Goal: Information Seeking & Learning: Learn about a topic

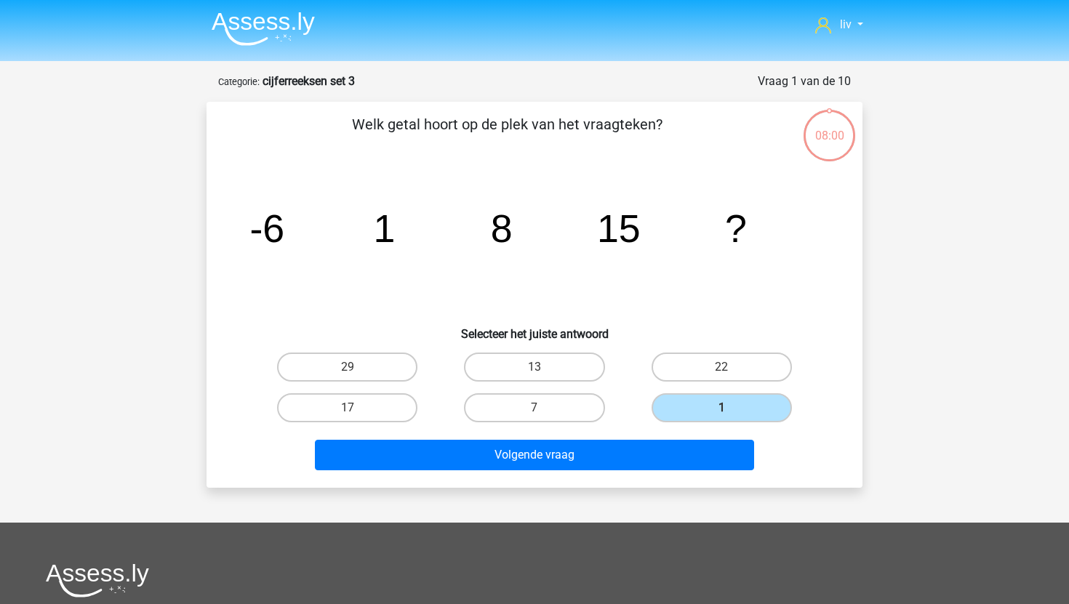
scroll to position [44, 0]
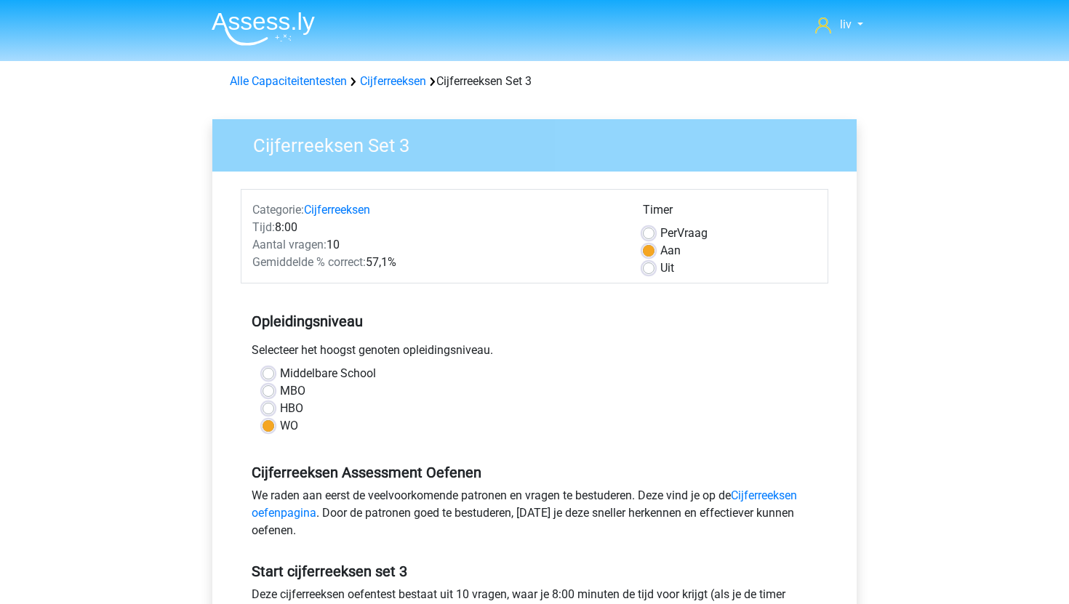
scroll to position [224, 0]
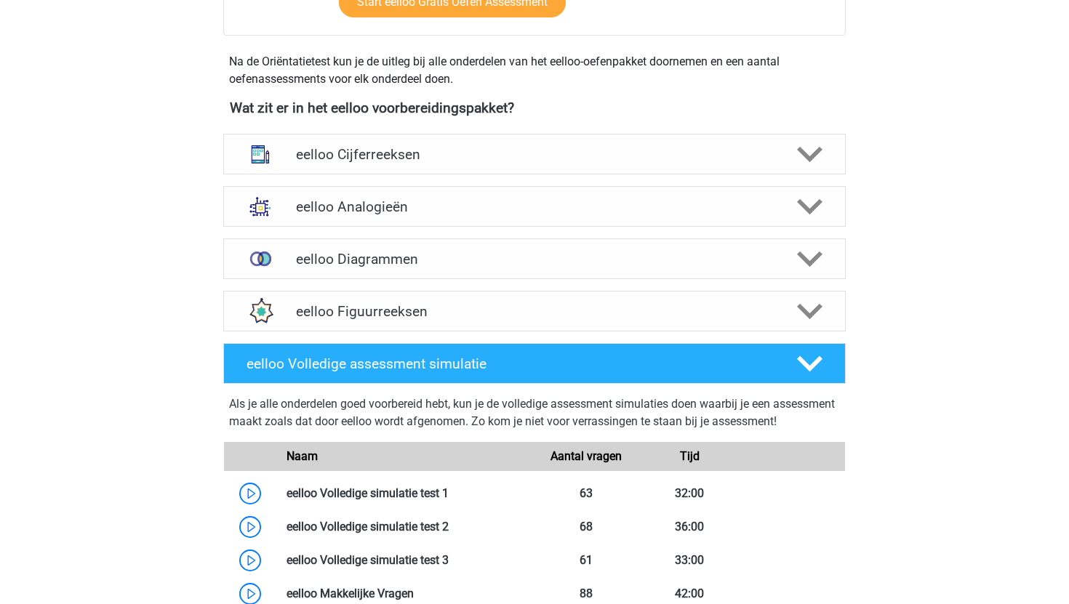
scroll to position [467, 0]
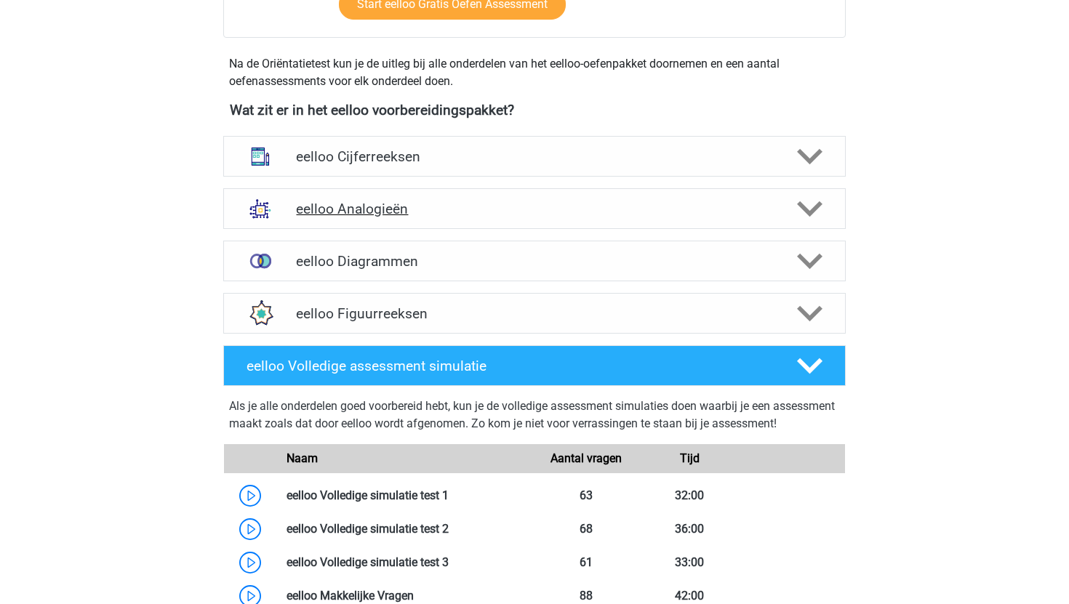
click at [323, 211] on h4 "eelloo Analogieën" at bounding box center [534, 209] width 476 height 17
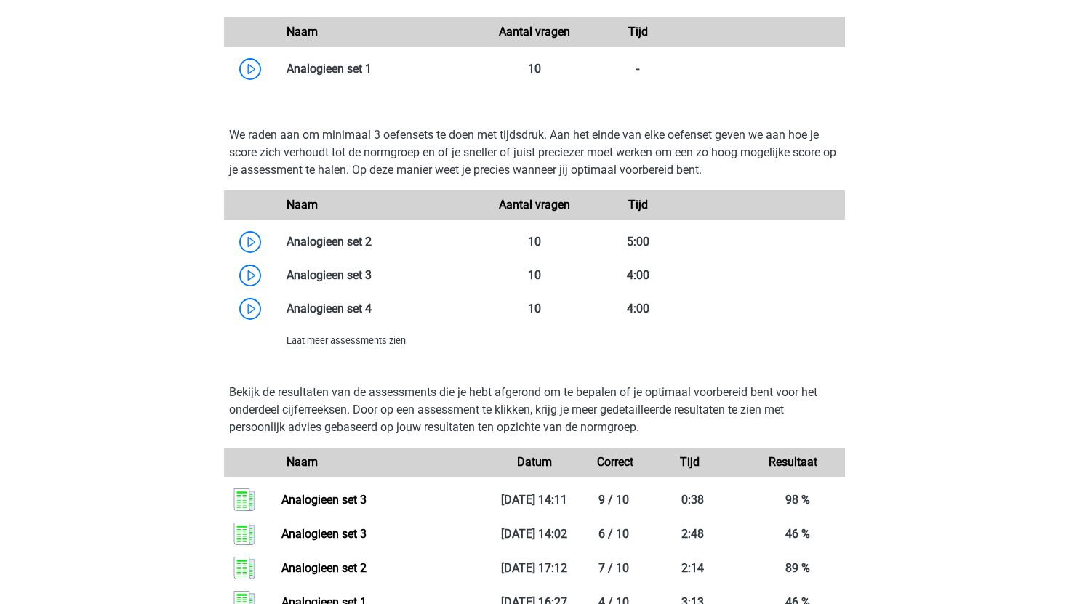
scroll to position [1174, 0]
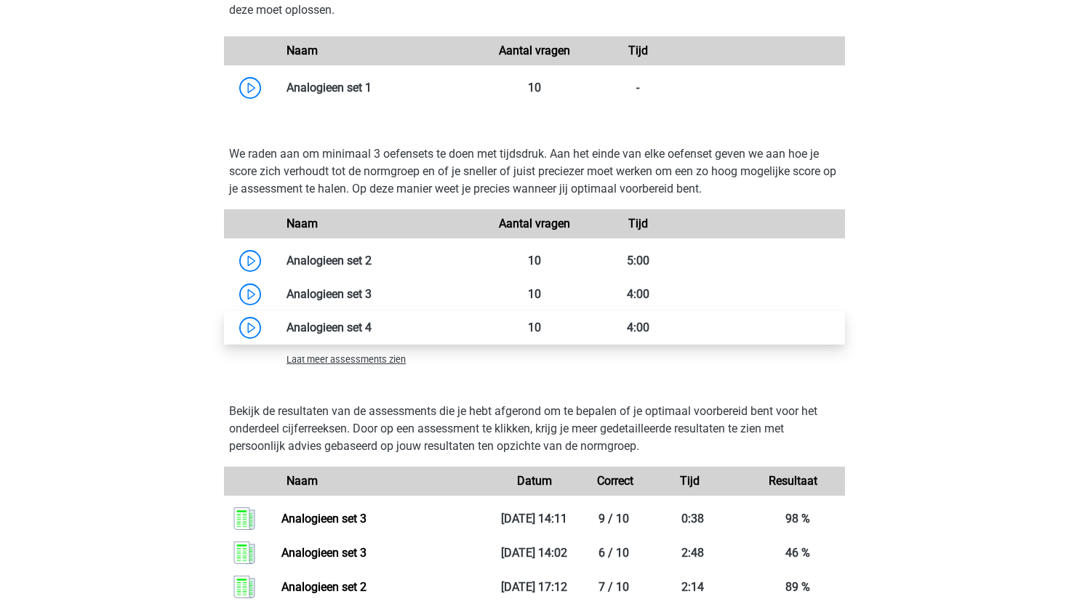
click at [371, 332] on link at bounding box center [371, 328] width 0 height 14
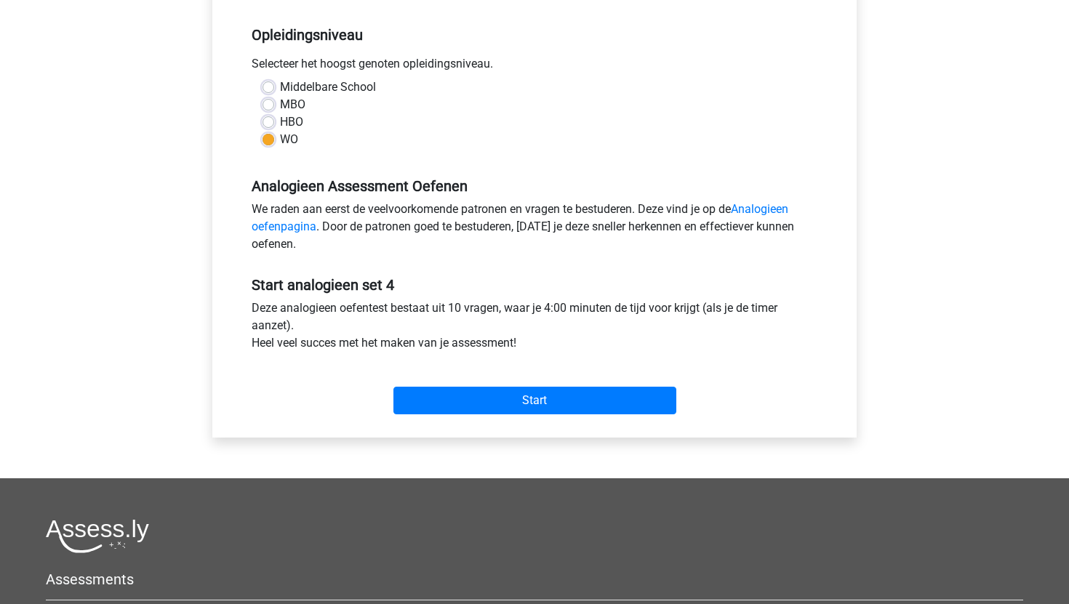
scroll to position [316, 0]
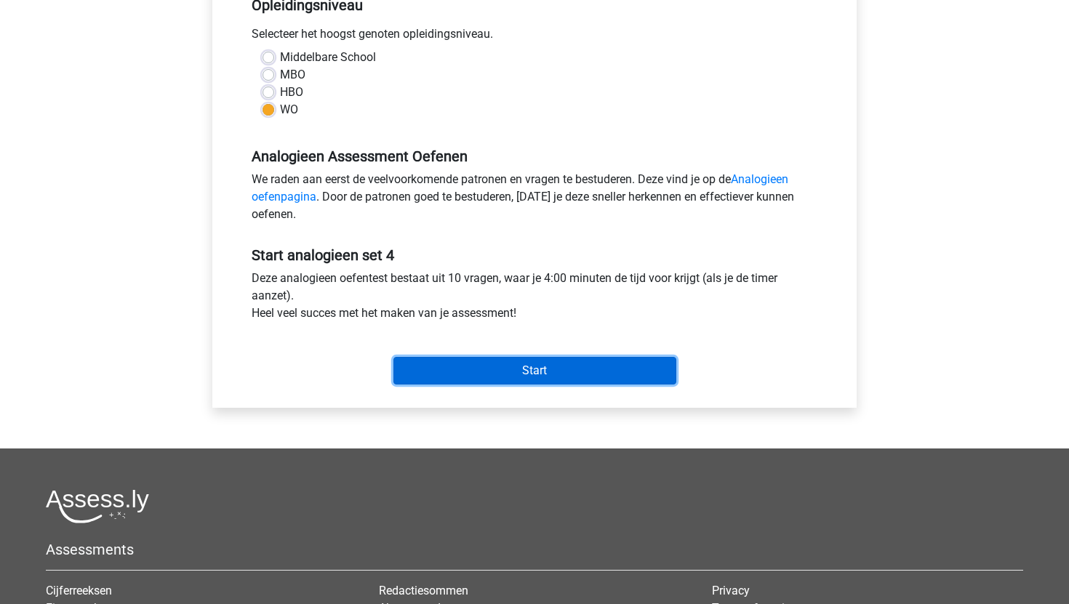
click at [474, 363] on input "Start" at bounding box center [534, 371] width 283 height 28
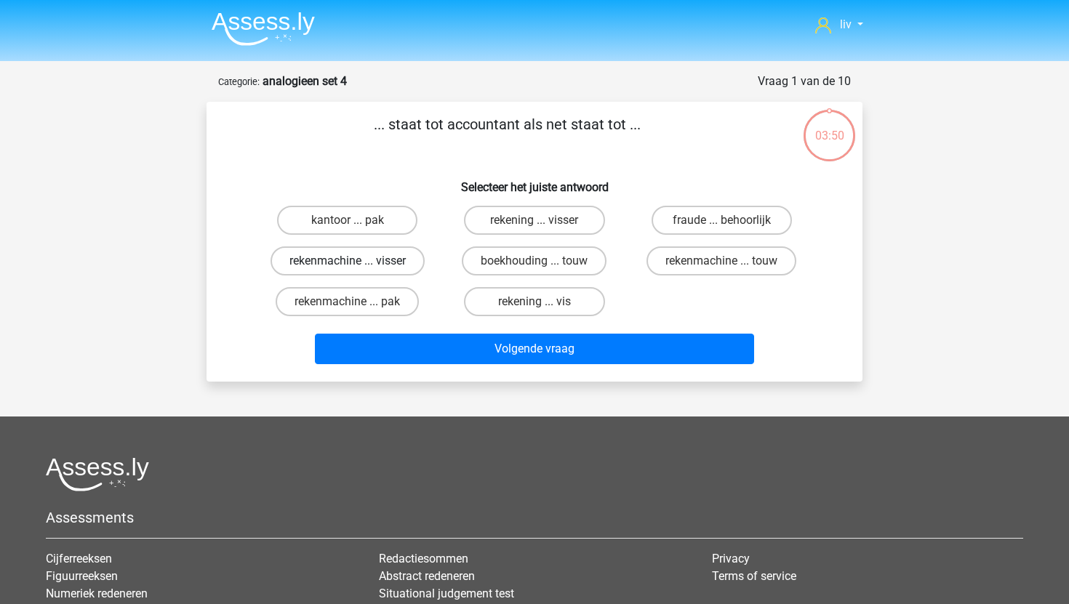
click at [378, 267] on label "rekenmachine ... visser" at bounding box center [347, 260] width 154 height 29
click at [357, 267] on input "rekenmachine ... visser" at bounding box center [351, 265] width 9 height 9
radio input "true"
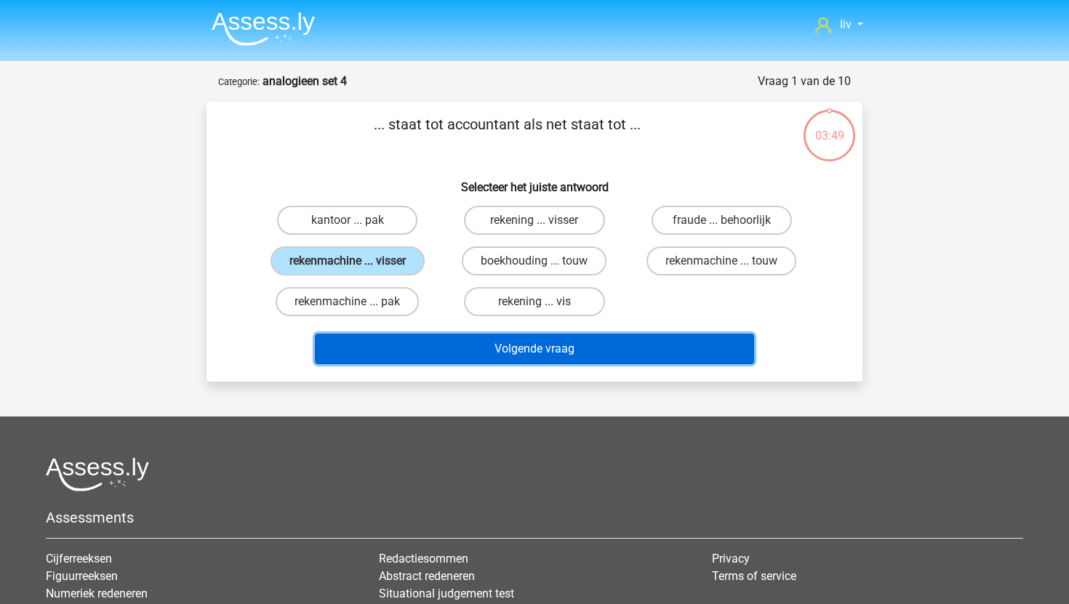
click at [446, 344] on button "Volgende vraag" at bounding box center [535, 349] width 440 height 31
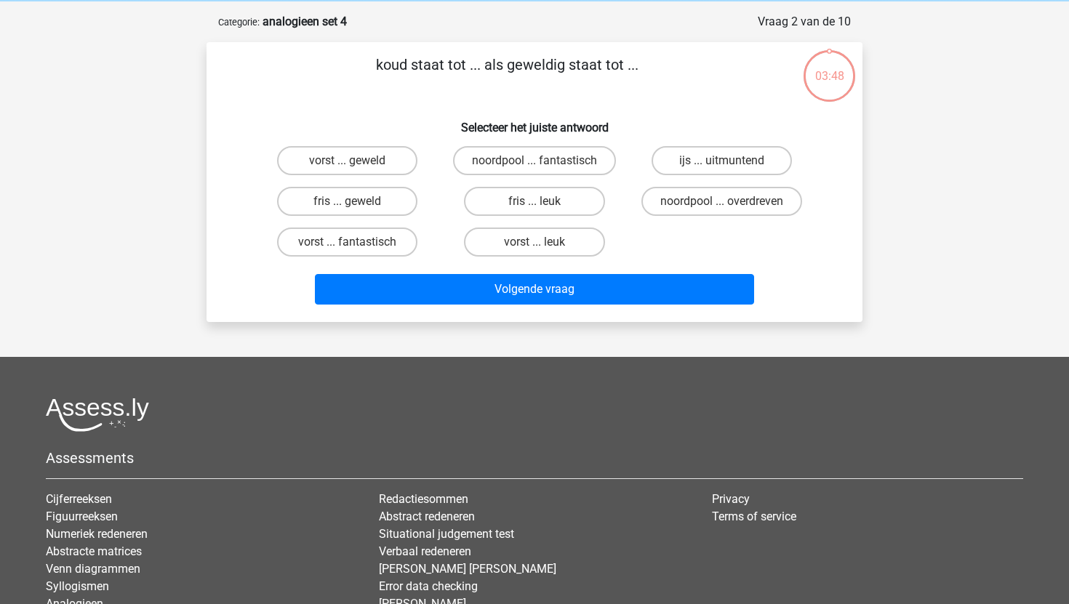
scroll to position [73, 0]
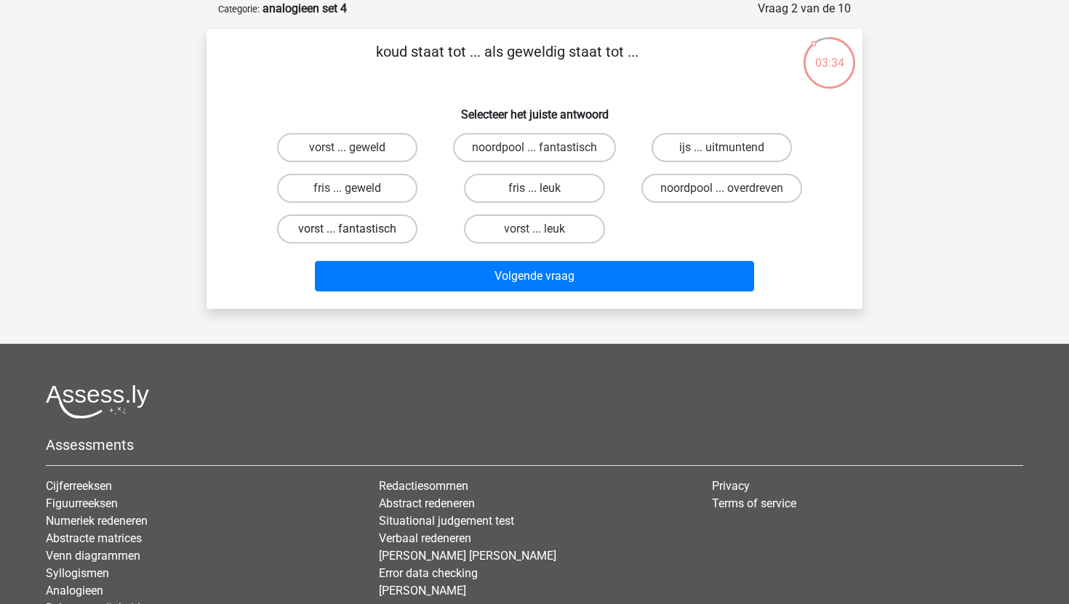
click at [395, 230] on label "vorst ... fantastisch" at bounding box center [347, 228] width 140 height 29
click at [357, 230] on input "vorst ... fantastisch" at bounding box center [351, 233] width 9 height 9
radio input "true"
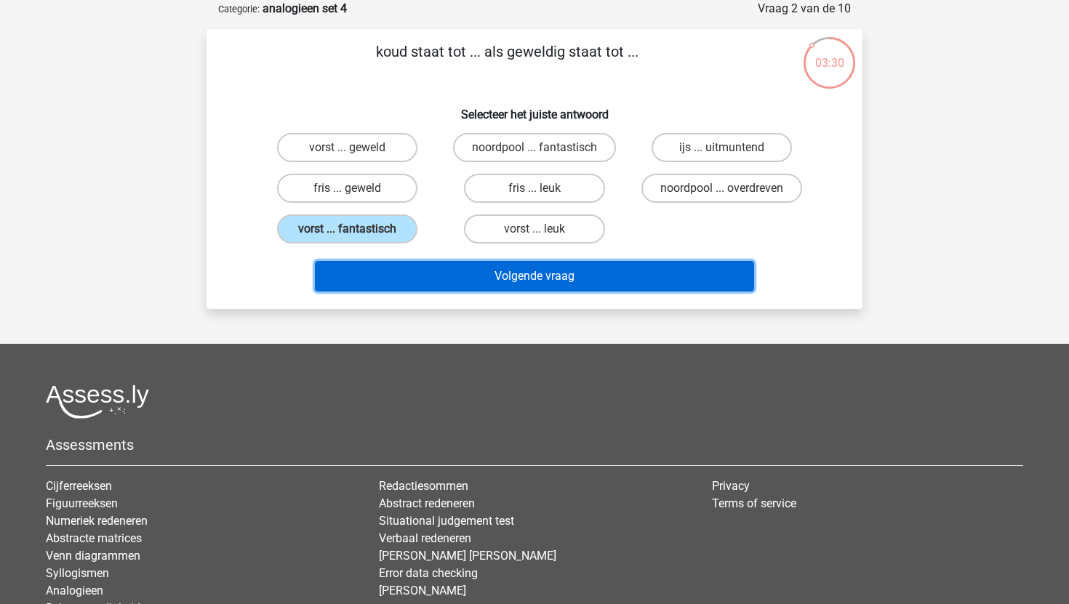
click at [486, 281] on button "Volgende vraag" at bounding box center [535, 276] width 440 height 31
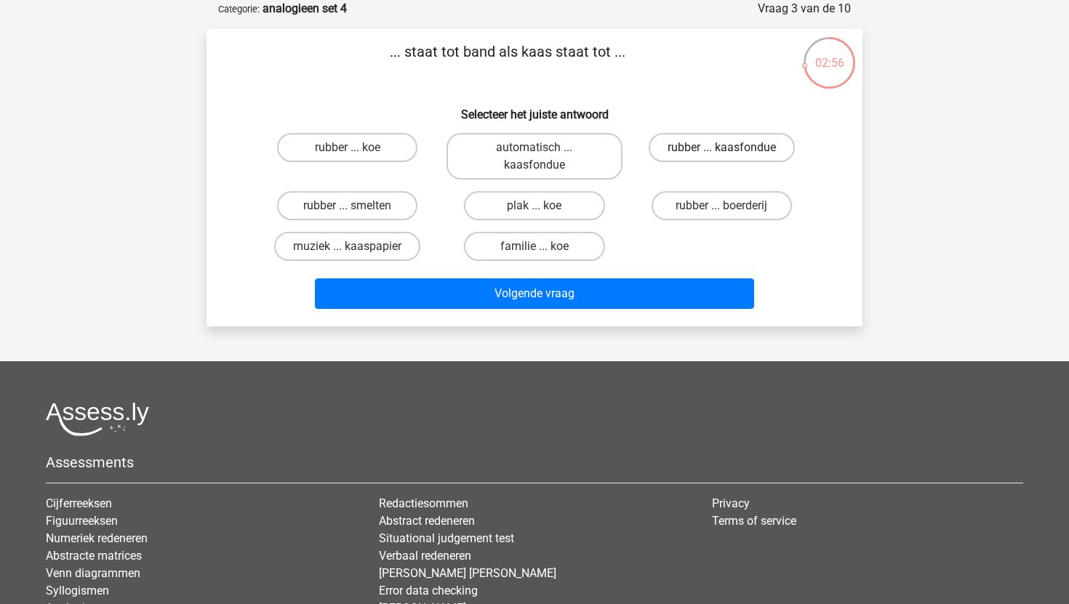
click at [691, 145] on label "rubber ... kaasfondue" at bounding box center [721, 147] width 146 height 29
click at [721, 148] on input "rubber ... kaasfondue" at bounding box center [725, 152] width 9 height 9
radio input "true"
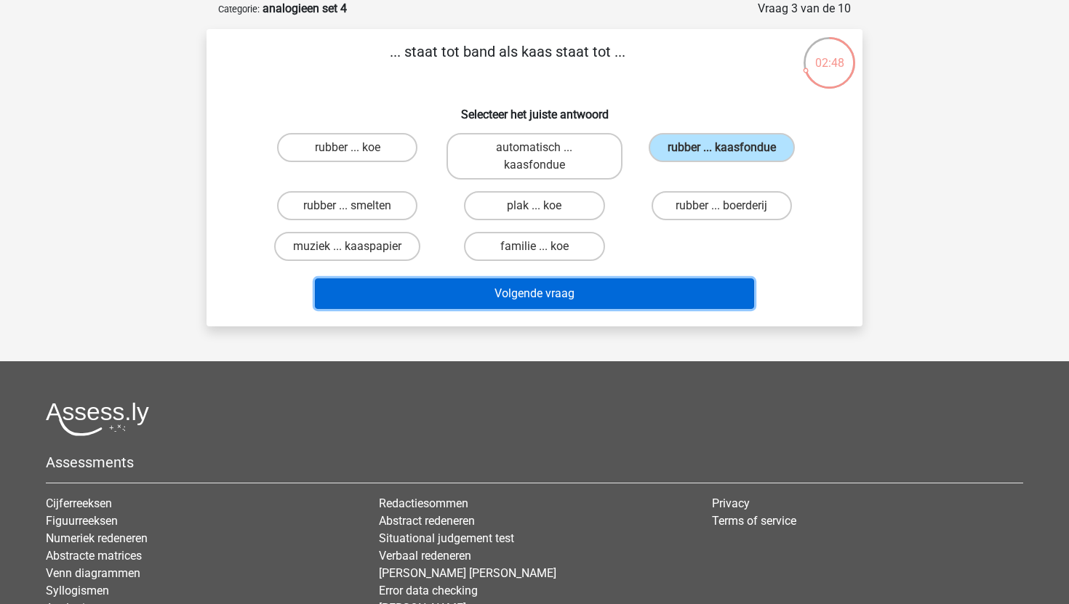
click at [623, 292] on button "Volgende vraag" at bounding box center [535, 293] width 440 height 31
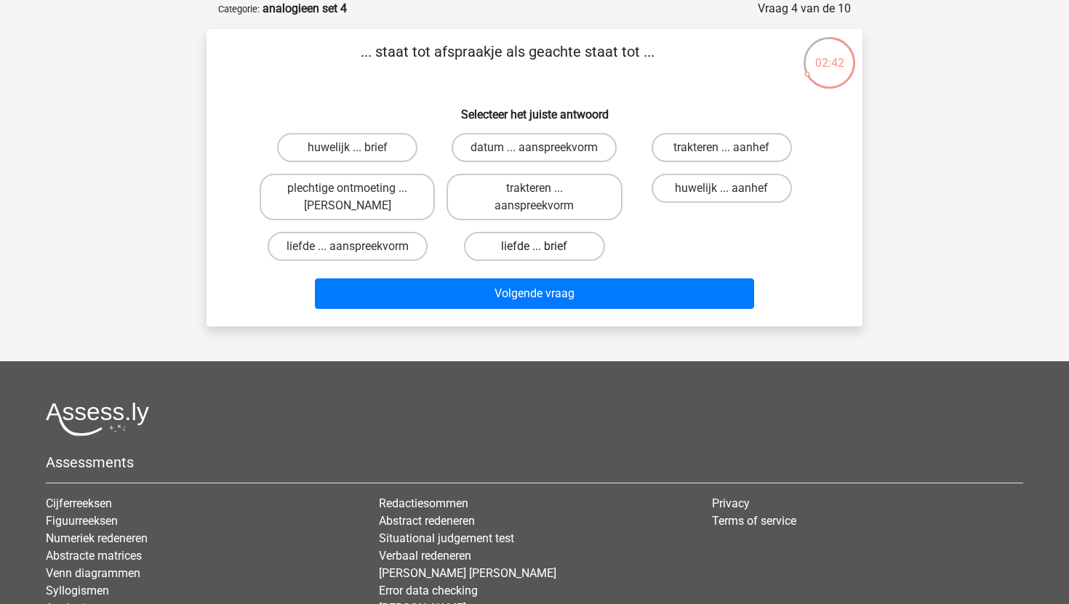
click at [570, 251] on label "liefde ... brief" at bounding box center [534, 246] width 140 height 29
click at [544, 251] on input "liefde ... brief" at bounding box center [538, 250] width 9 height 9
radio input "true"
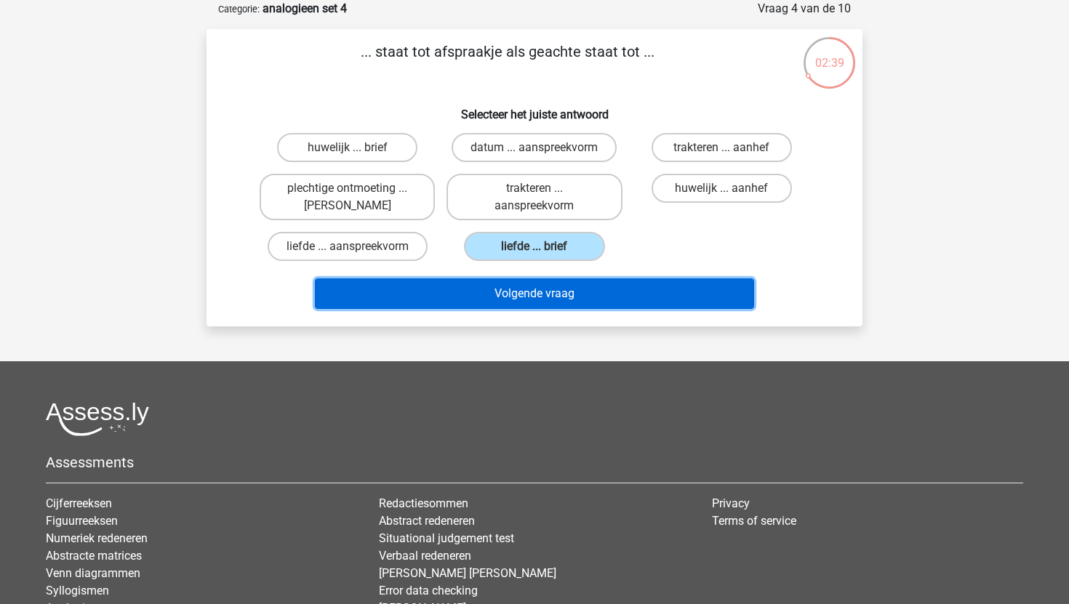
click at [559, 297] on button "Volgende vraag" at bounding box center [535, 293] width 440 height 31
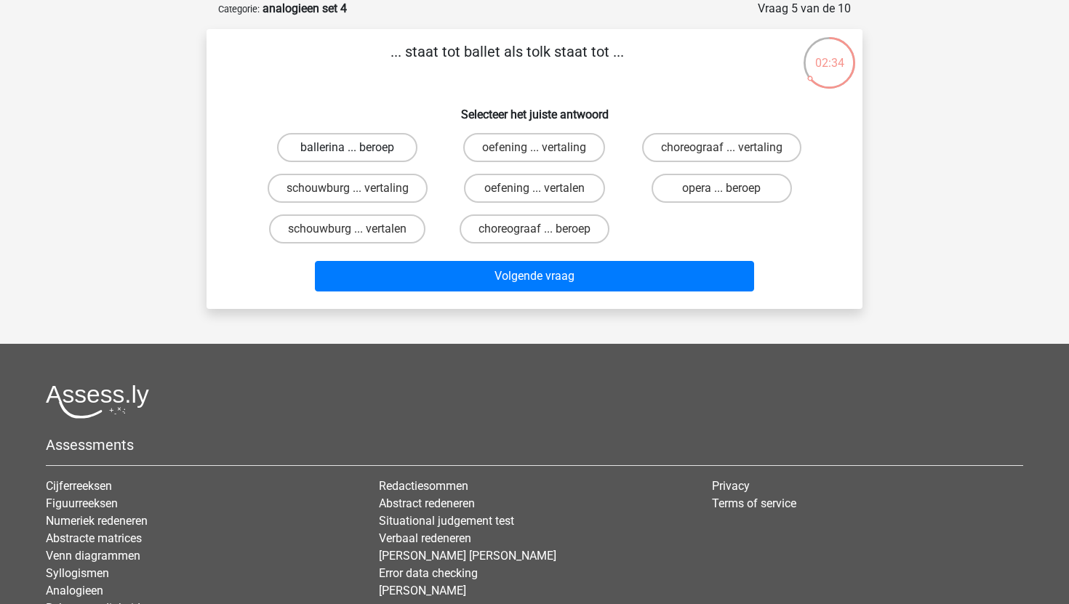
click at [382, 149] on label "ballerina ... beroep" at bounding box center [347, 147] width 140 height 29
click at [357, 149] on input "ballerina ... beroep" at bounding box center [351, 152] width 9 height 9
radio input "true"
click at [381, 149] on label "ballerina ... beroep" at bounding box center [347, 147] width 140 height 29
click at [357, 149] on input "ballerina ... beroep" at bounding box center [351, 152] width 9 height 9
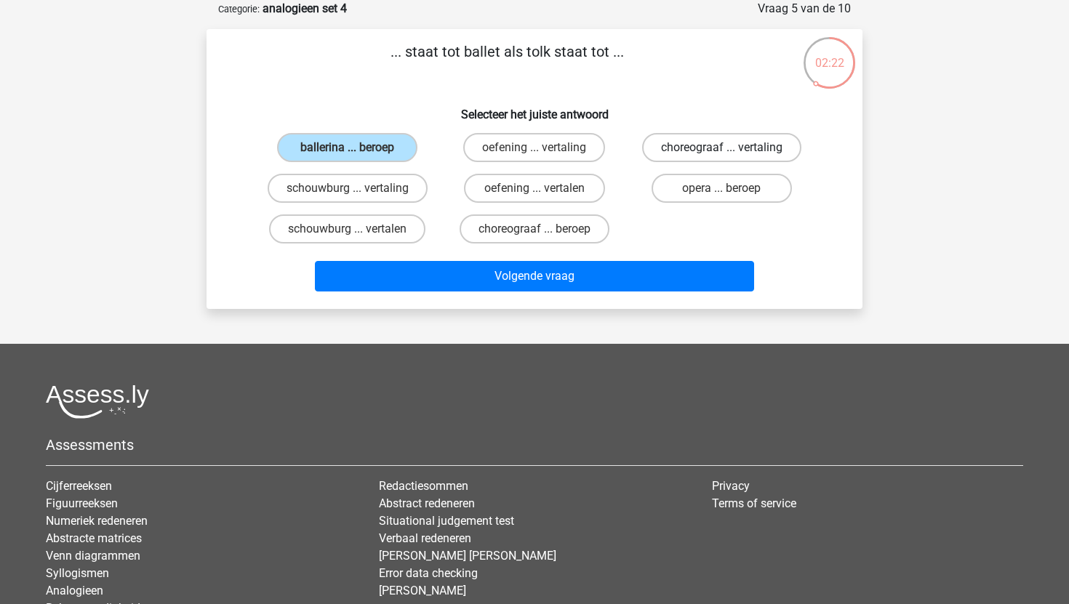
click at [712, 142] on label "choreograaf ... vertaling" at bounding box center [721, 147] width 159 height 29
click at [721, 148] on input "choreograaf ... vertaling" at bounding box center [725, 152] width 9 height 9
radio input "true"
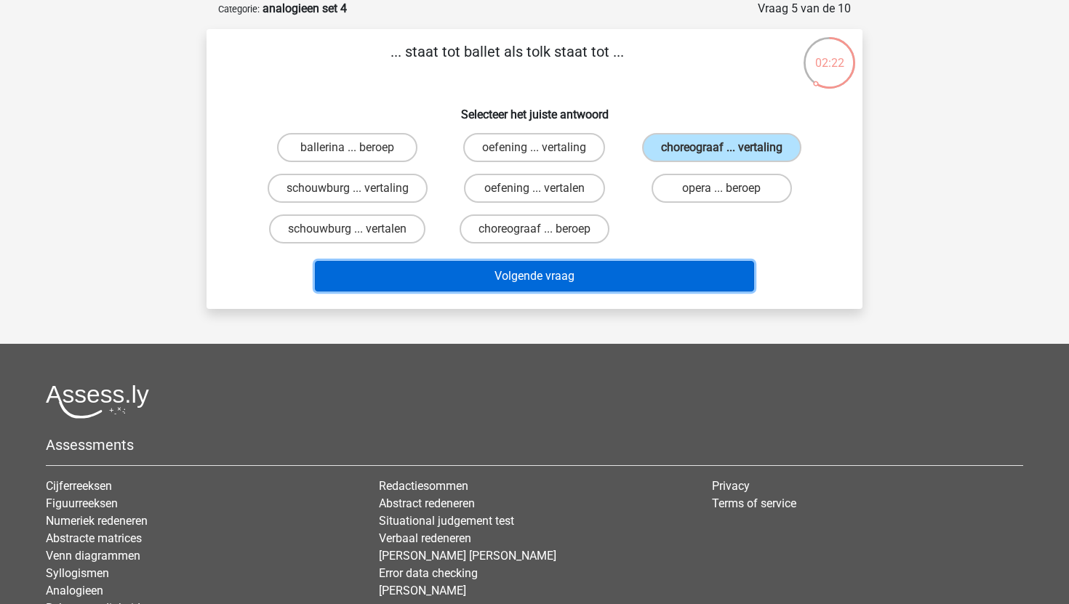
click at [675, 274] on button "Volgende vraag" at bounding box center [535, 276] width 440 height 31
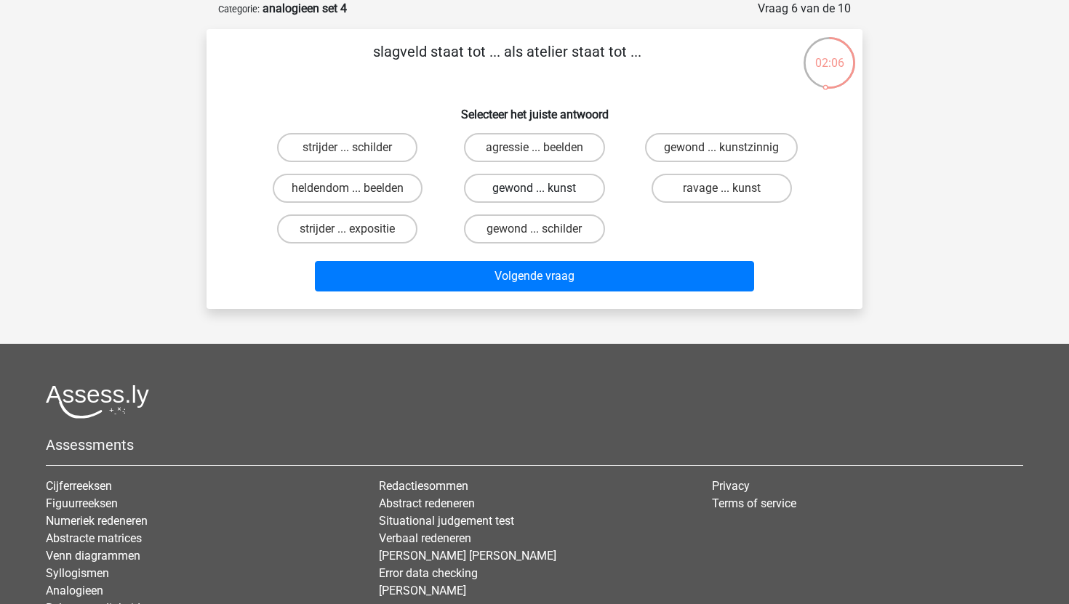
click at [578, 190] on label "gewond ... kunst" at bounding box center [534, 188] width 140 height 29
click at [544, 190] on input "gewond ... kunst" at bounding box center [538, 192] width 9 height 9
radio input "true"
click at [573, 235] on label "gewond ... schilder" at bounding box center [534, 228] width 140 height 29
click at [544, 235] on input "gewond ... schilder" at bounding box center [538, 233] width 9 height 9
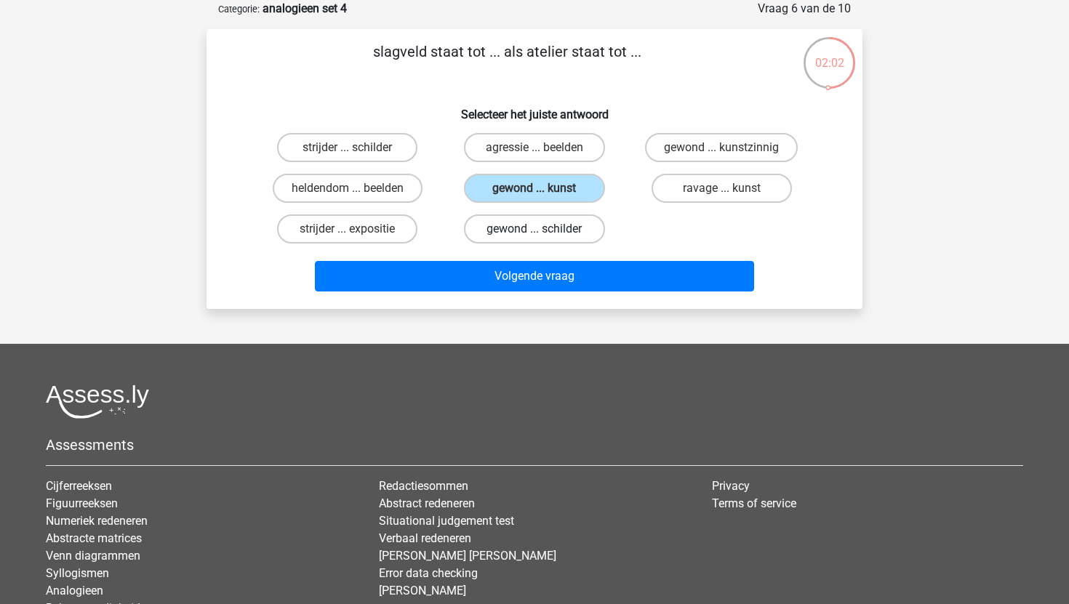
radio input "true"
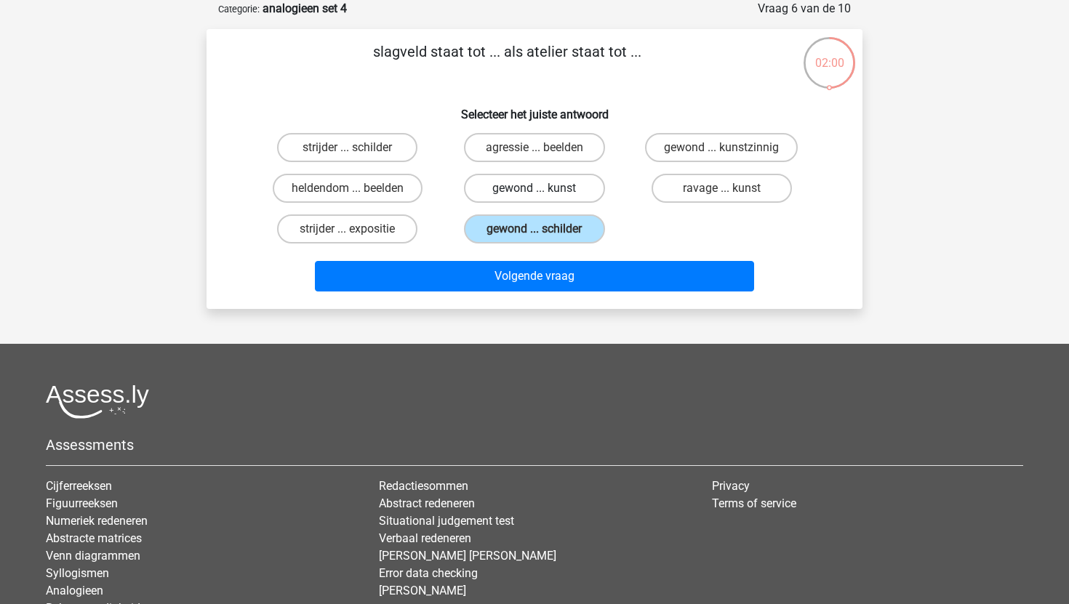
click at [573, 185] on label "gewond ... kunst" at bounding box center [534, 188] width 140 height 29
click at [544, 188] on input "gewond ... kunst" at bounding box center [538, 192] width 9 height 9
radio input "true"
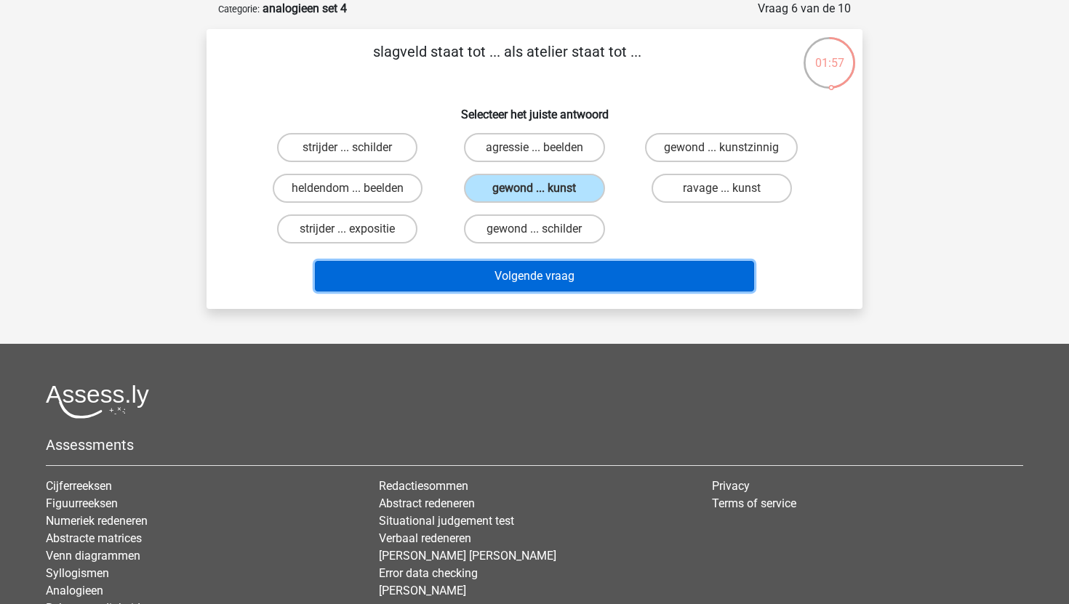
click at [619, 278] on button "Volgende vraag" at bounding box center [535, 276] width 440 height 31
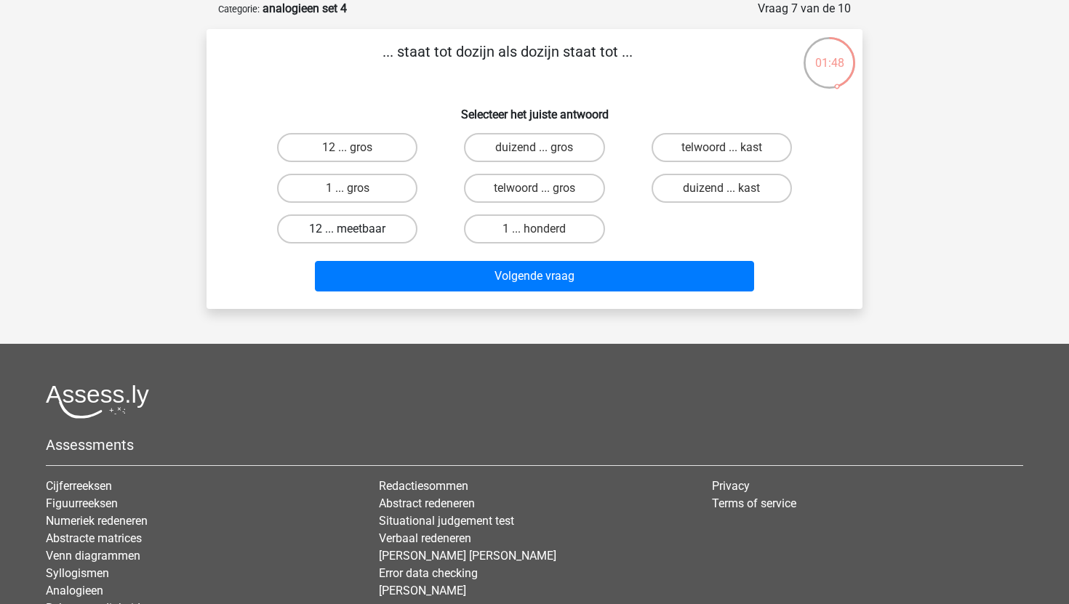
click at [390, 230] on label "12 ... meetbaar" at bounding box center [347, 228] width 140 height 29
click at [357, 230] on input "12 ... meetbaar" at bounding box center [351, 233] width 9 height 9
radio input "true"
click at [452, 291] on div "Volgende vraag" at bounding box center [534, 279] width 561 height 36
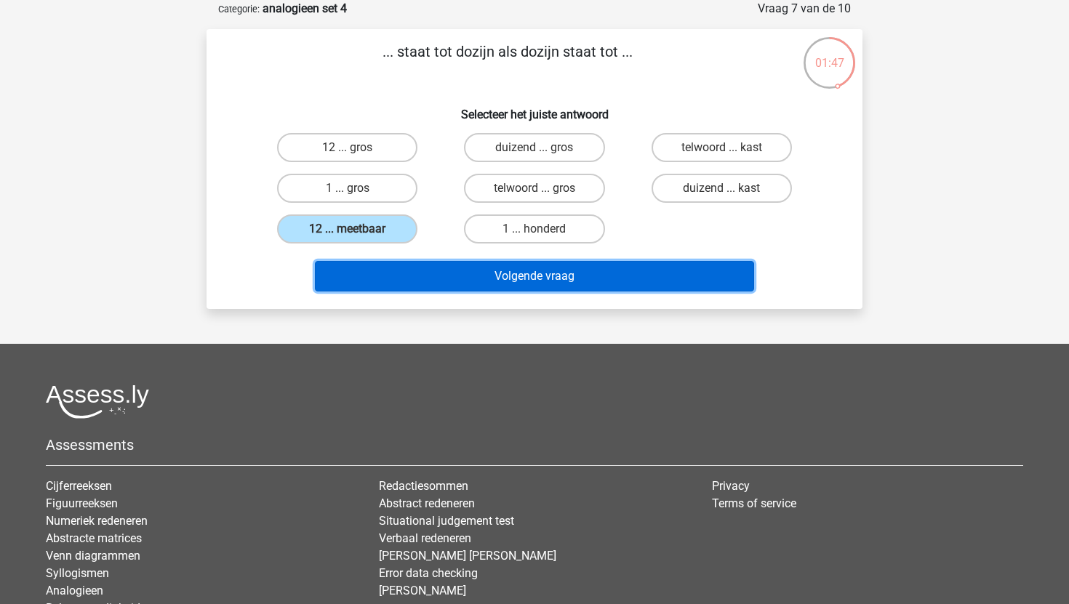
click at [462, 283] on button "Volgende vraag" at bounding box center [535, 276] width 440 height 31
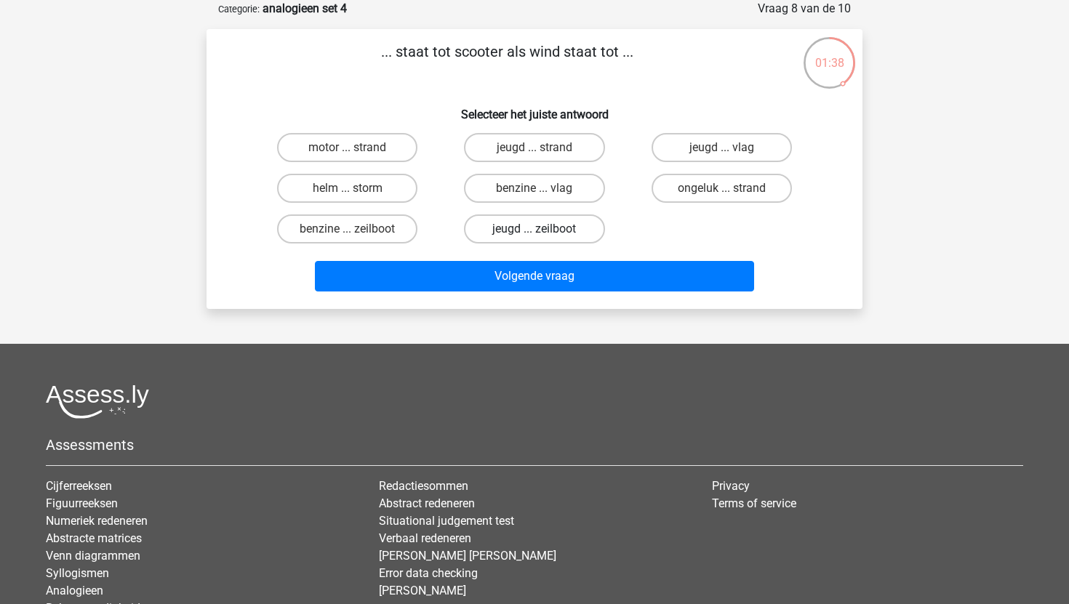
click at [576, 233] on label "jeugd ... zeilboot" at bounding box center [534, 228] width 140 height 29
click at [544, 233] on input "jeugd ... zeilboot" at bounding box center [538, 233] width 9 height 9
radio input "true"
click at [568, 159] on label "jeugd ... strand" at bounding box center [534, 147] width 140 height 29
click at [544, 157] on input "jeugd ... strand" at bounding box center [538, 152] width 9 height 9
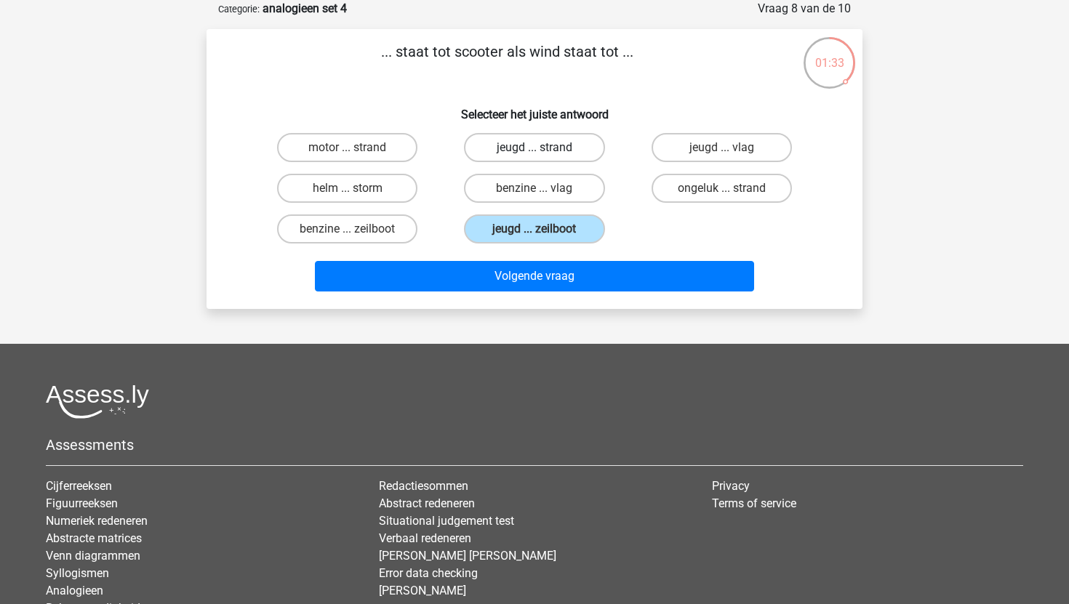
radio input "true"
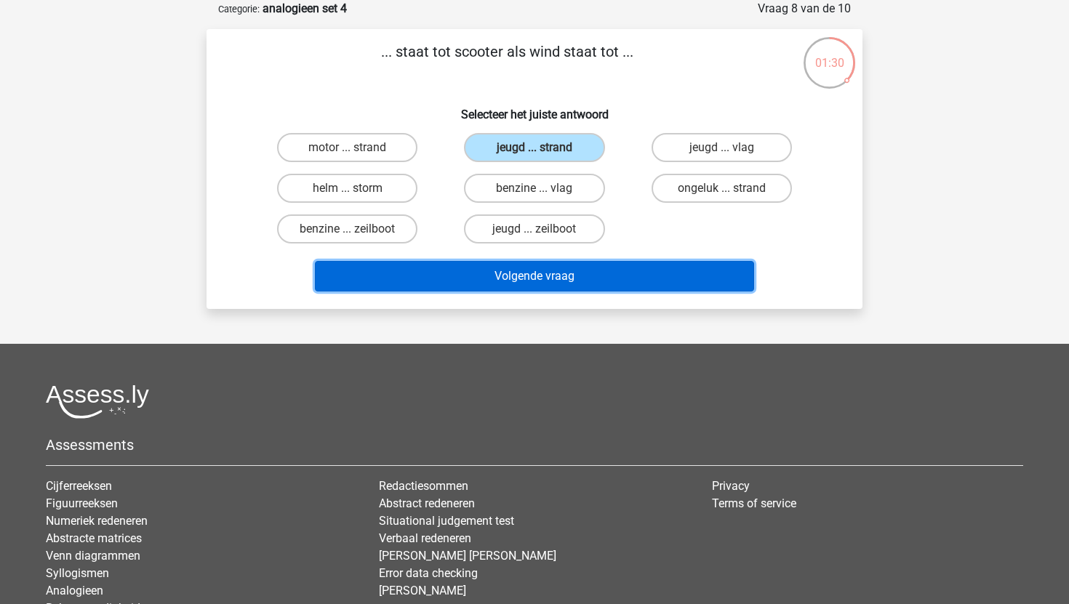
click at [560, 275] on button "Volgende vraag" at bounding box center [535, 276] width 440 height 31
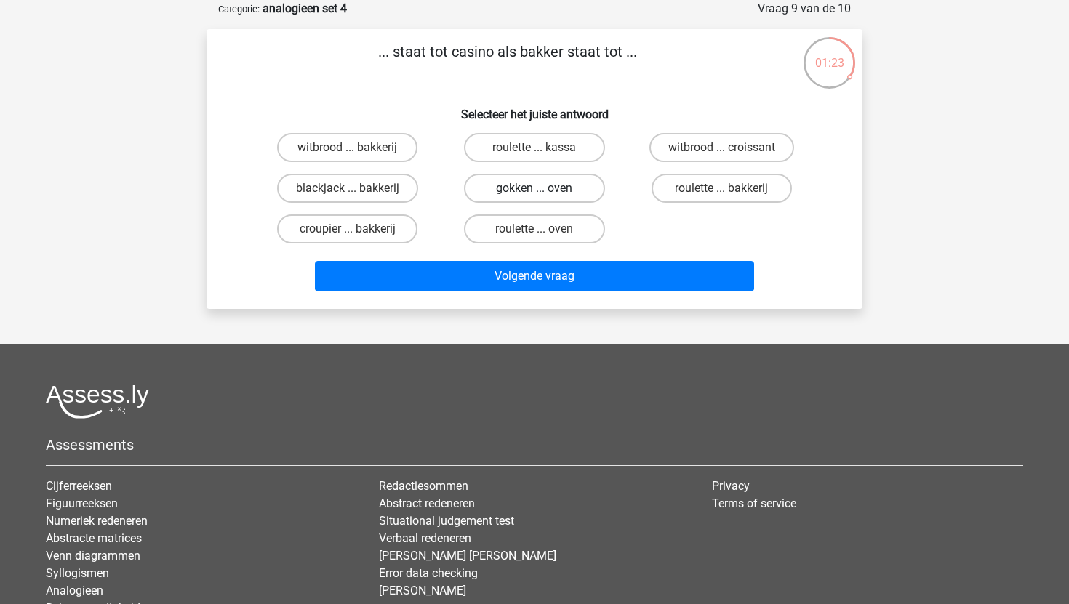
click at [492, 192] on label "gokken ... oven" at bounding box center [534, 188] width 140 height 29
click at [534, 192] on input "gokken ... oven" at bounding box center [538, 192] width 9 height 9
radio input "true"
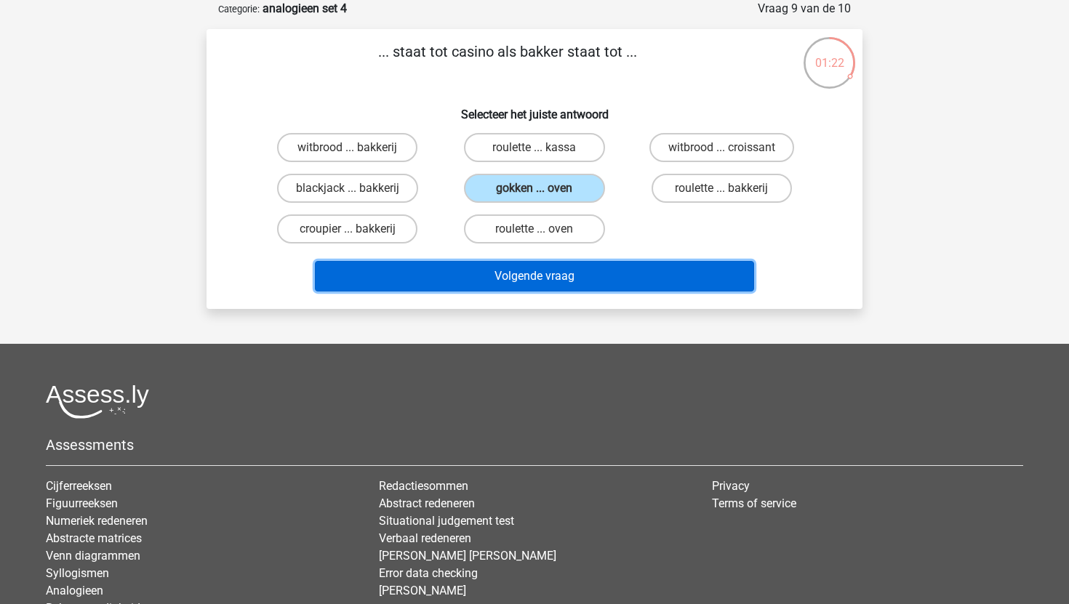
click at [526, 271] on button "Volgende vraag" at bounding box center [535, 276] width 440 height 31
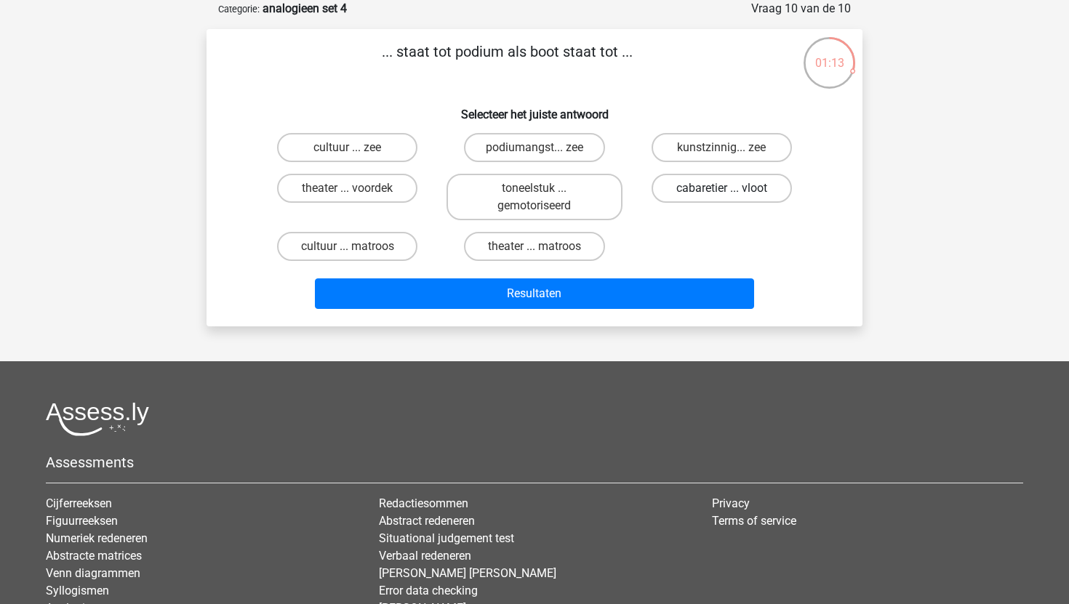
click at [716, 182] on label "cabaretier ... vloot" at bounding box center [721, 188] width 140 height 29
click at [721, 188] on input "cabaretier ... vloot" at bounding box center [725, 192] width 9 height 9
radio input "true"
click at [709, 149] on label "kunstzinnig... zee" at bounding box center [721, 147] width 140 height 29
click at [721, 149] on input "kunstzinnig... zee" at bounding box center [725, 152] width 9 height 9
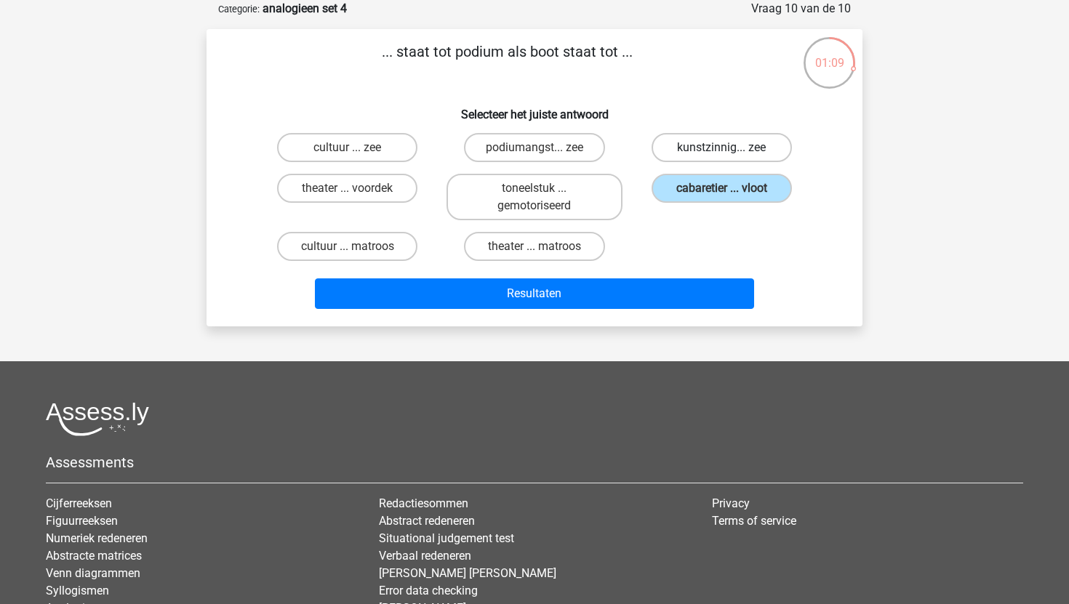
radio input "true"
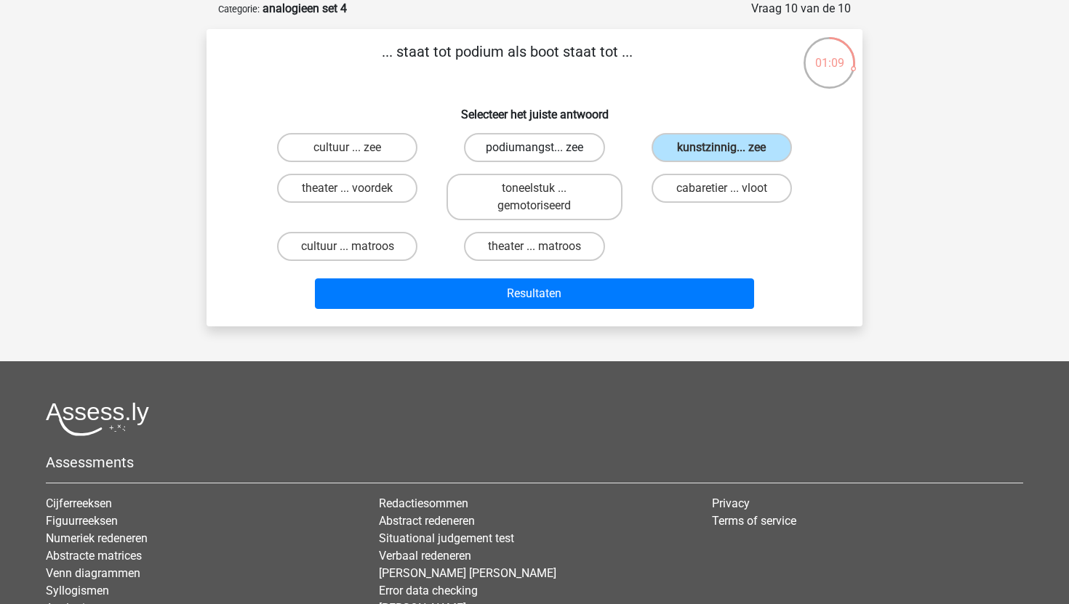
click at [575, 144] on label "podiumangst... zee" at bounding box center [534, 147] width 140 height 29
click at [544, 148] on input "podiumangst... zee" at bounding box center [538, 152] width 9 height 9
radio input "true"
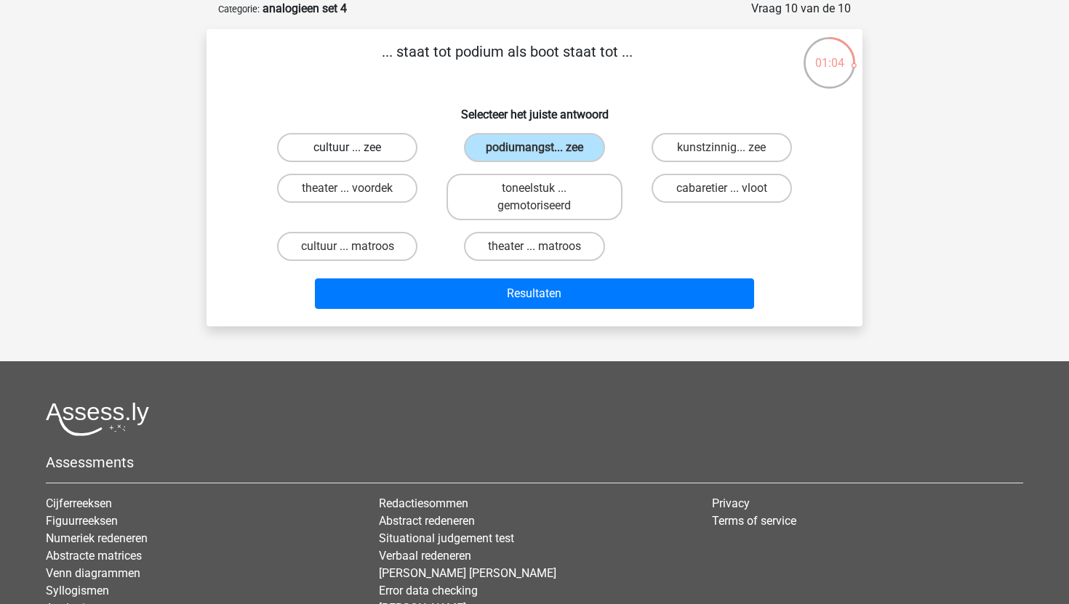
click at [387, 143] on label "cultuur ... zee" at bounding box center [347, 147] width 140 height 29
click at [357, 148] on input "cultuur ... zee" at bounding box center [351, 152] width 9 height 9
radio input "true"
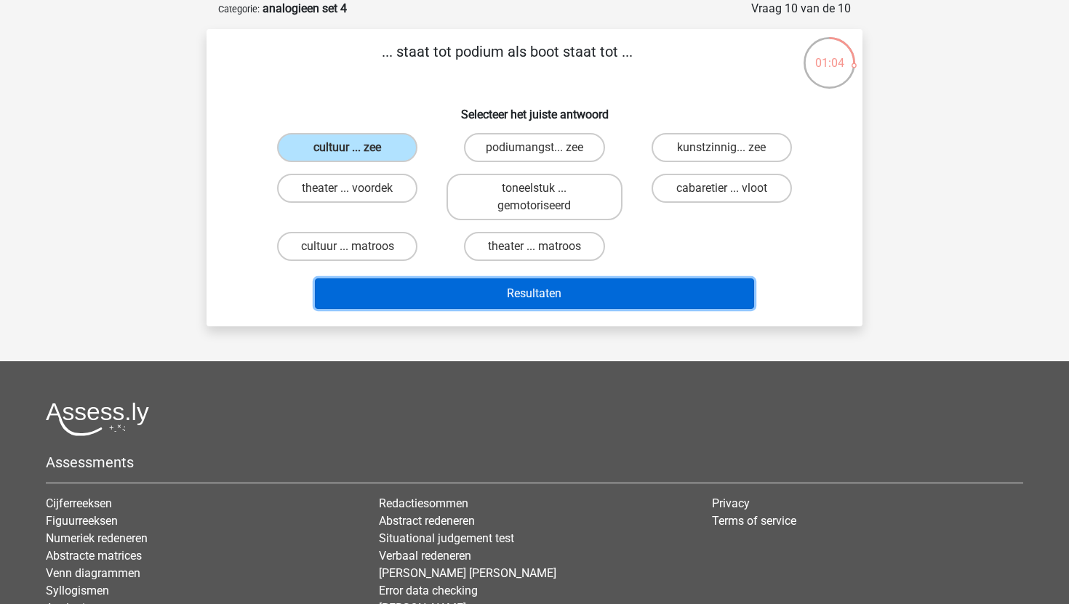
click at [462, 295] on button "Resultaten" at bounding box center [535, 293] width 440 height 31
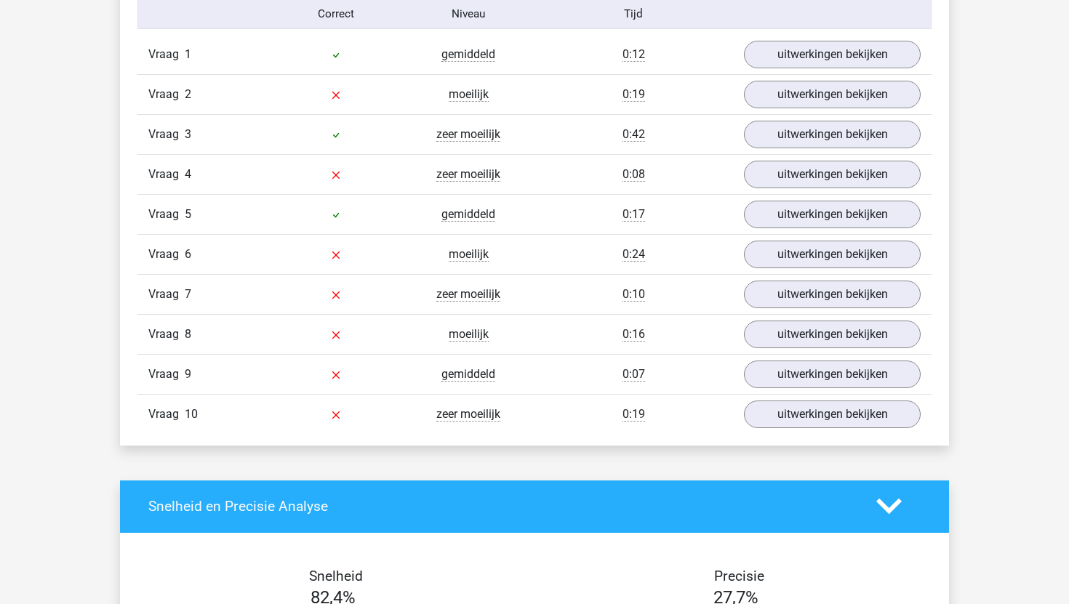
scroll to position [903, 0]
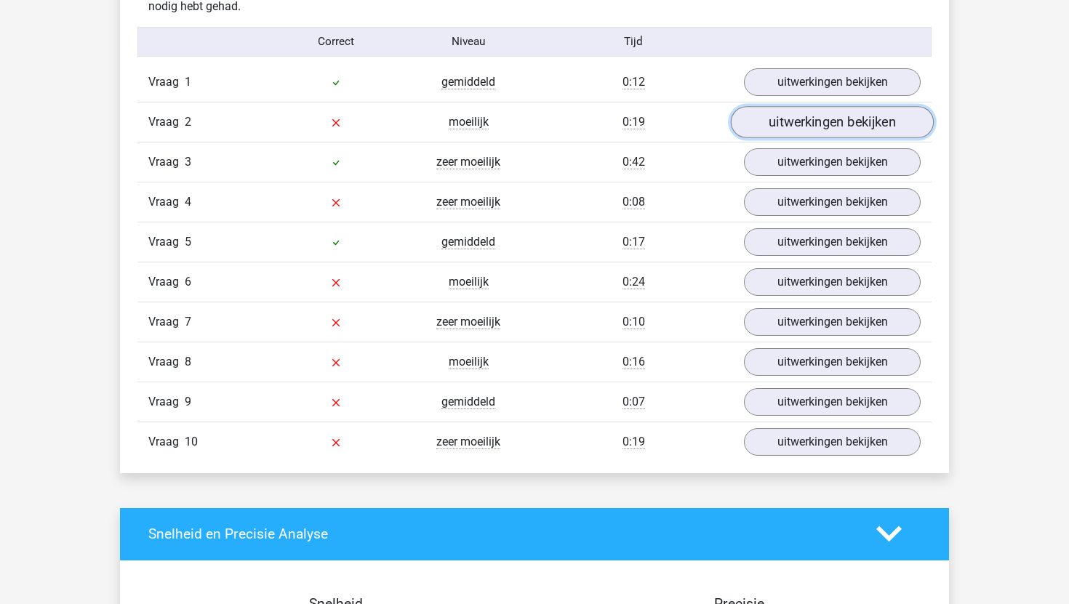
click at [823, 127] on link "uitwerkingen bekijken" at bounding box center [832, 122] width 203 height 32
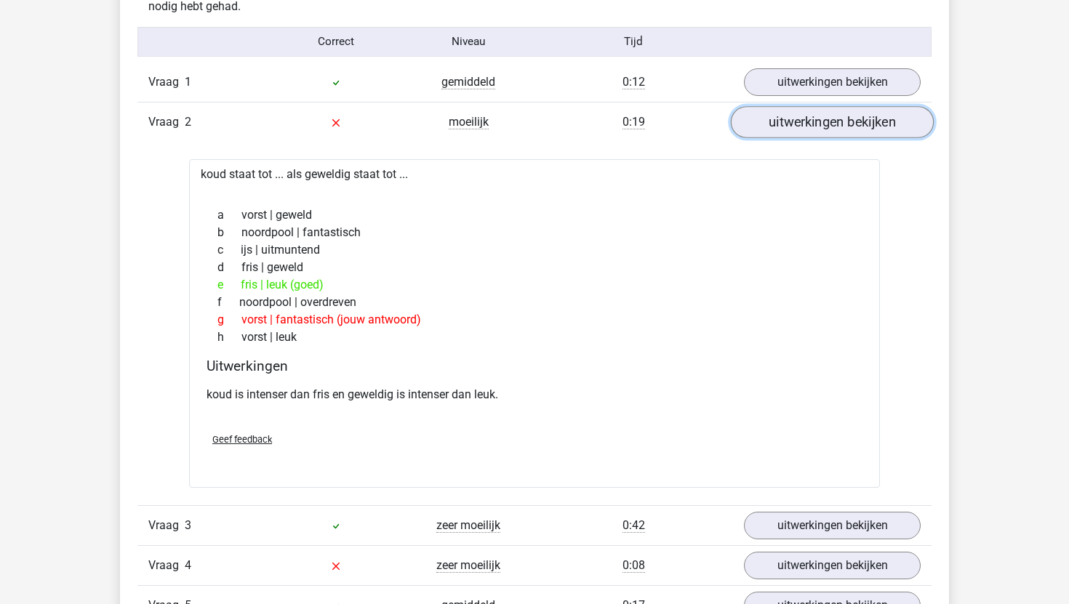
click at [823, 128] on link "uitwerkingen bekijken" at bounding box center [832, 122] width 203 height 32
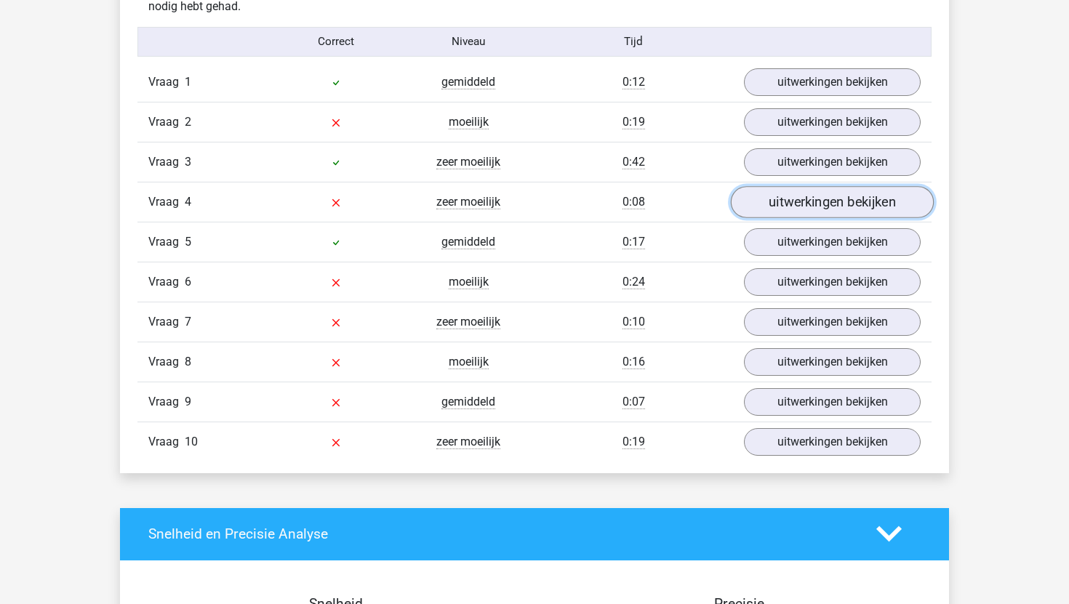
click at [802, 208] on link "uitwerkingen bekijken" at bounding box center [832, 202] width 203 height 32
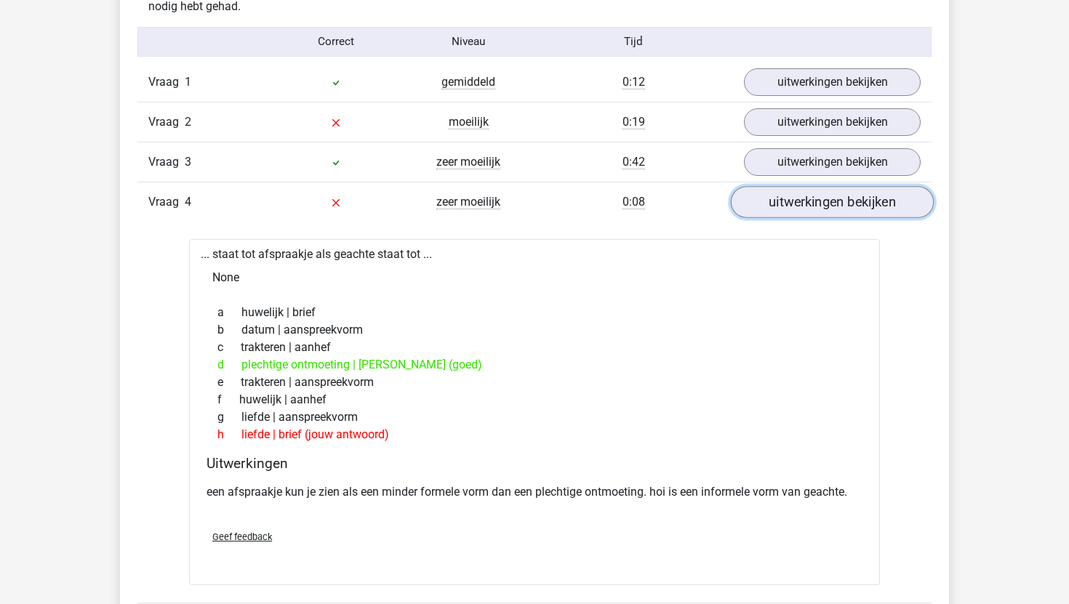
click at [802, 206] on link "uitwerkingen bekijken" at bounding box center [832, 202] width 203 height 32
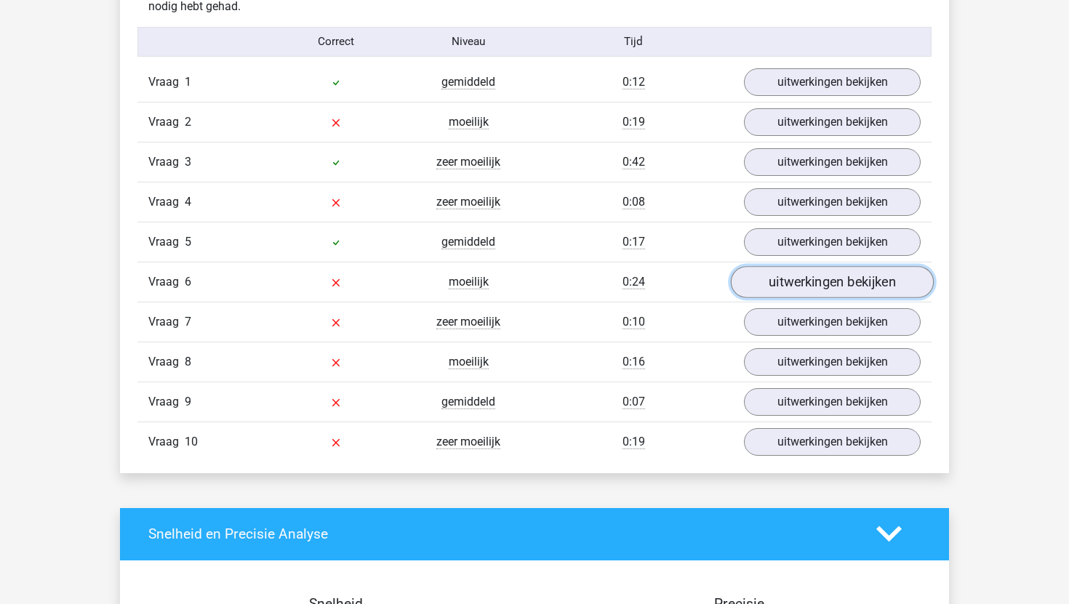
click at [788, 286] on link "uitwerkingen bekijken" at bounding box center [832, 282] width 203 height 32
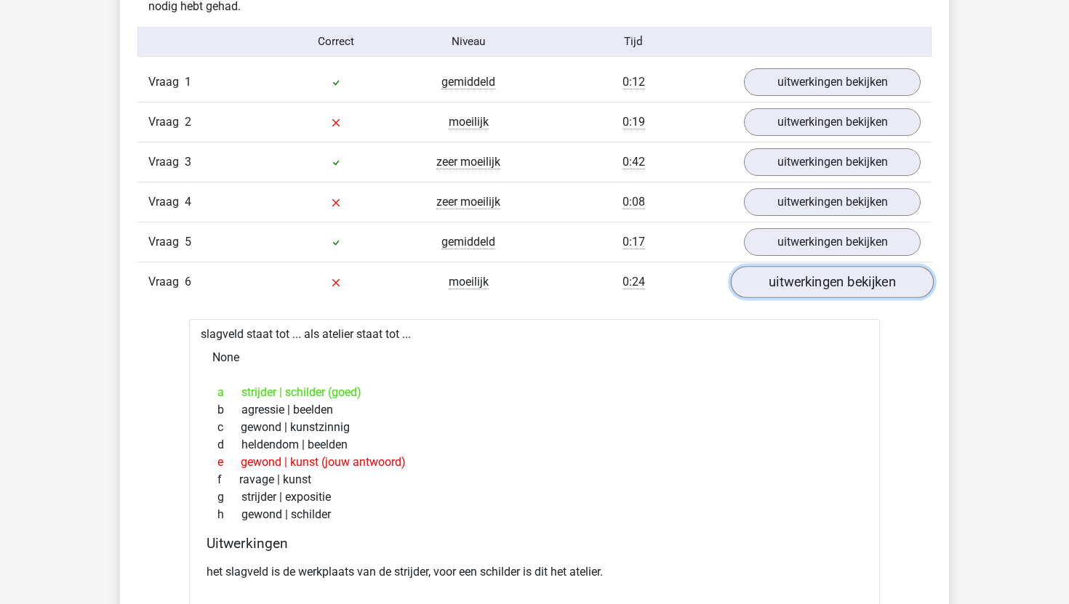
click at [791, 286] on link "uitwerkingen bekijken" at bounding box center [832, 282] width 203 height 32
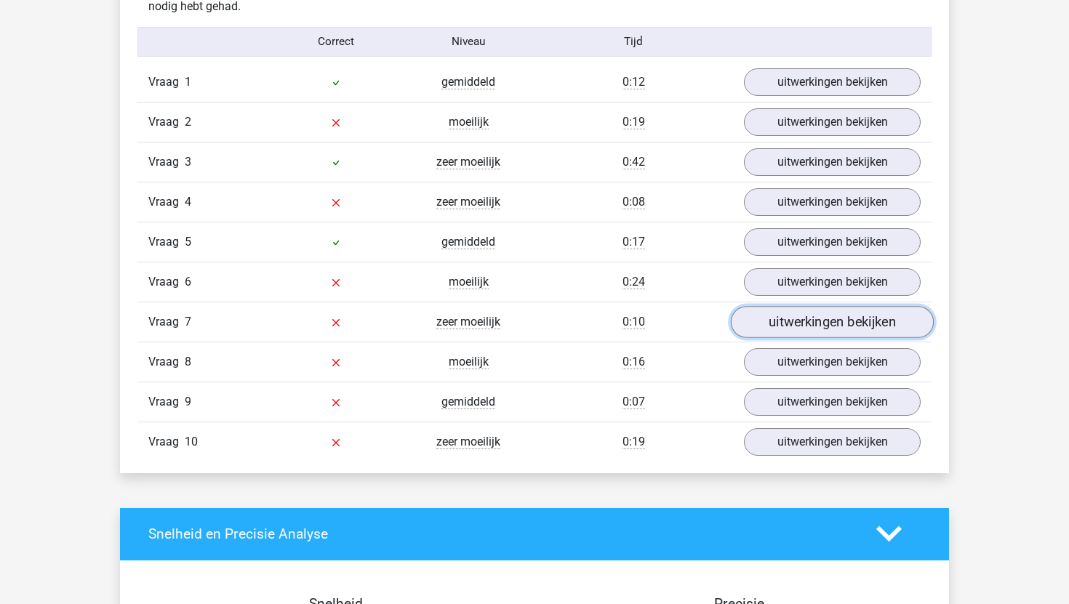
click at [786, 331] on link "uitwerkingen bekijken" at bounding box center [832, 322] width 203 height 32
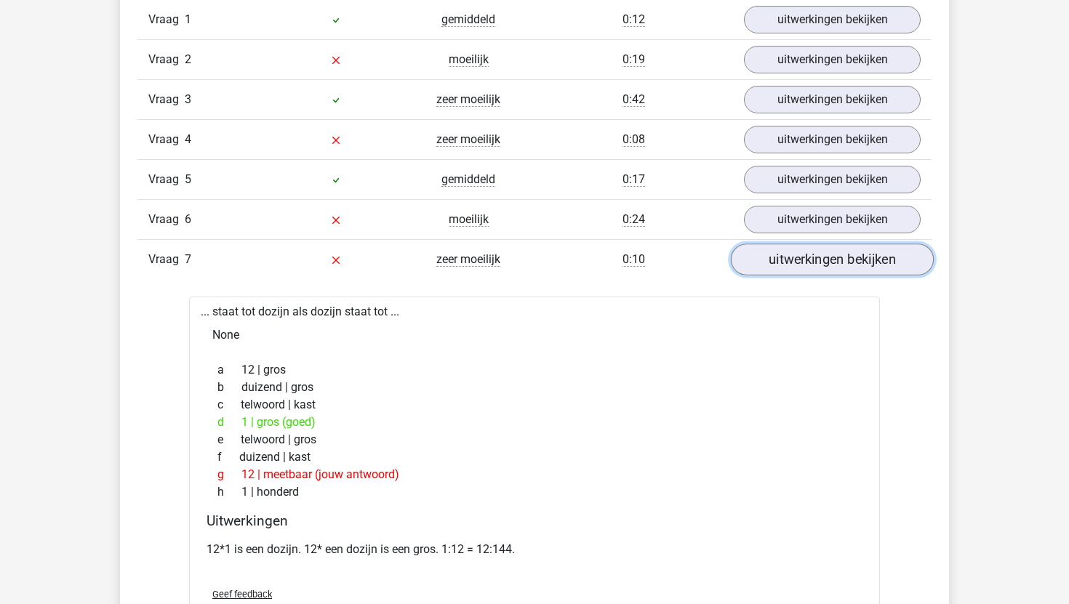
scroll to position [973, 0]
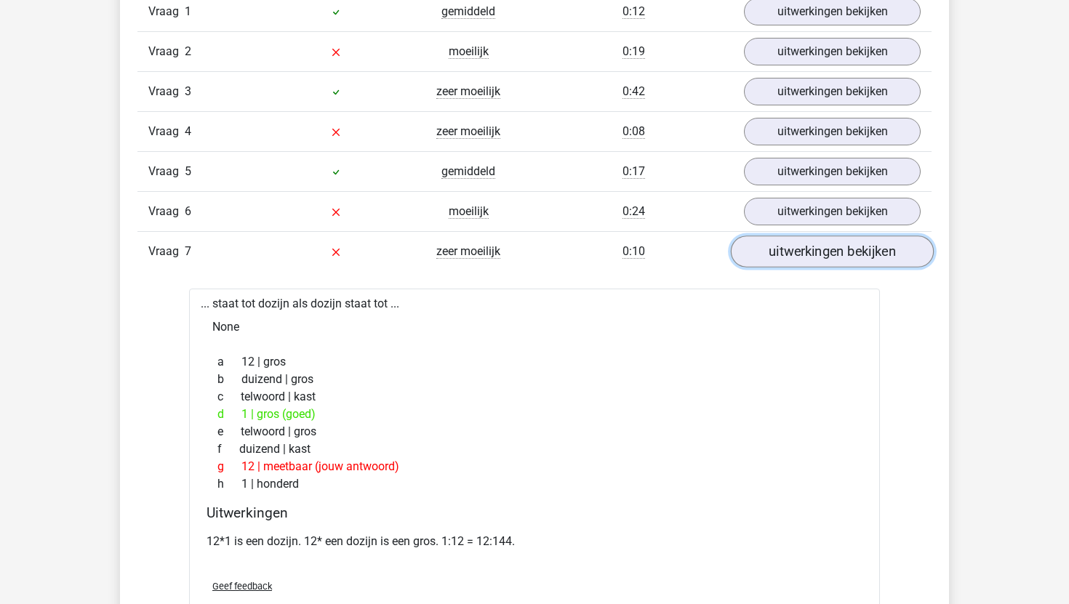
click at [810, 258] on link "uitwerkingen bekijken" at bounding box center [832, 252] width 203 height 32
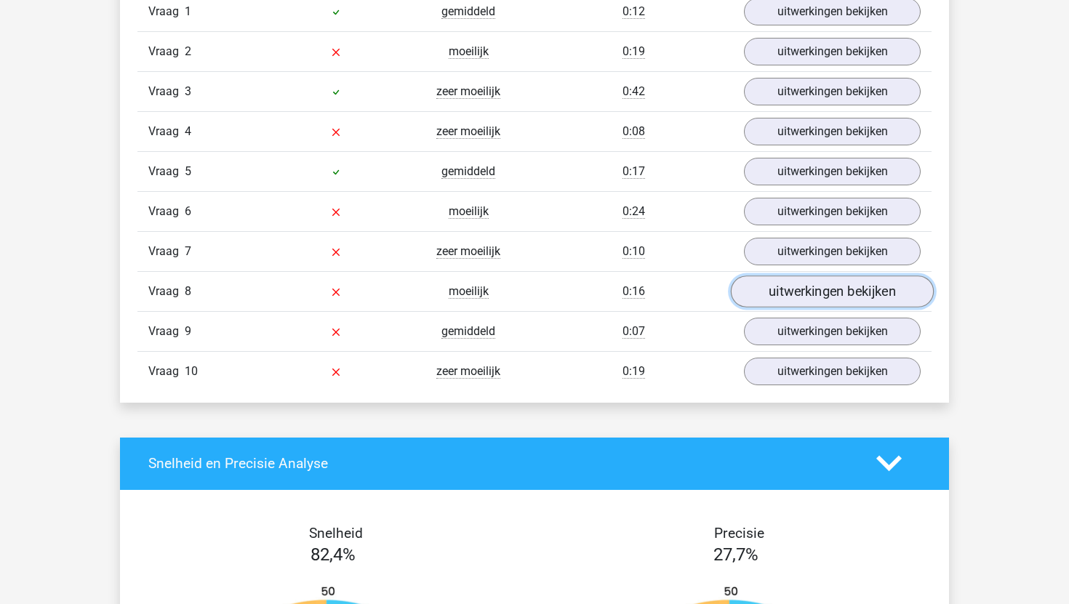
click at [808, 294] on link "uitwerkingen bekijken" at bounding box center [832, 291] width 203 height 32
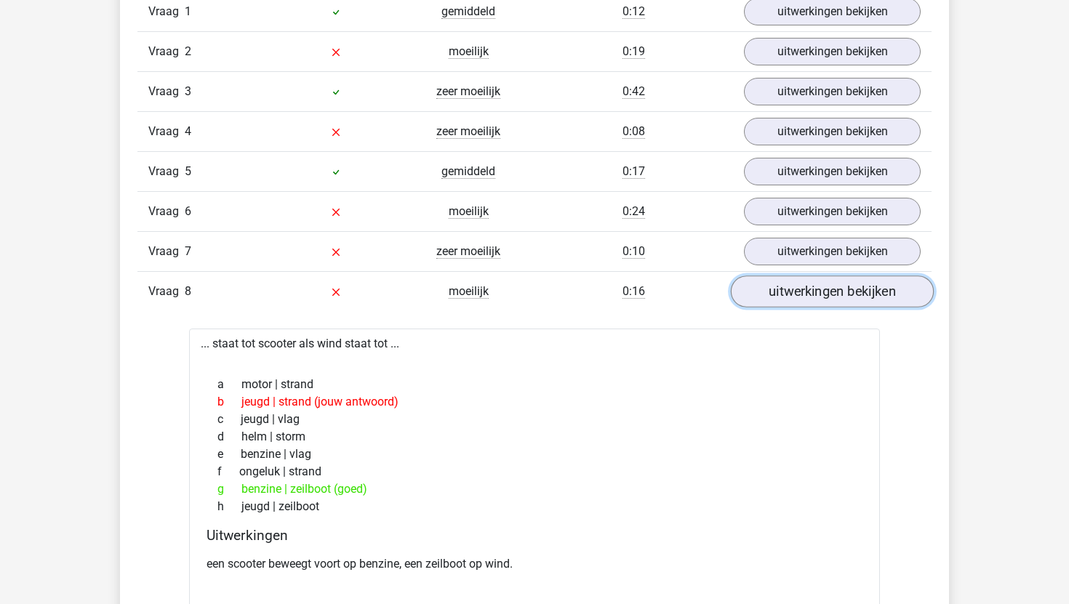
click at [808, 293] on link "uitwerkingen bekijken" at bounding box center [832, 291] width 203 height 32
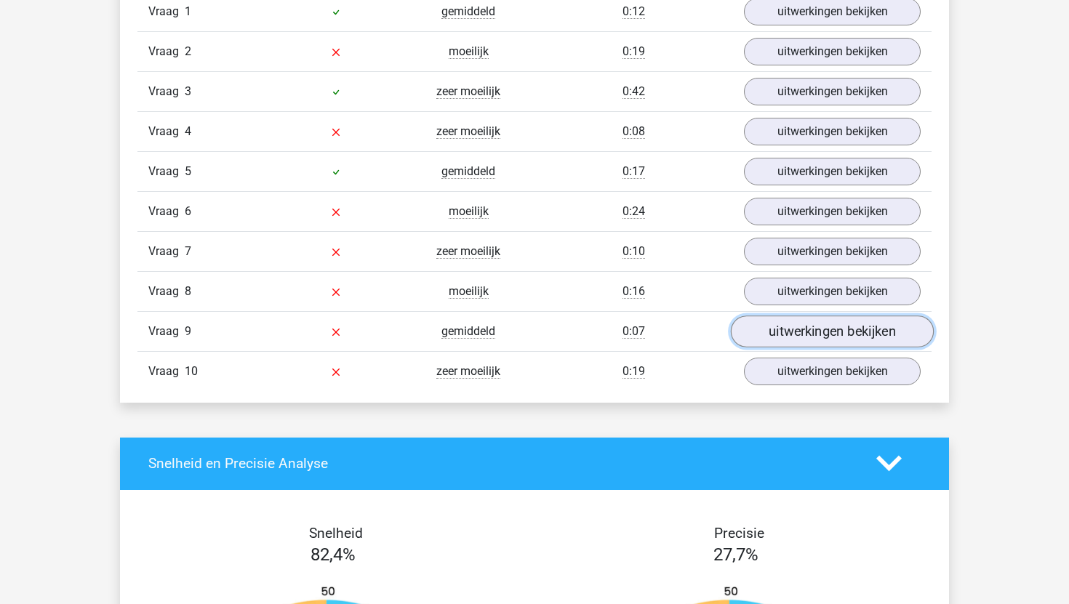
click at [803, 326] on link "uitwerkingen bekijken" at bounding box center [832, 331] width 203 height 32
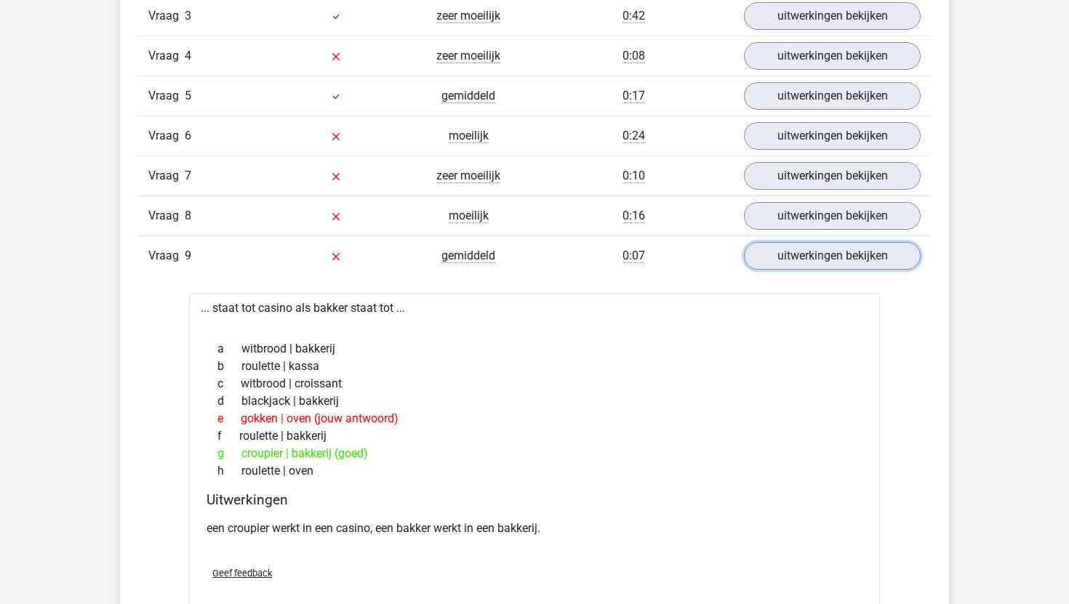
scroll to position [1061, 0]
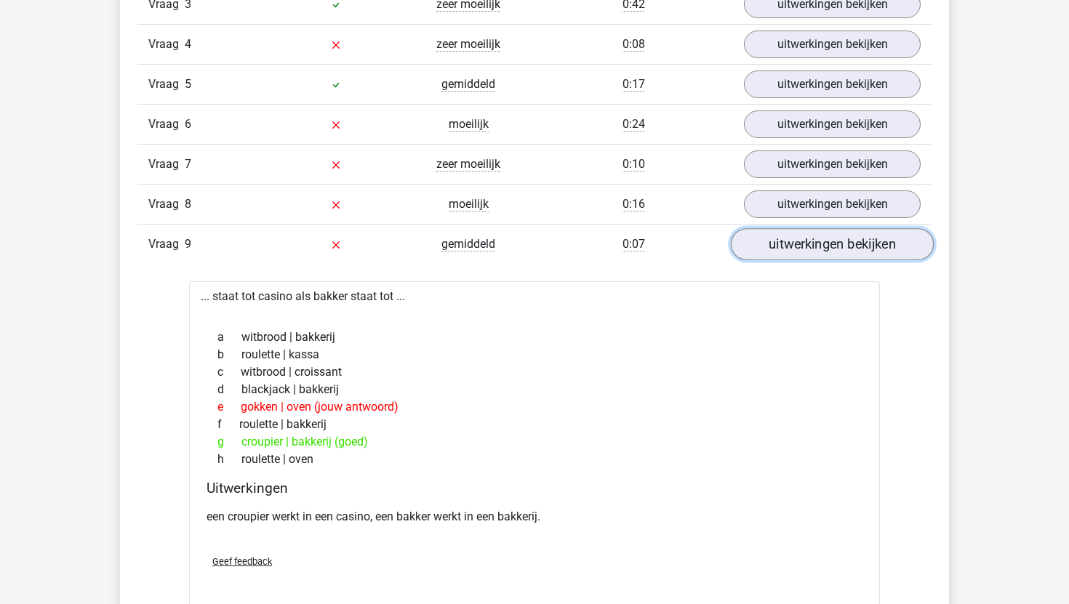
click at [847, 256] on link "uitwerkingen bekijken" at bounding box center [832, 244] width 203 height 32
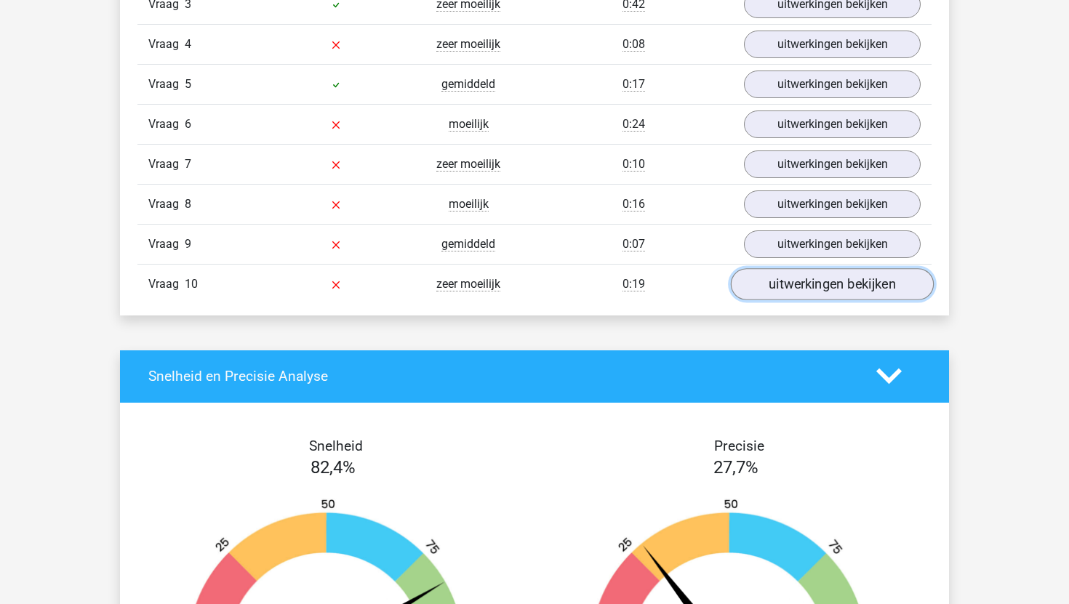
click at [837, 293] on link "uitwerkingen bekijken" at bounding box center [832, 284] width 203 height 32
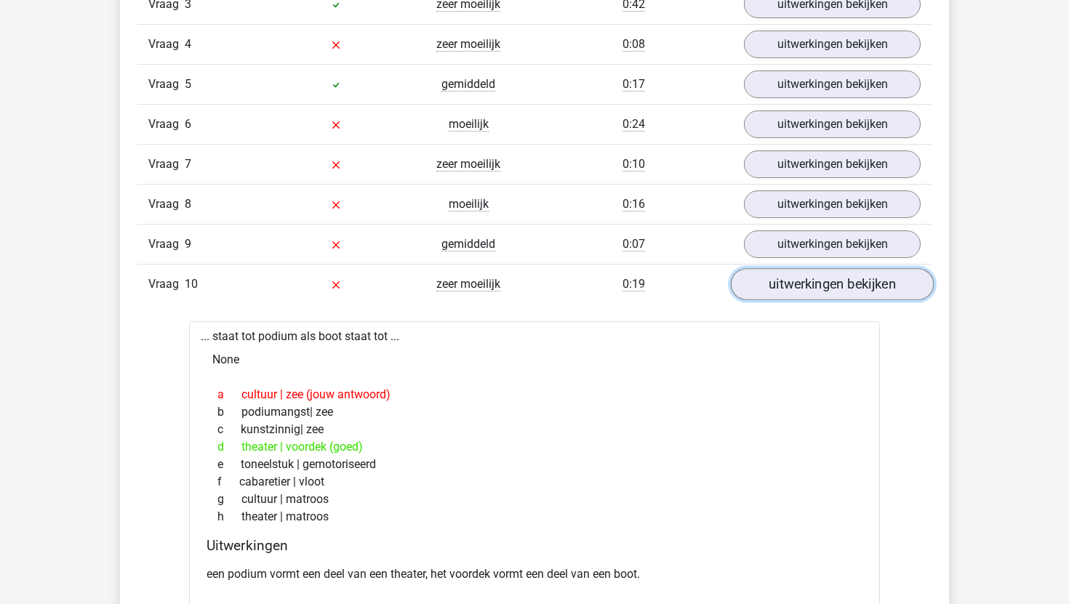
click at [840, 291] on link "uitwerkingen bekijken" at bounding box center [832, 284] width 203 height 32
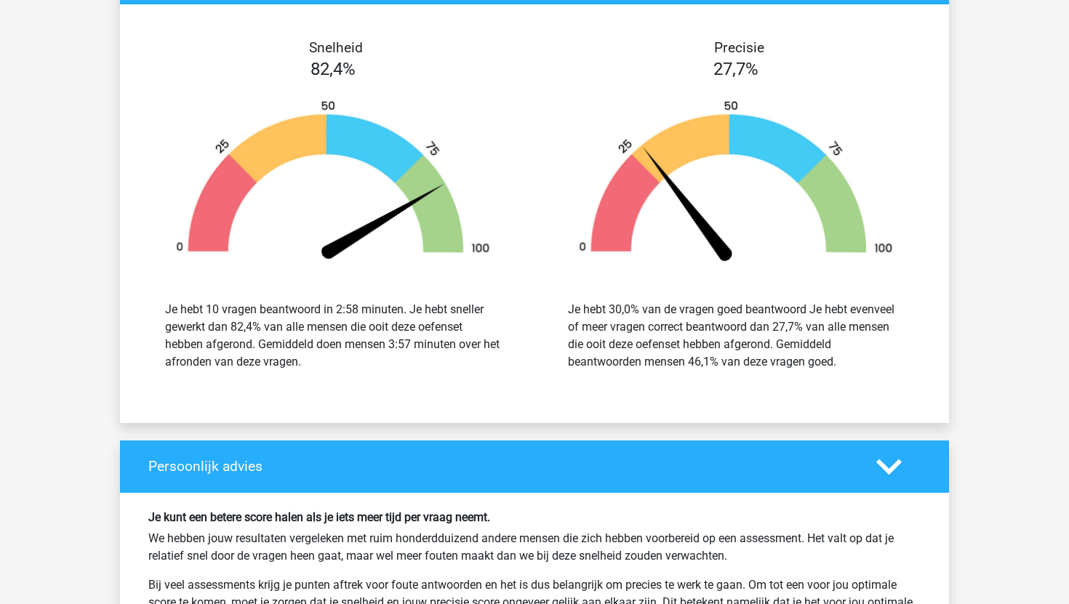
scroll to position [2061, 0]
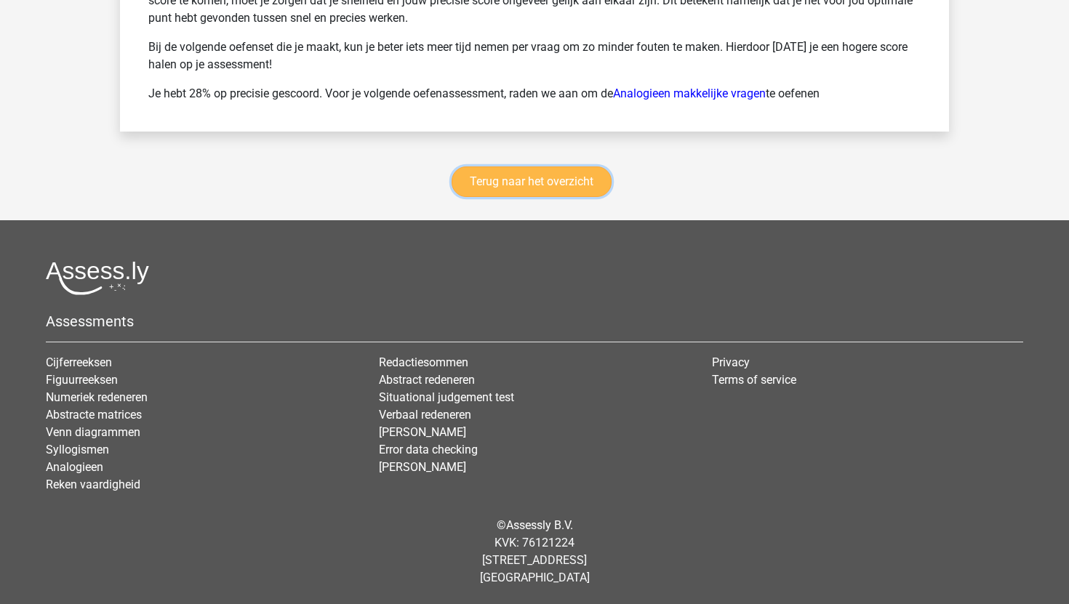
click at [568, 191] on link "Terug naar het overzicht" at bounding box center [531, 181] width 160 height 31
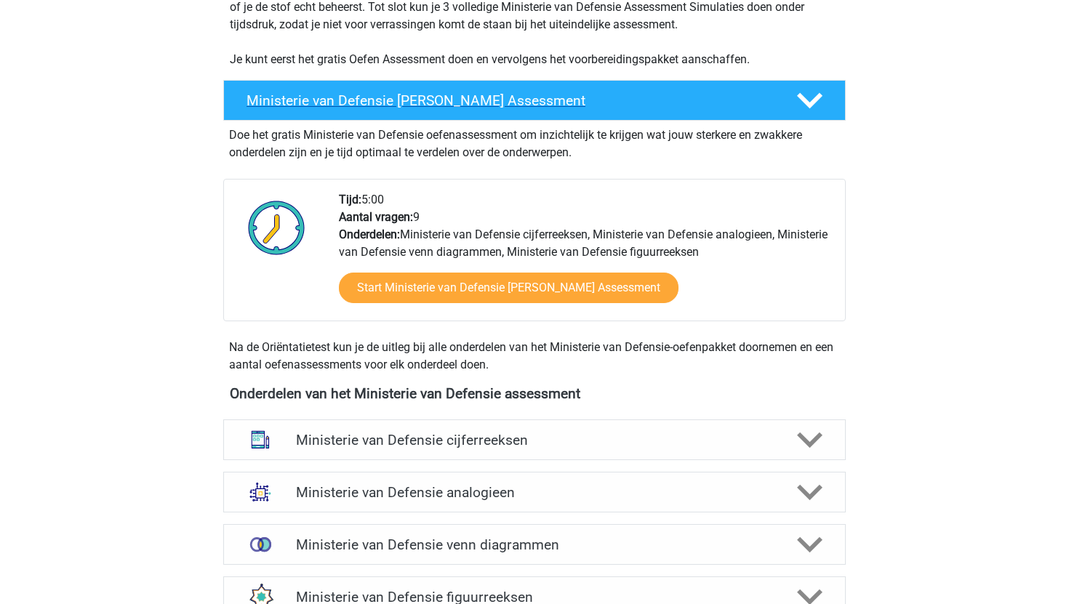
scroll to position [342, 0]
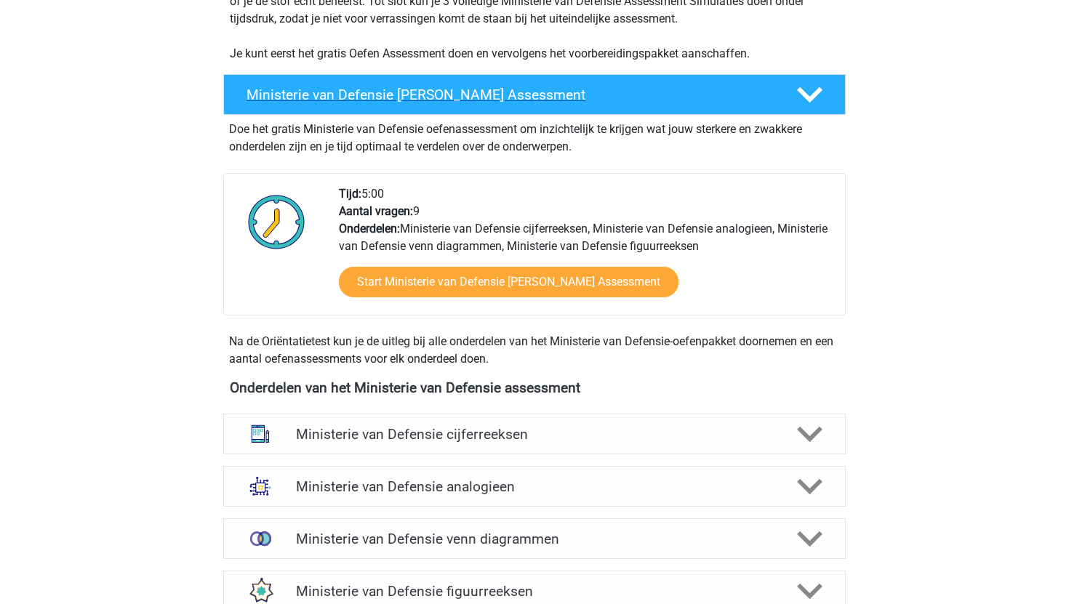
click at [498, 98] on h4 "Ministerie van Defensie Gratis Oefen Assessment" at bounding box center [509, 94] width 526 height 17
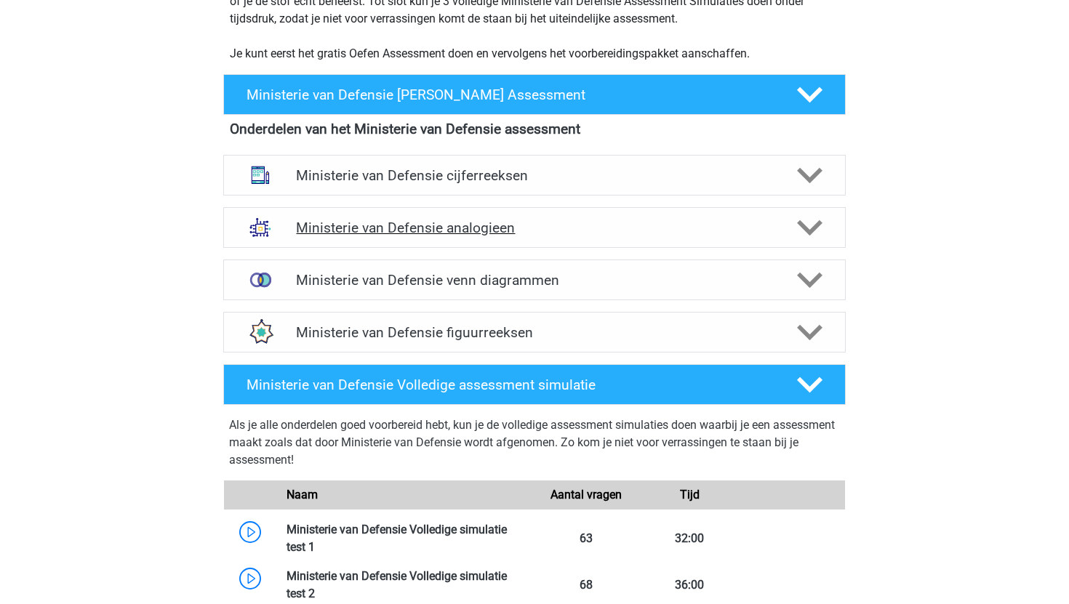
click at [458, 231] on h4 "Ministerie van Defensie analogieen" at bounding box center [534, 228] width 476 height 17
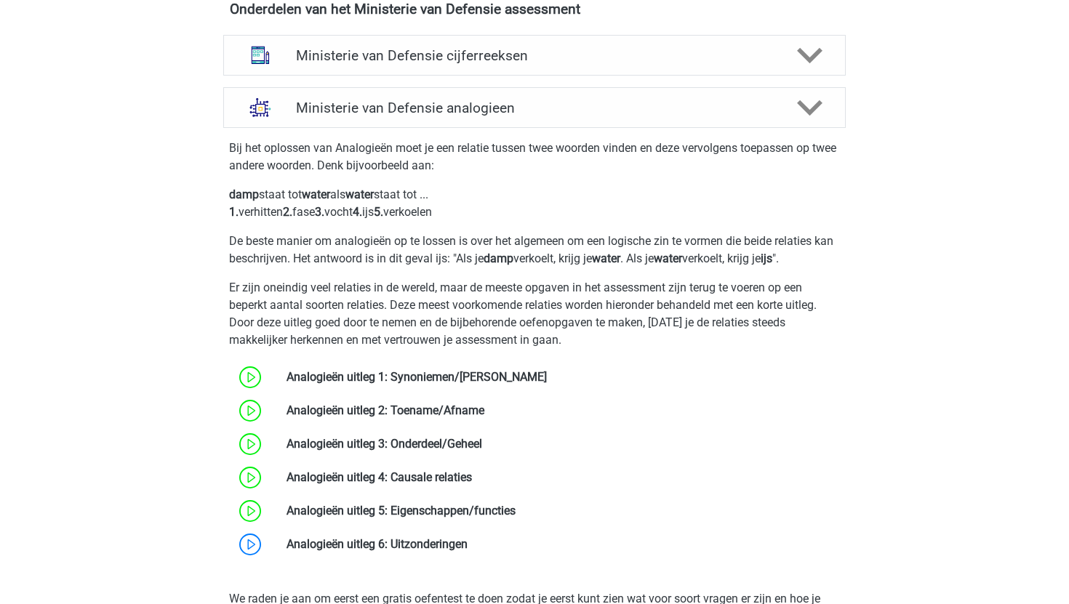
scroll to position [453, 0]
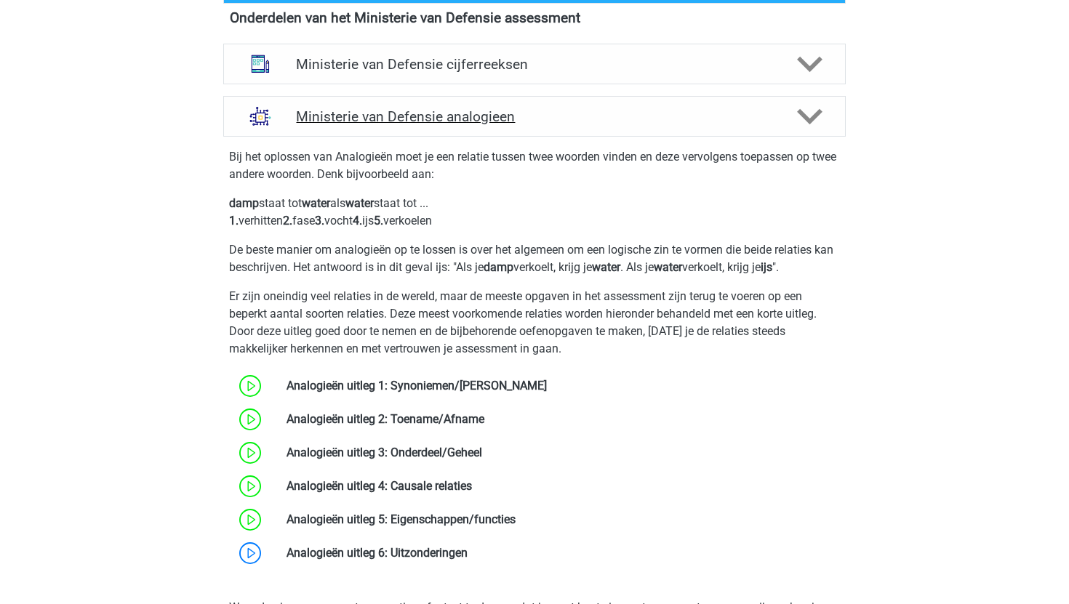
click at [480, 121] on h4 "Ministerie van Defensie analogieen" at bounding box center [534, 116] width 476 height 17
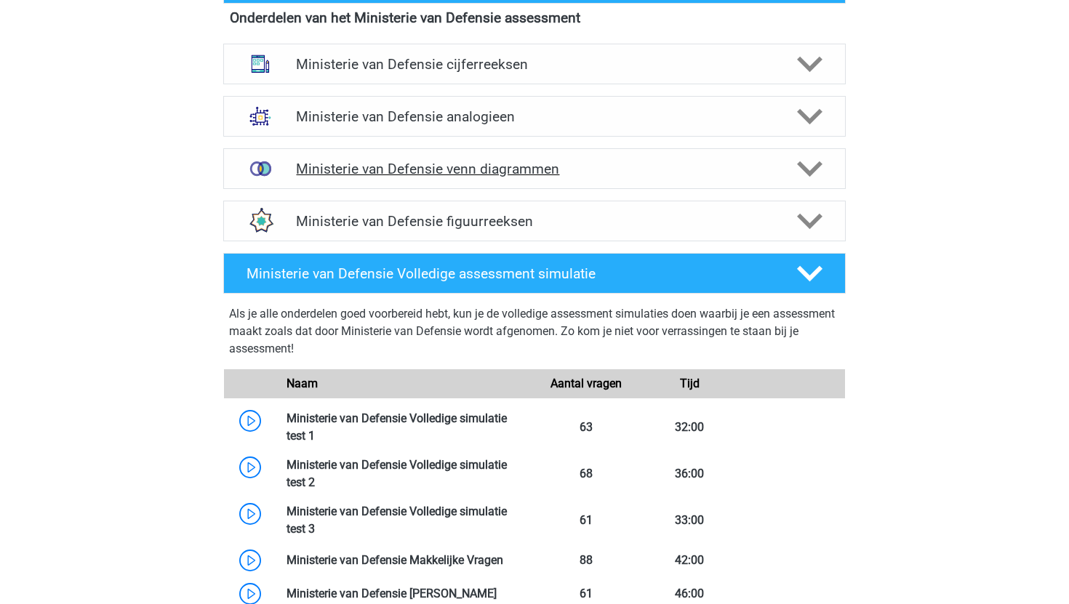
click at [478, 179] on div "Ministerie van Defensie venn diagrammen" at bounding box center [534, 168] width 622 height 41
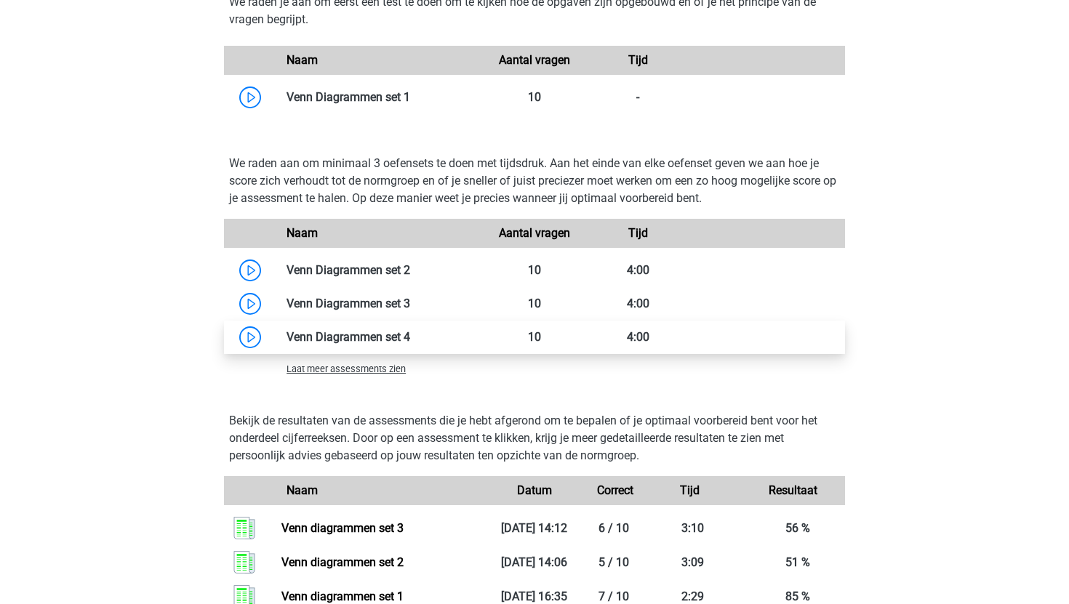
scroll to position [720, 0]
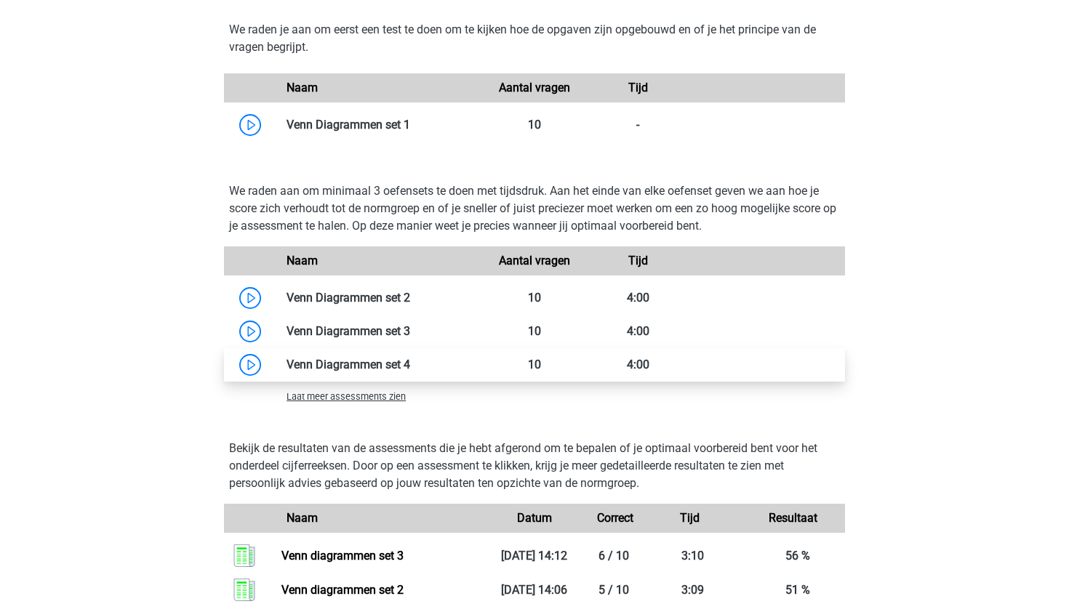
click at [410, 371] on link at bounding box center [410, 365] width 0 height 14
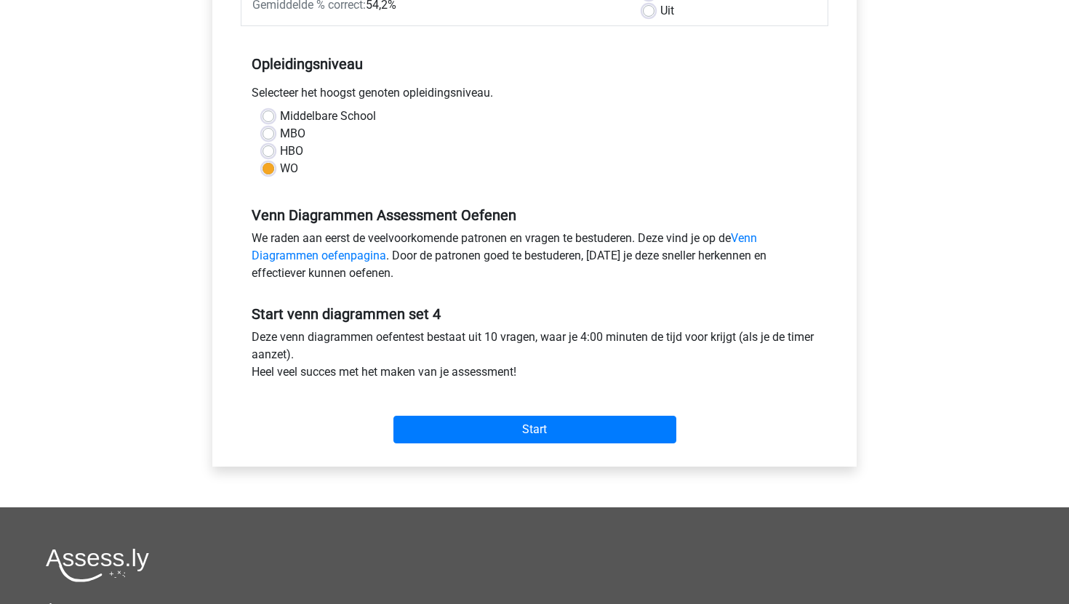
scroll to position [262, 0]
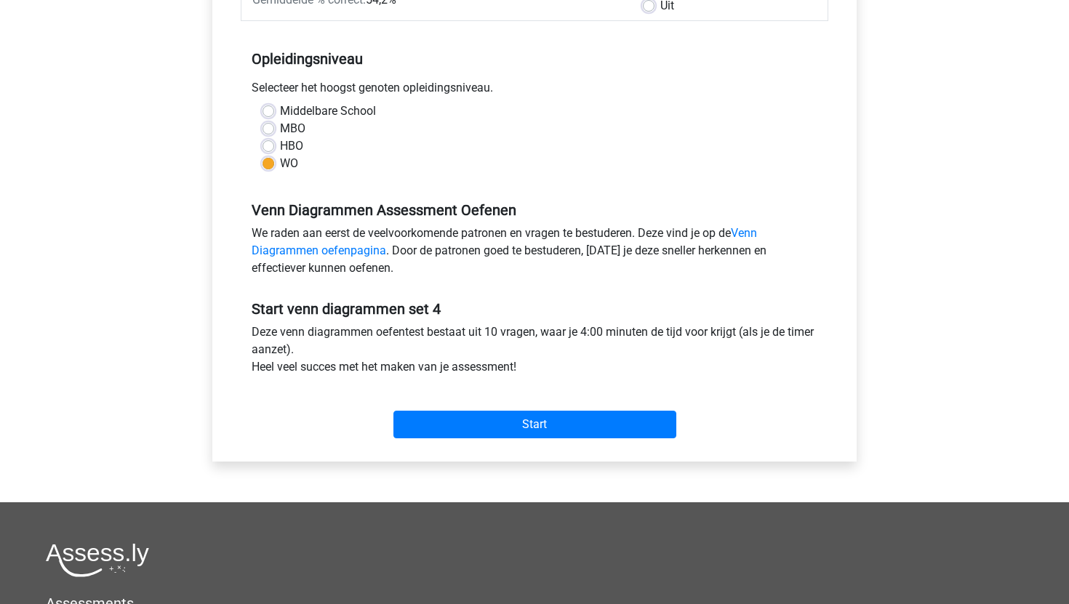
click at [436, 440] on div "Start" at bounding box center [534, 413] width 587 height 63
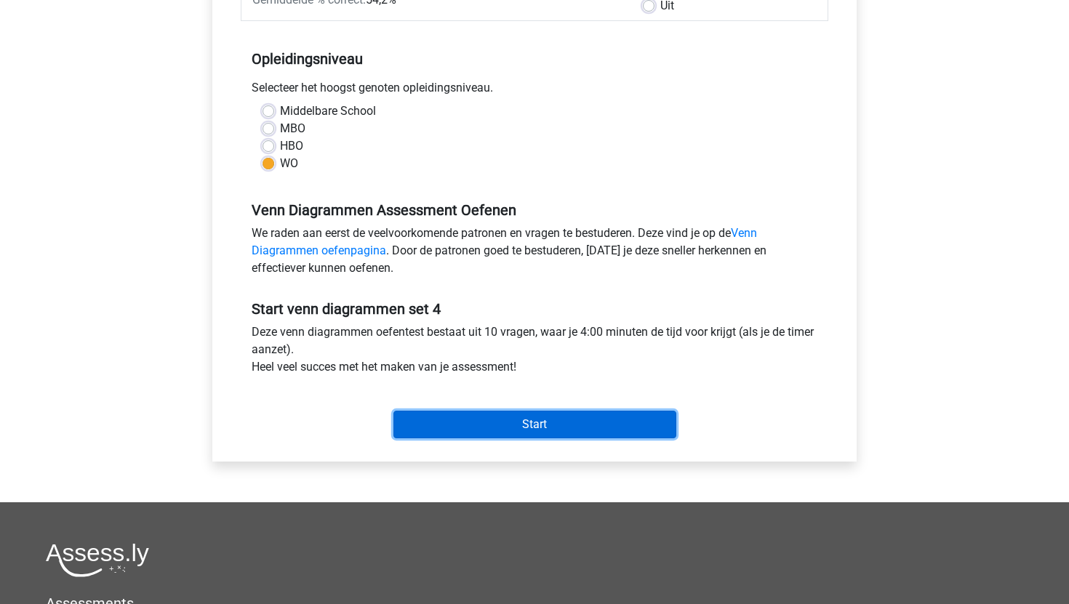
click at [451, 424] on input "Start" at bounding box center [534, 425] width 283 height 28
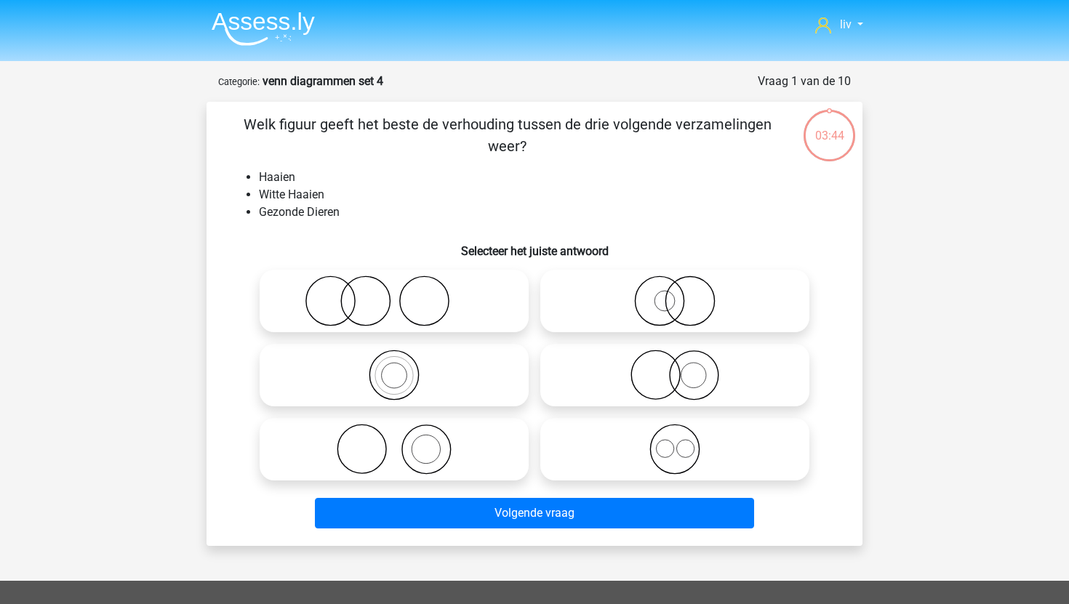
click at [443, 353] on icon at bounding box center [393, 375] width 257 height 51
click at [403, 358] on input "radio" at bounding box center [398, 362] width 9 height 9
radio input "true"
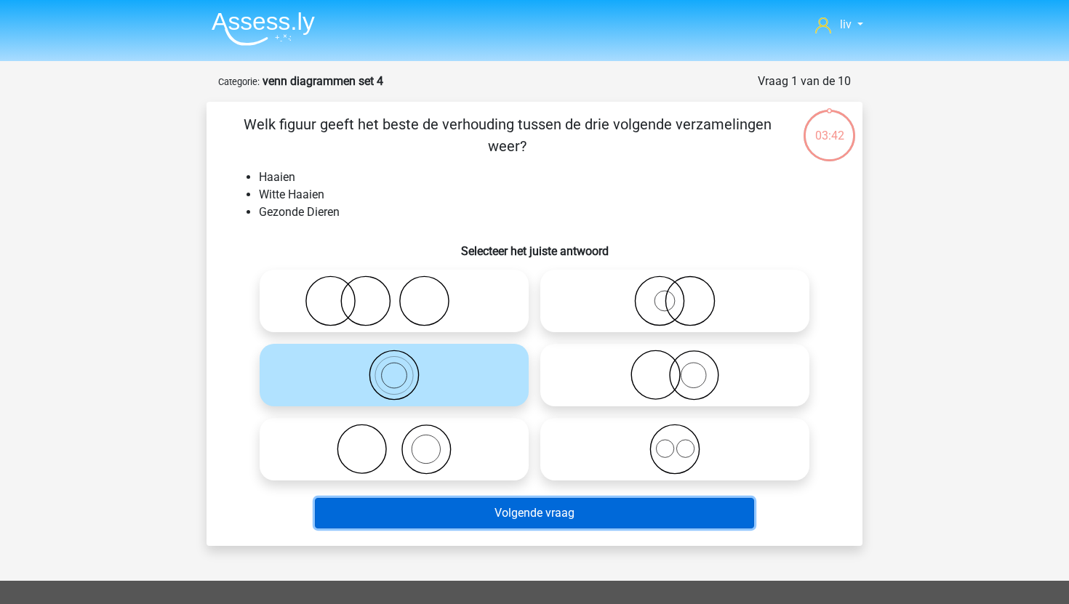
click at [459, 519] on button "Volgende vraag" at bounding box center [535, 513] width 440 height 31
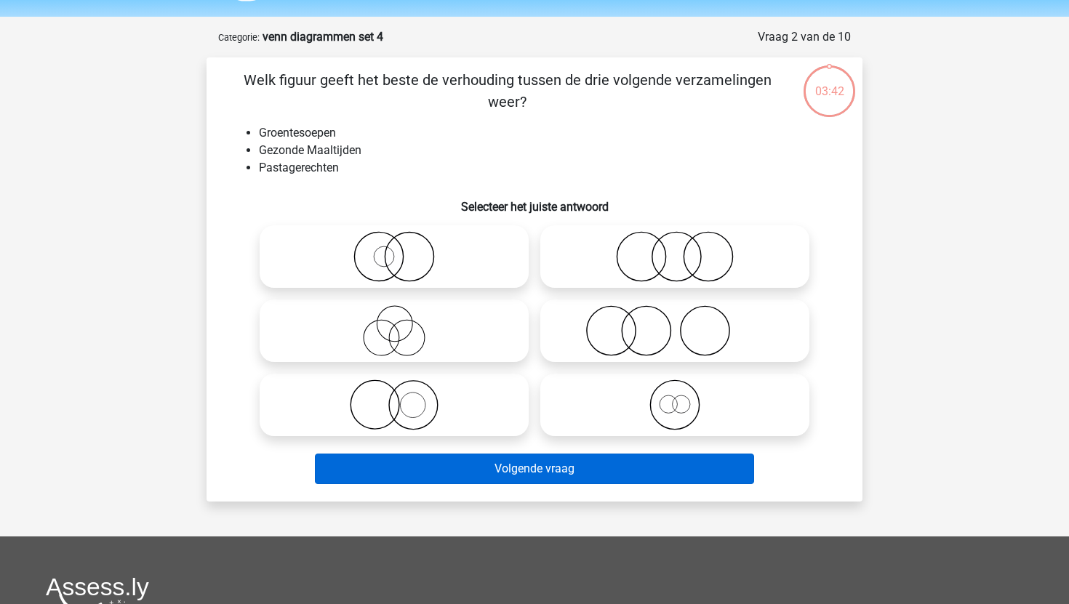
scroll to position [73, 0]
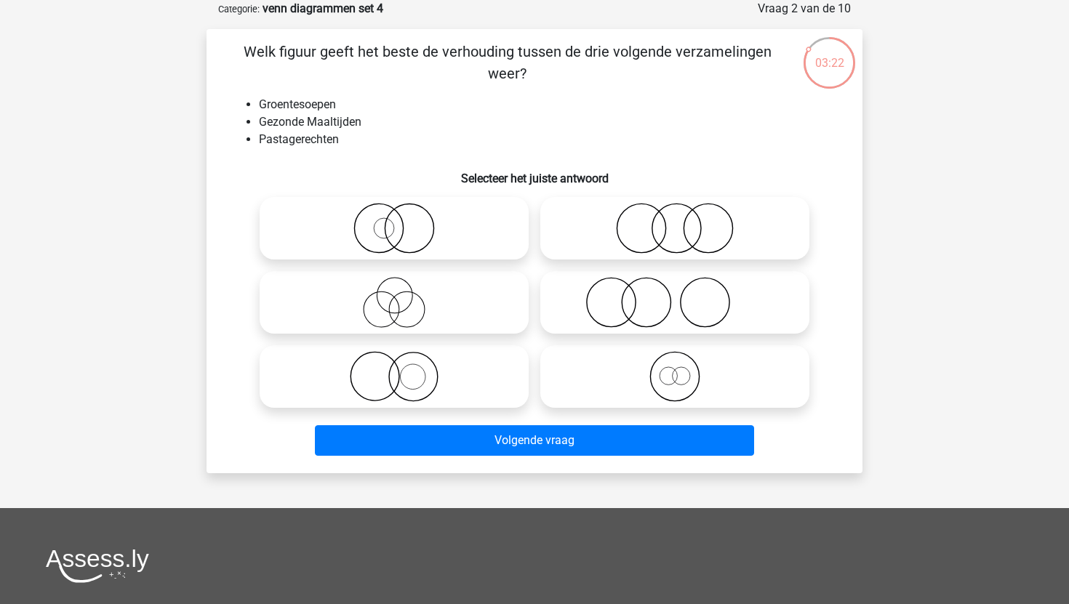
click at [694, 238] on icon at bounding box center [674, 228] width 257 height 51
click at [684, 221] on input "radio" at bounding box center [679, 216] width 9 height 9
radio input "true"
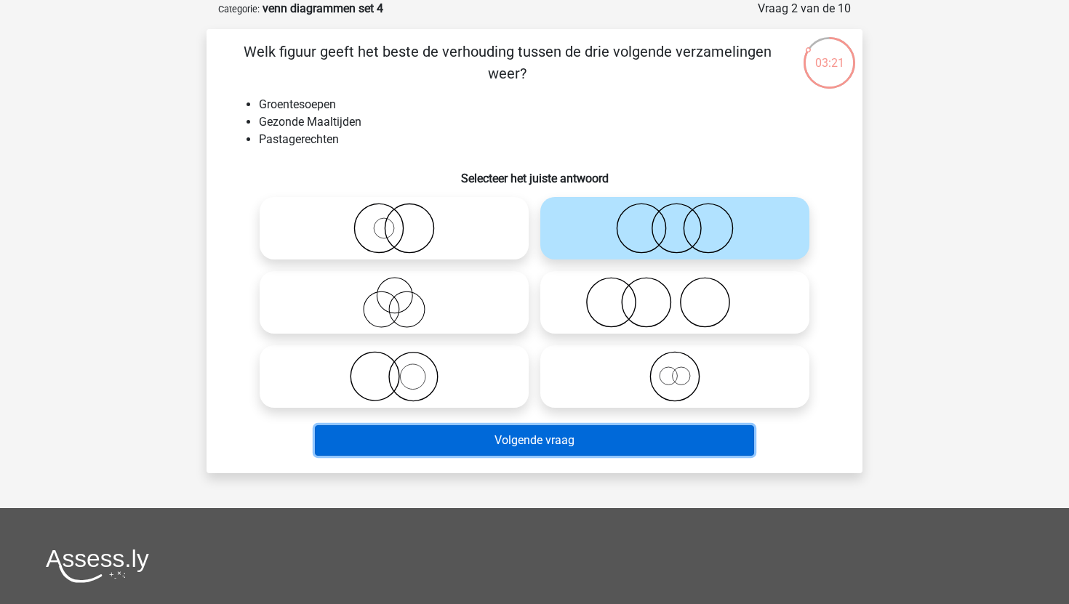
click at [587, 442] on button "Volgende vraag" at bounding box center [535, 440] width 440 height 31
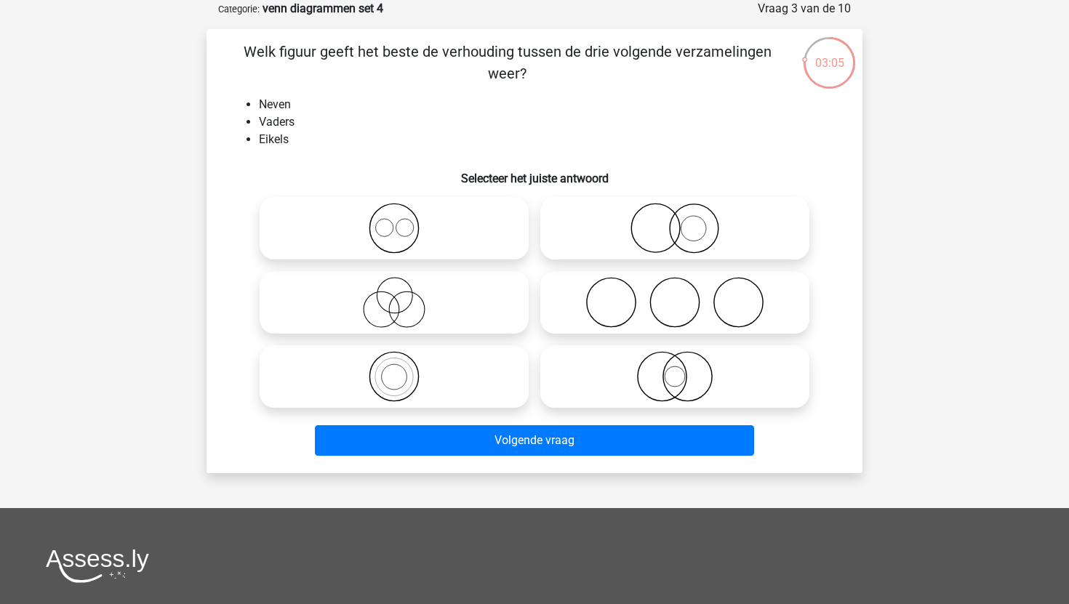
click at [505, 315] on icon at bounding box center [393, 302] width 257 height 51
click at [403, 295] on input "radio" at bounding box center [398, 290] width 9 height 9
radio input "true"
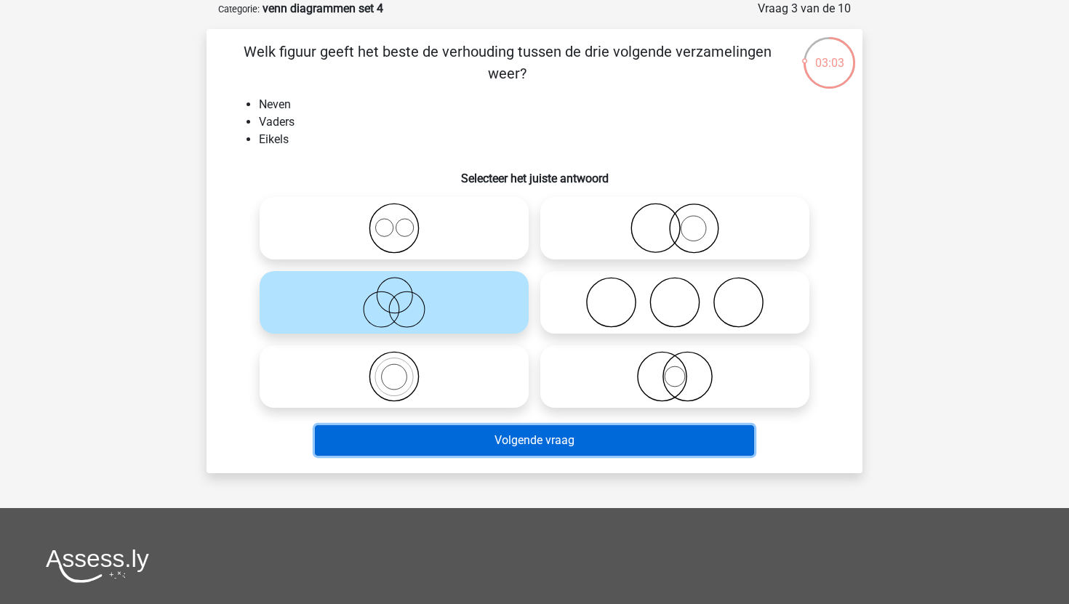
click at [534, 438] on button "Volgende vraag" at bounding box center [535, 440] width 440 height 31
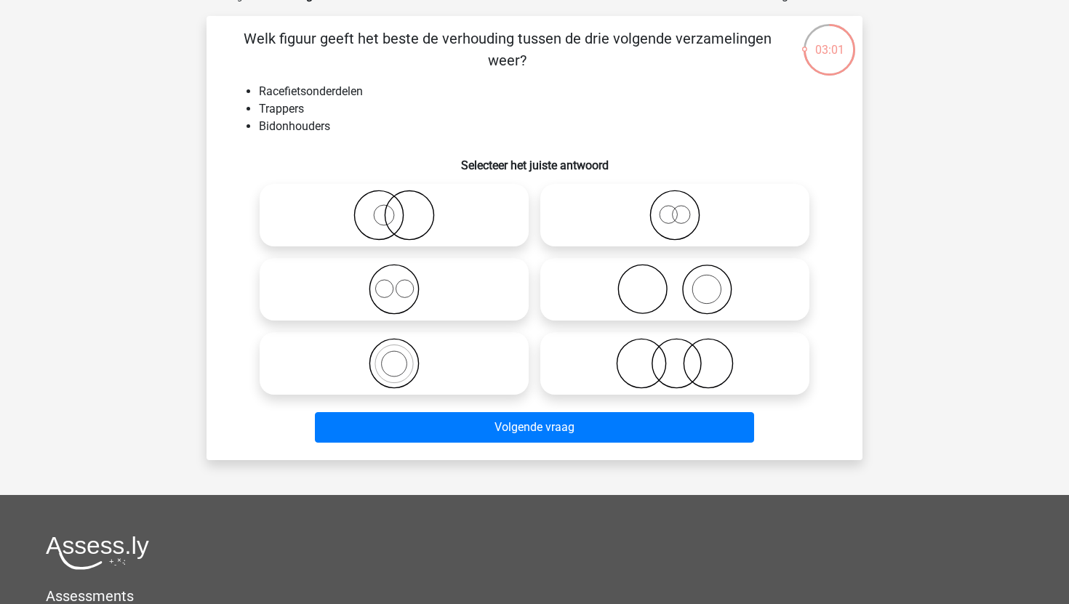
scroll to position [95, 0]
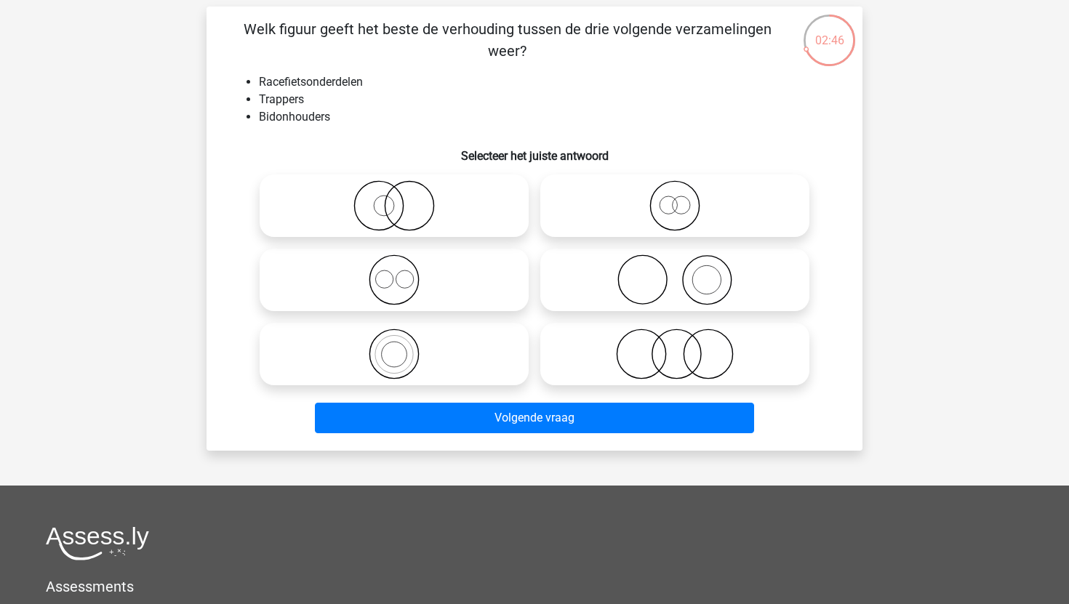
click at [448, 279] on icon at bounding box center [393, 279] width 257 height 51
click at [403, 273] on input "radio" at bounding box center [398, 267] width 9 height 9
radio input "true"
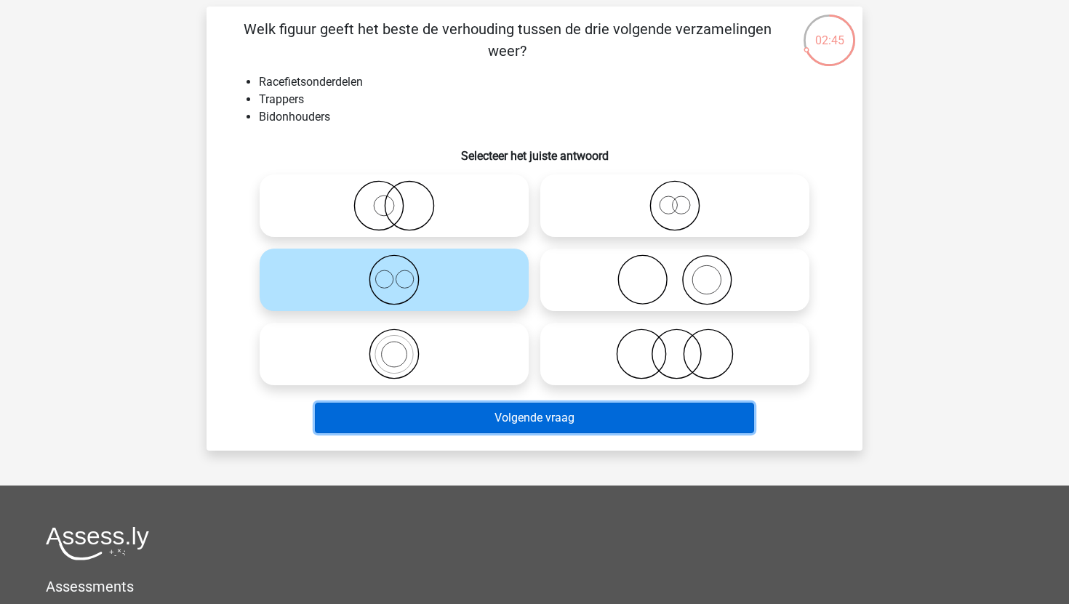
click at [499, 419] on button "Volgende vraag" at bounding box center [535, 418] width 440 height 31
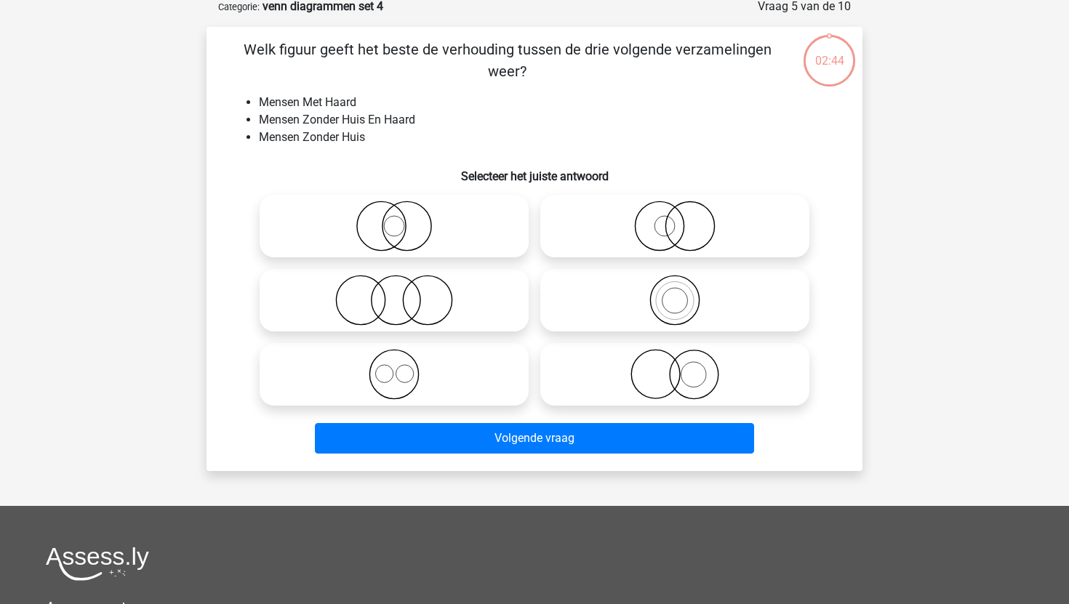
scroll to position [73, 0]
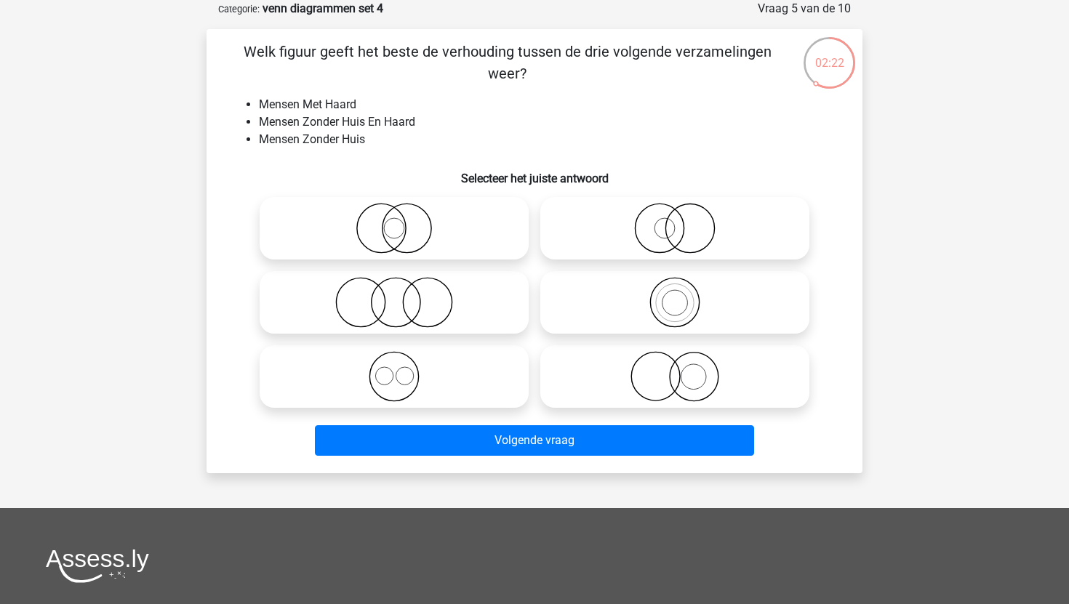
click at [453, 230] on icon at bounding box center [393, 228] width 257 height 51
click at [403, 221] on input "radio" at bounding box center [398, 216] width 9 height 9
radio input "true"
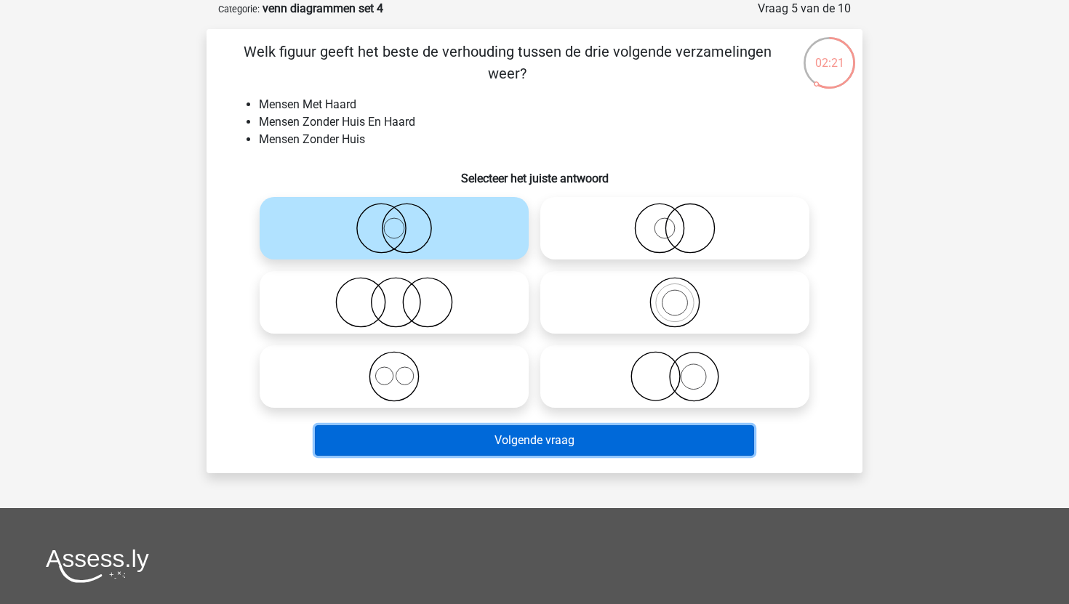
click at [480, 446] on button "Volgende vraag" at bounding box center [535, 440] width 440 height 31
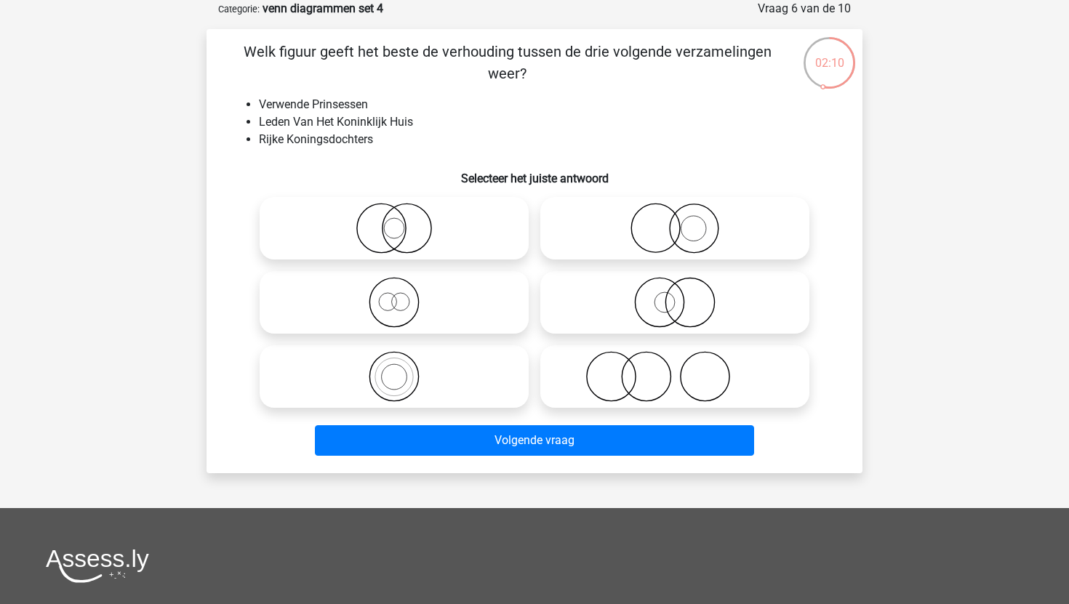
click at [424, 383] on icon at bounding box center [393, 376] width 257 height 51
click at [403, 369] on input "radio" at bounding box center [398, 364] width 9 height 9
radio input "true"
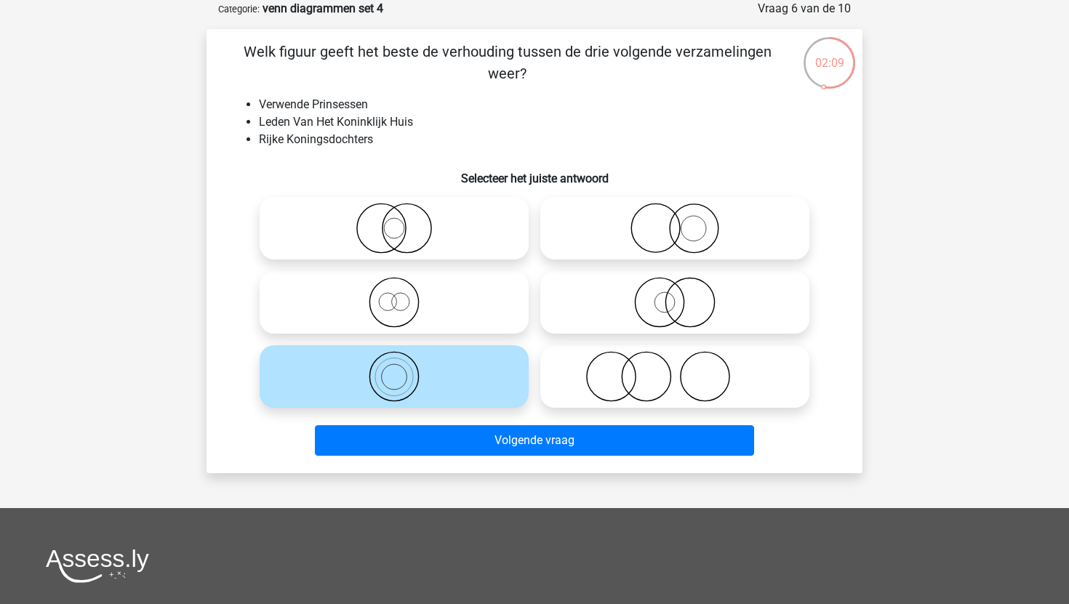
click at [451, 326] on icon at bounding box center [393, 302] width 257 height 51
click at [403, 295] on input "radio" at bounding box center [398, 290] width 9 height 9
radio input "true"
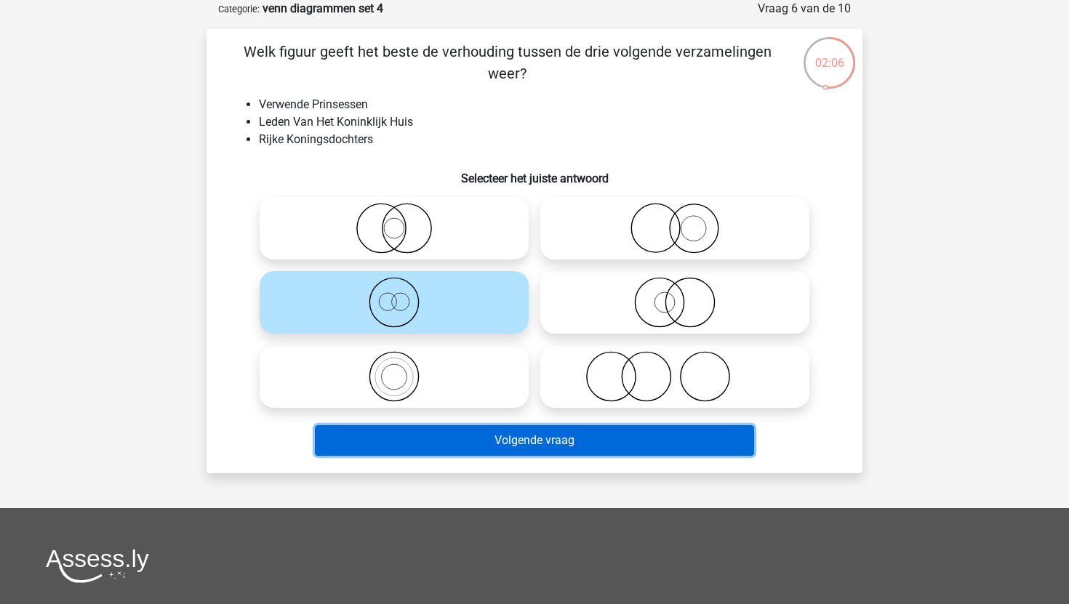
click at [472, 441] on button "Volgende vraag" at bounding box center [535, 440] width 440 height 31
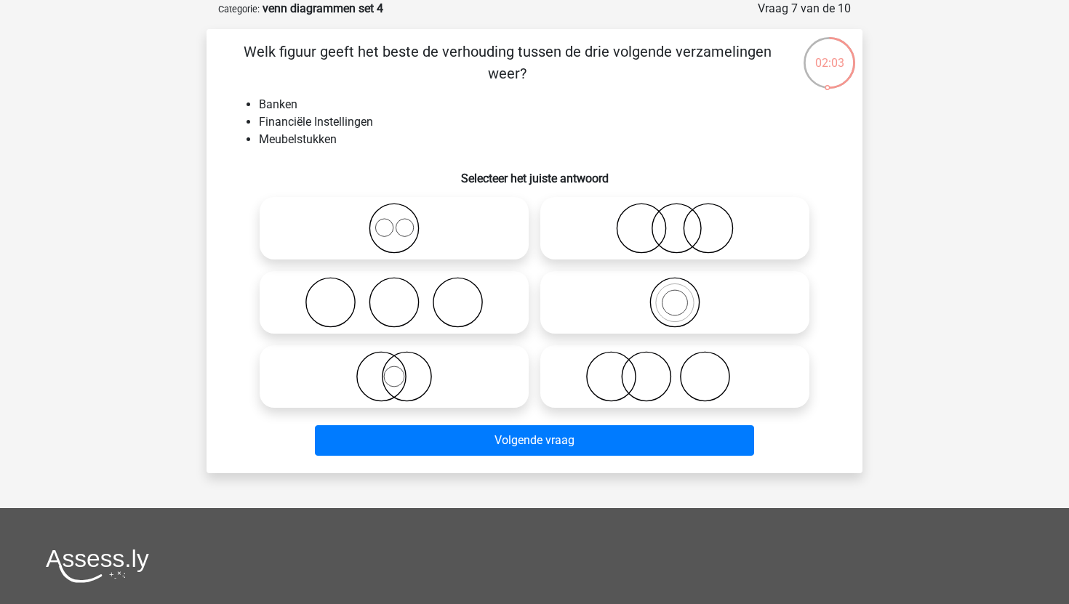
click at [595, 240] on icon at bounding box center [674, 228] width 257 height 51
click at [675, 221] on input "radio" at bounding box center [679, 216] width 9 height 9
radio input "true"
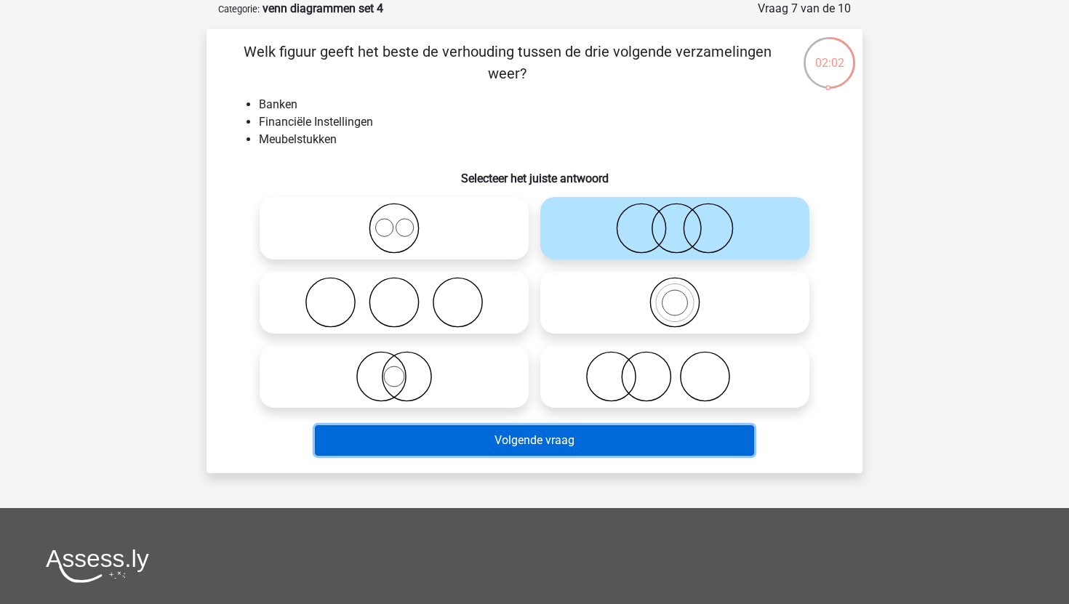
click at [556, 443] on button "Volgende vraag" at bounding box center [535, 440] width 440 height 31
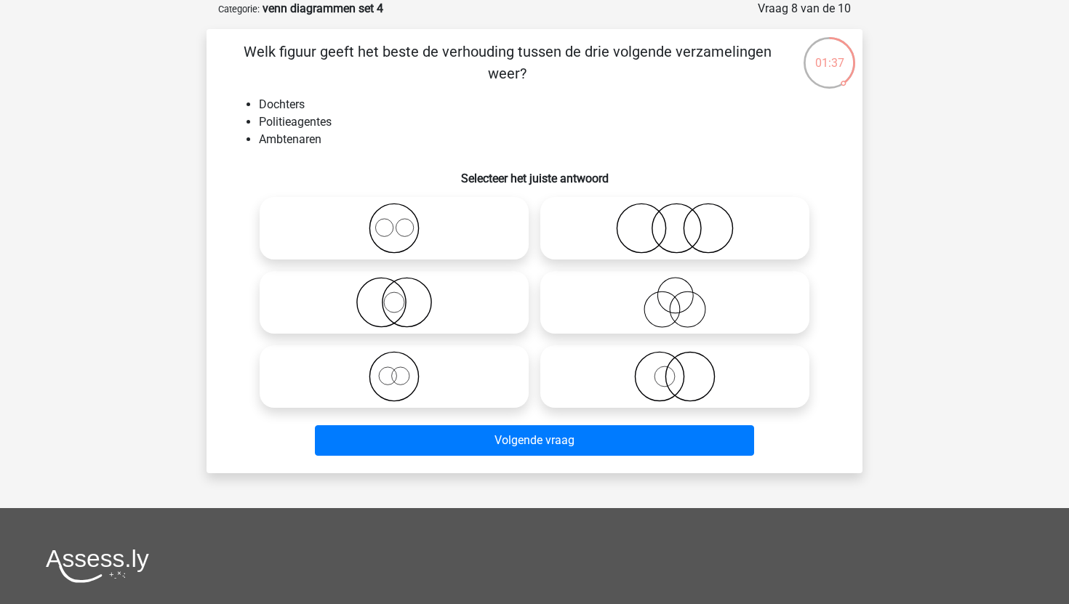
click at [631, 371] on icon at bounding box center [674, 376] width 257 height 51
click at [675, 369] on input "radio" at bounding box center [679, 364] width 9 height 9
radio input "true"
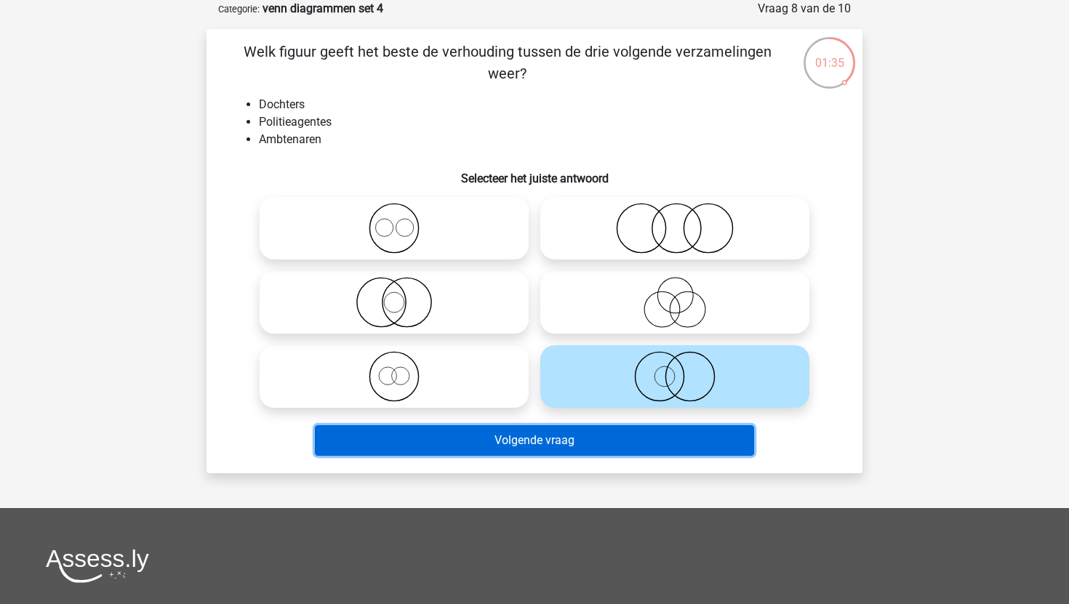
click at [627, 443] on button "Volgende vraag" at bounding box center [535, 440] width 440 height 31
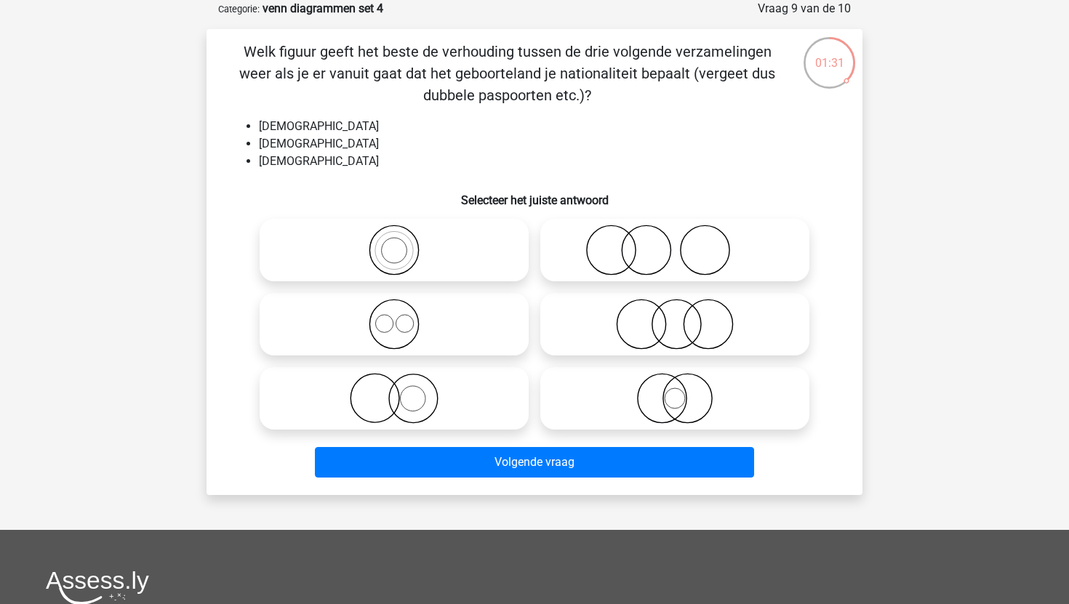
click at [472, 294] on label at bounding box center [393, 324] width 269 height 63
click at [403, 307] on input "radio" at bounding box center [398, 311] width 9 height 9
radio input "true"
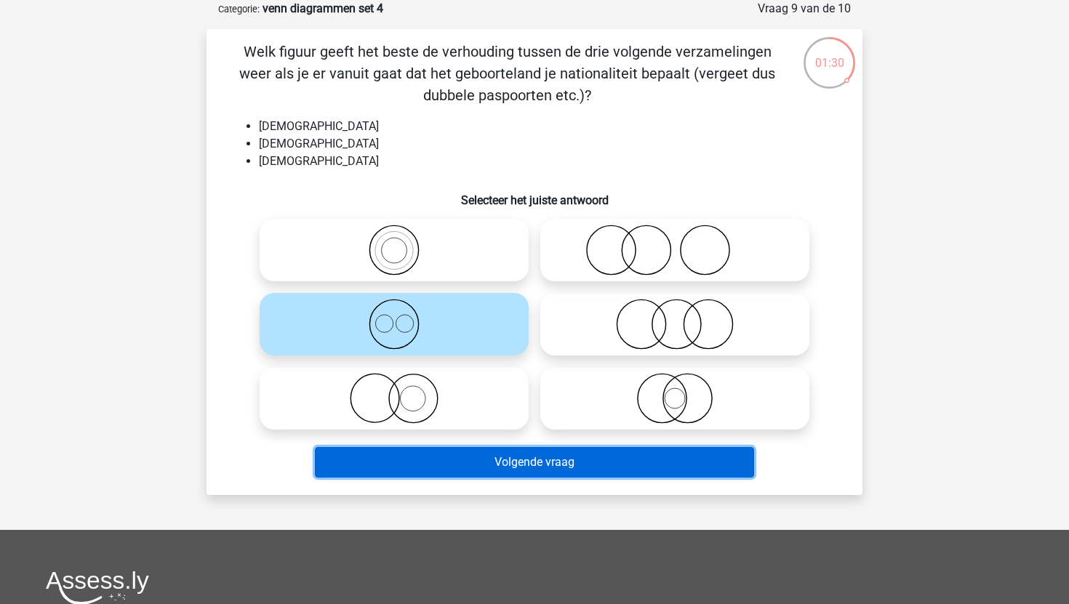
click at [469, 467] on button "Volgende vraag" at bounding box center [535, 462] width 440 height 31
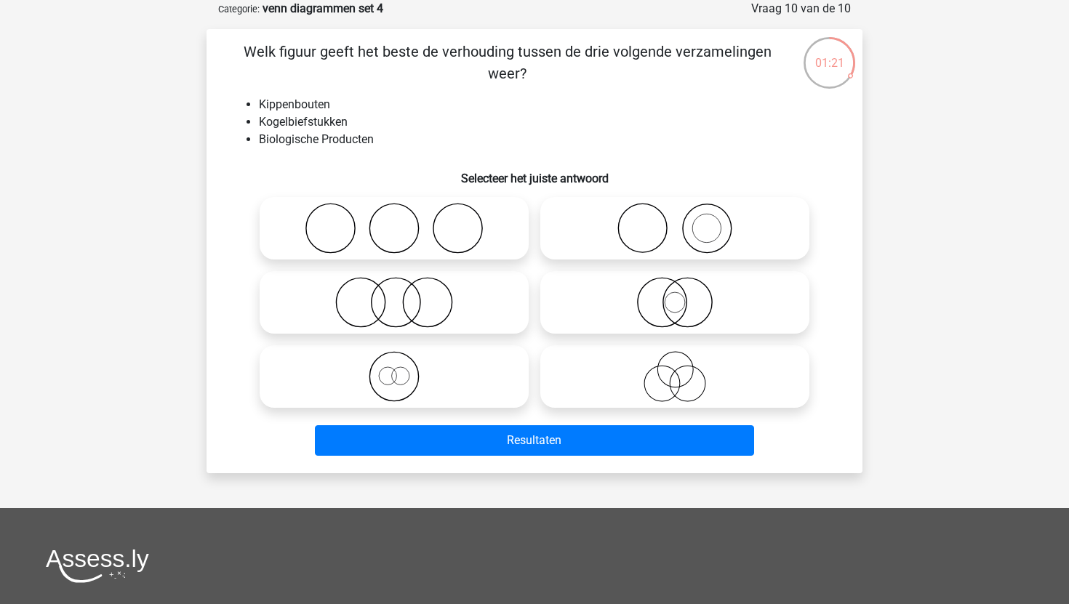
click at [490, 291] on icon at bounding box center [393, 302] width 257 height 51
click at [403, 291] on input "radio" at bounding box center [398, 290] width 9 height 9
radio input "true"
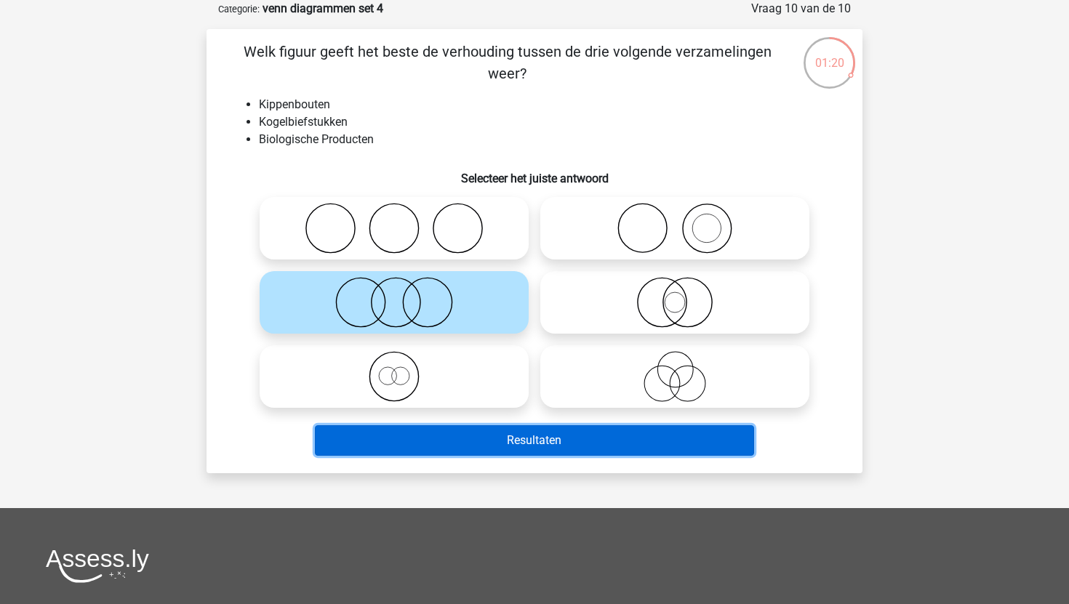
click at [510, 440] on button "Resultaten" at bounding box center [535, 440] width 440 height 31
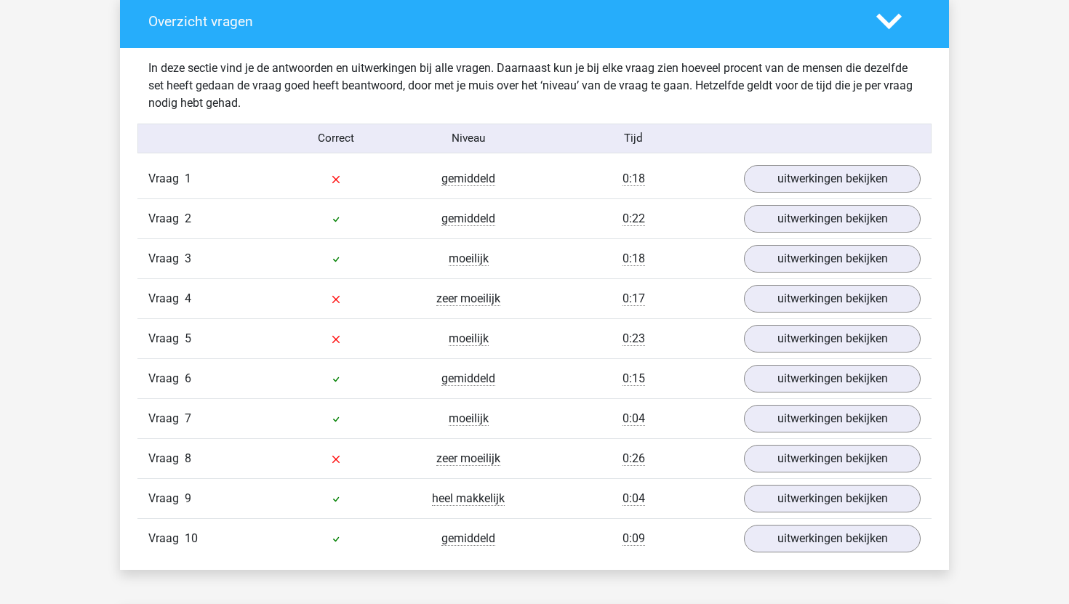
scroll to position [888, 0]
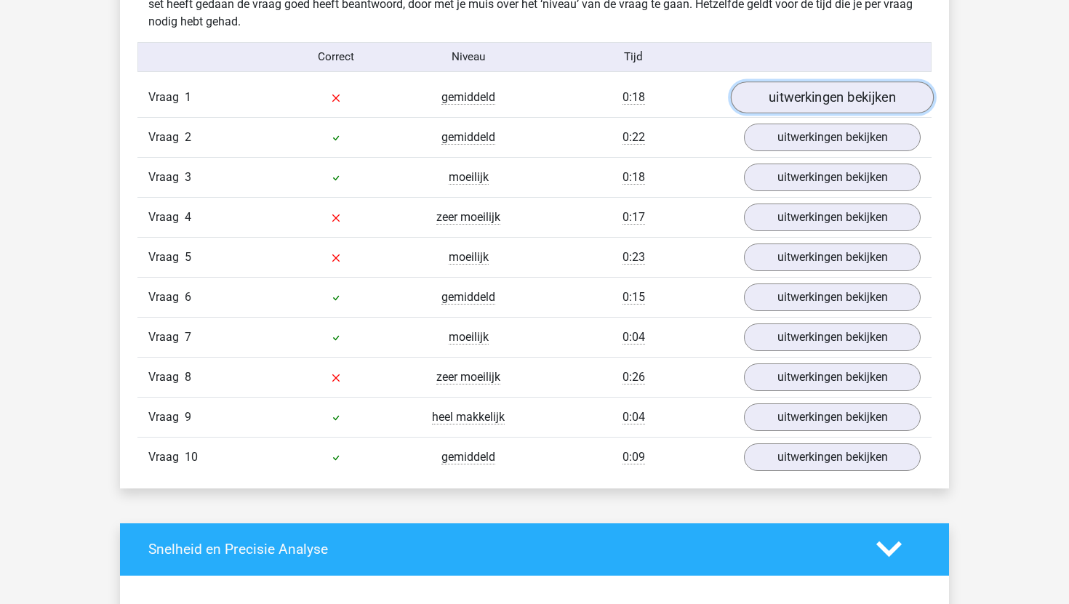
click at [845, 97] on link "uitwerkingen bekijken" at bounding box center [832, 97] width 203 height 32
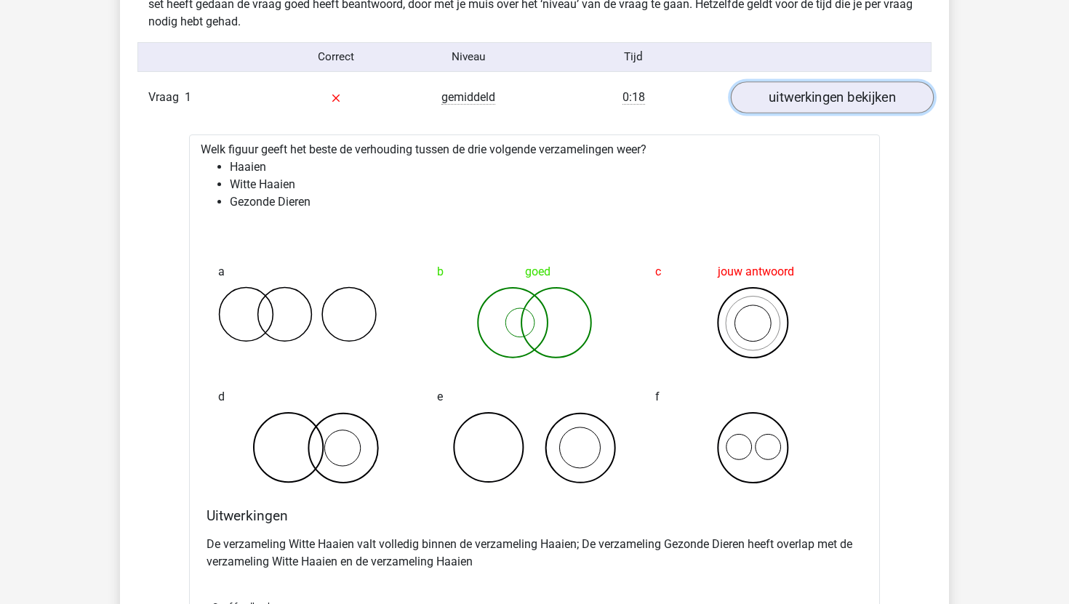
click at [844, 97] on link "uitwerkingen bekijken" at bounding box center [832, 97] width 203 height 32
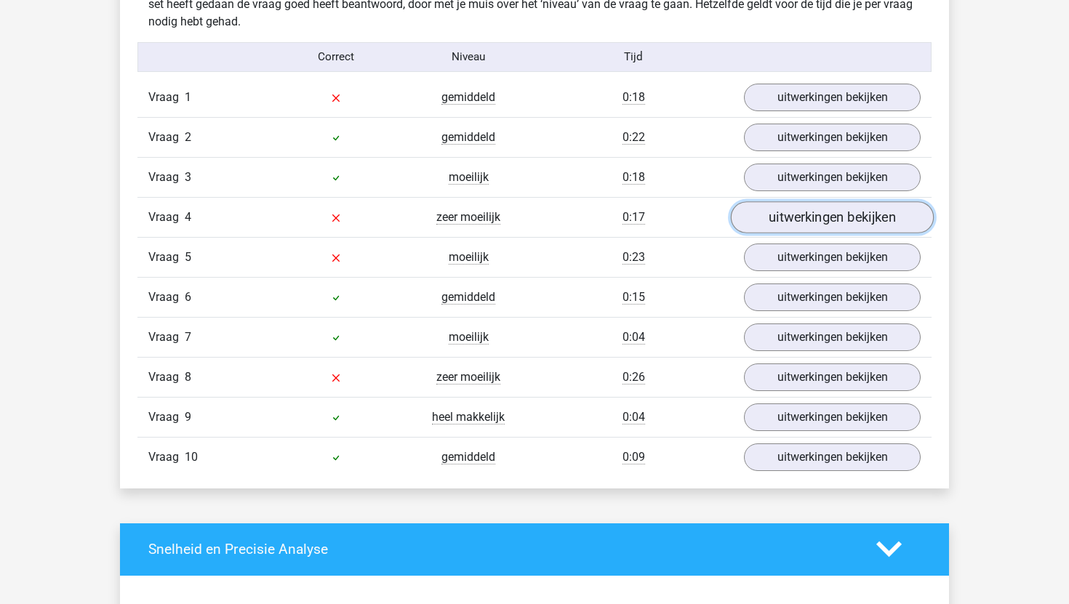
click at [825, 215] on link "uitwerkingen bekijken" at bounding box center [832, 217] width 203 height 32
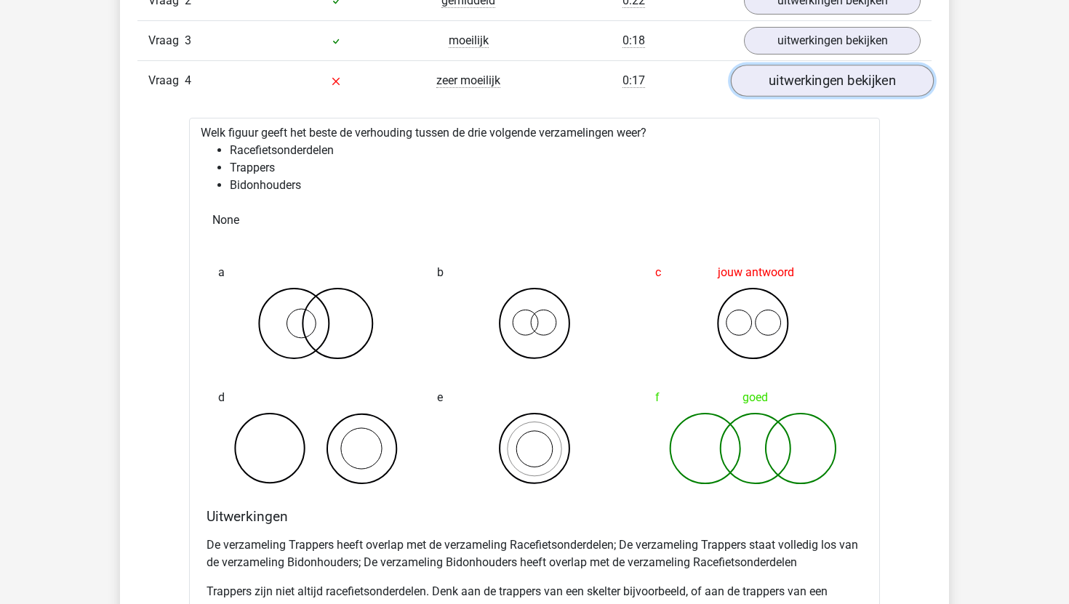
scroll to position [1016, 0]
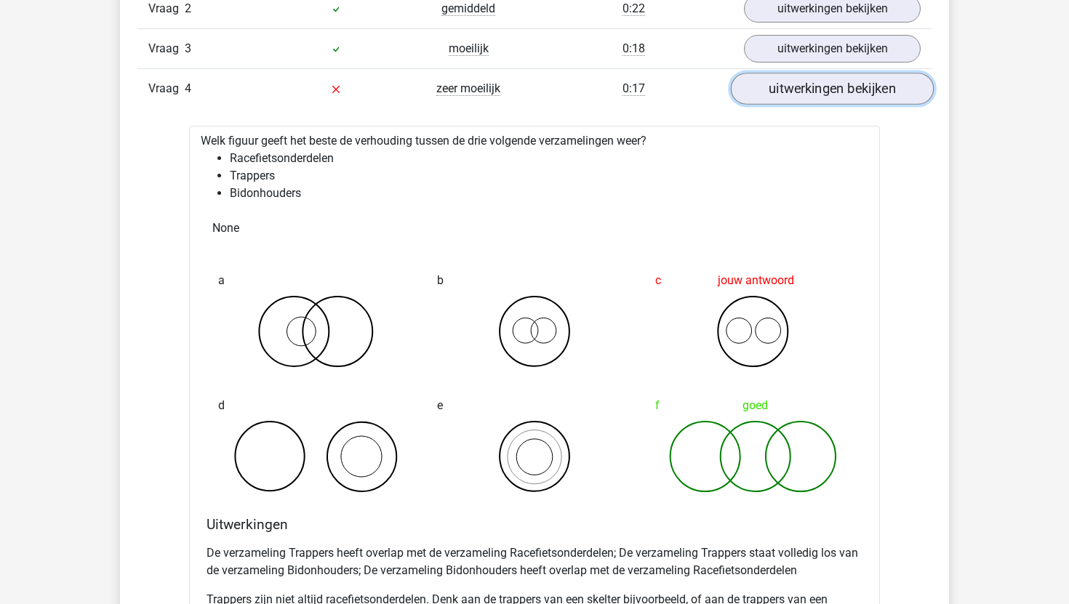
click at [842, 92] on link "uitwerkingen bekijken" at bounding box center [832, 89] width 203 height 32
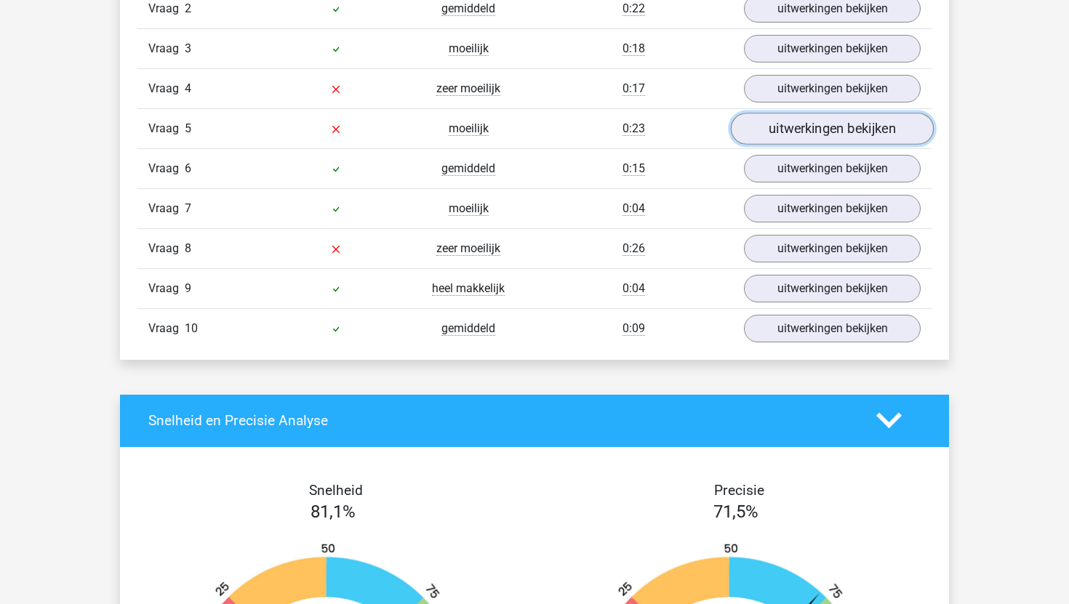
click at [831, 130] on link "uitwerkingen bekijken" at bounding box center [832, 129] width 203 height 32
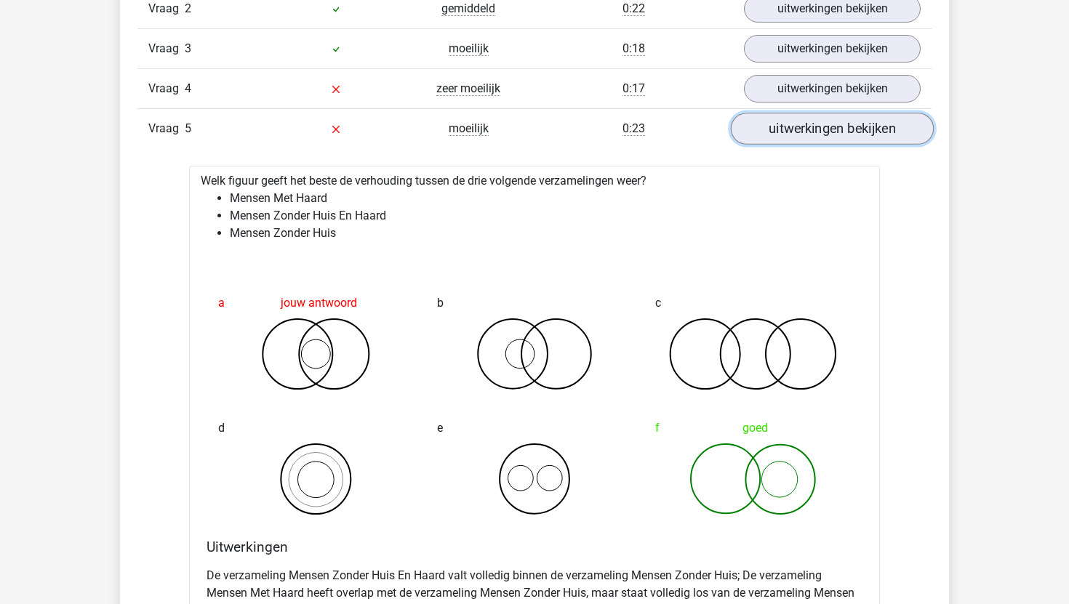
click at [831, 129] on link "uitwerkingen bekijken" at bounding box center [832, 129] width 203 height 32
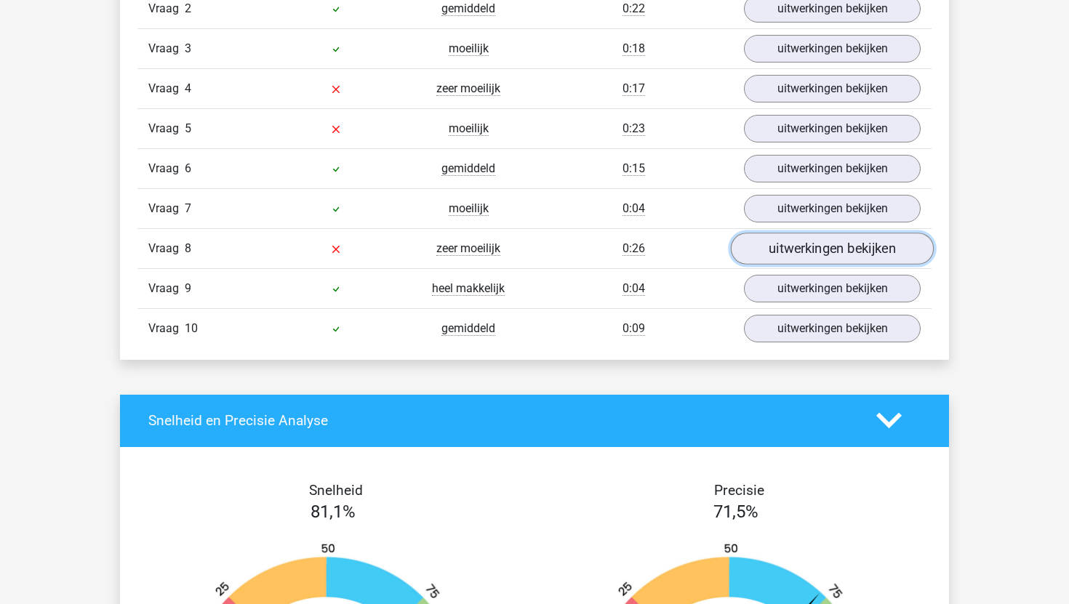
click at [817, 250] on link "uitwerkingen bekijken" at bounding box center [832, 249] width 203 height 32
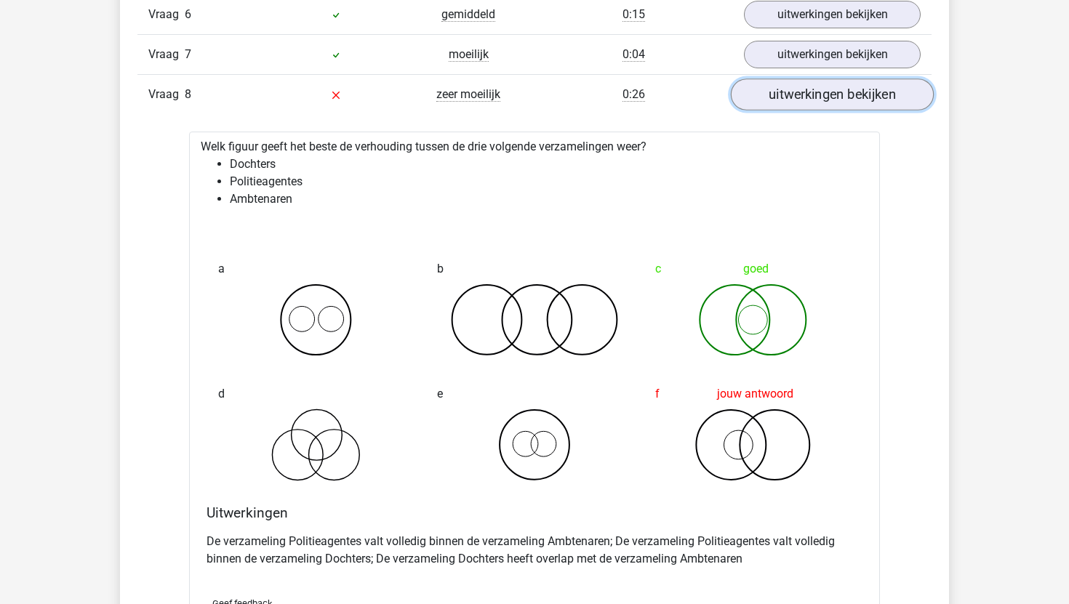
scroll to position [1170, 0]
click at [798, 99] on link "uitwerkingen bekijken" at bounding box center [832, 95] width 203 height 32
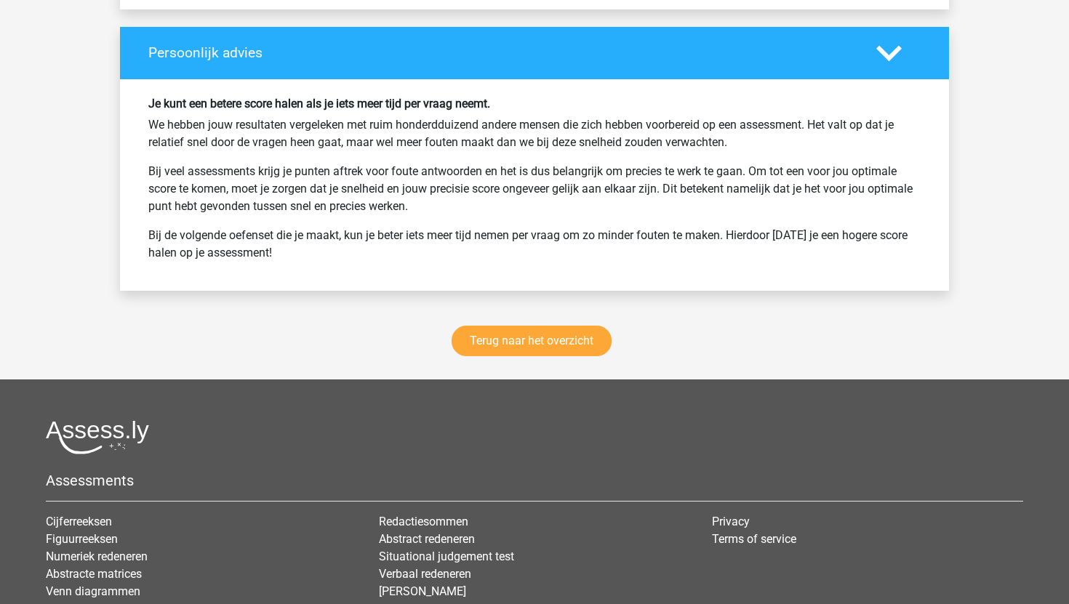
scroll to position [1876, 0]
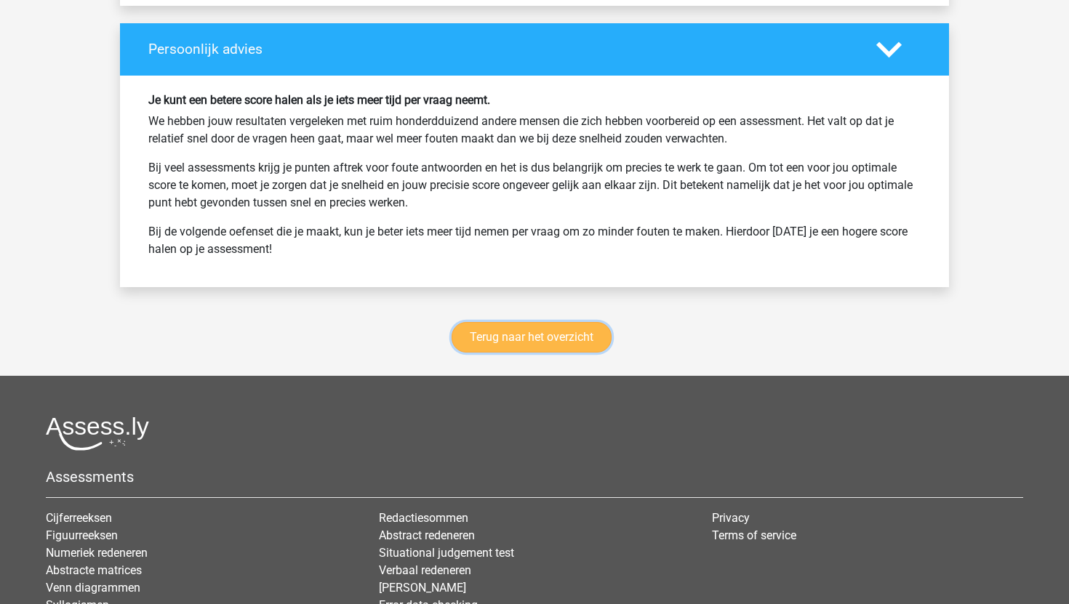
click at [568, 337] on link "Terug naar het overzicht" at bounding box center [531, 337] width 160 height 31
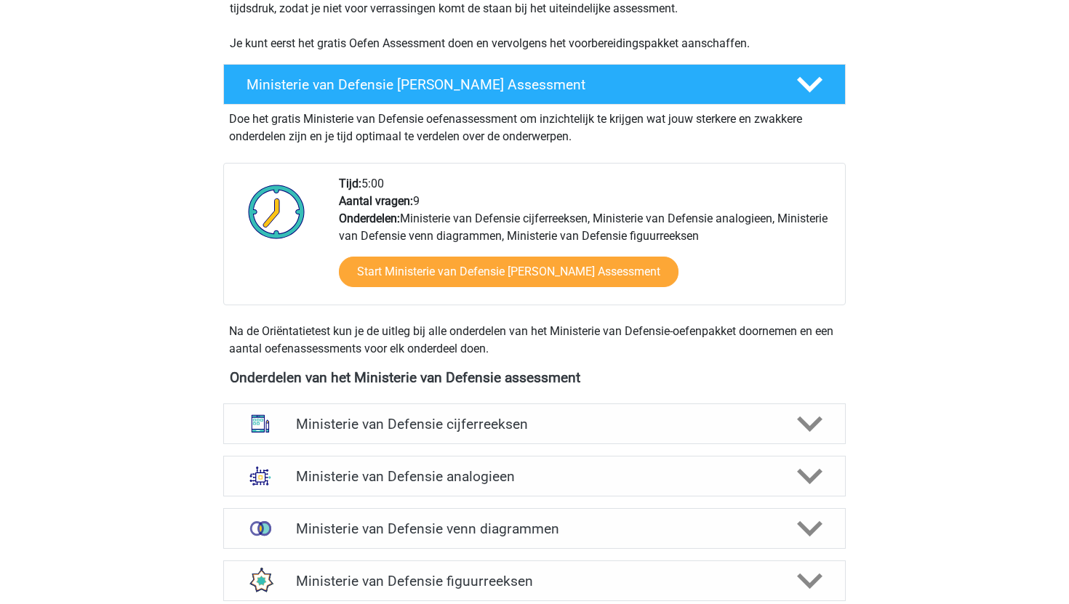
scroll to position [361, 0]
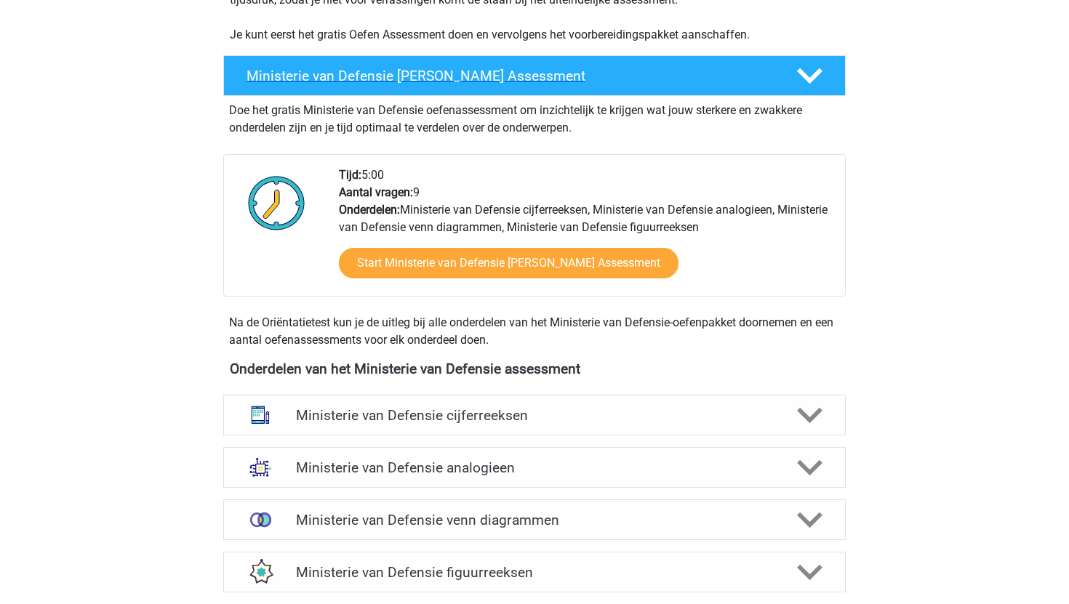
click at [606, 69] on h4 "Ministerie van Defensie [PERSON_NAME] Assessment" at bounding box center [509, 76] width 526 height 17
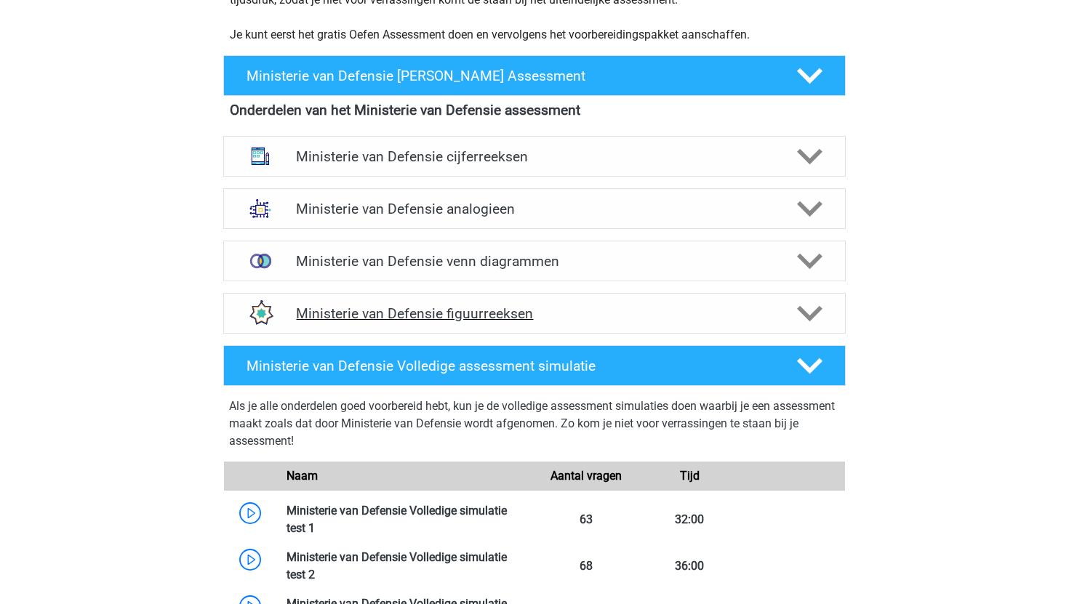
click at [546, 302] on div "Ministerie van Defensie figuurreeksen" at bounding box center [534, 313] width 622 height 41
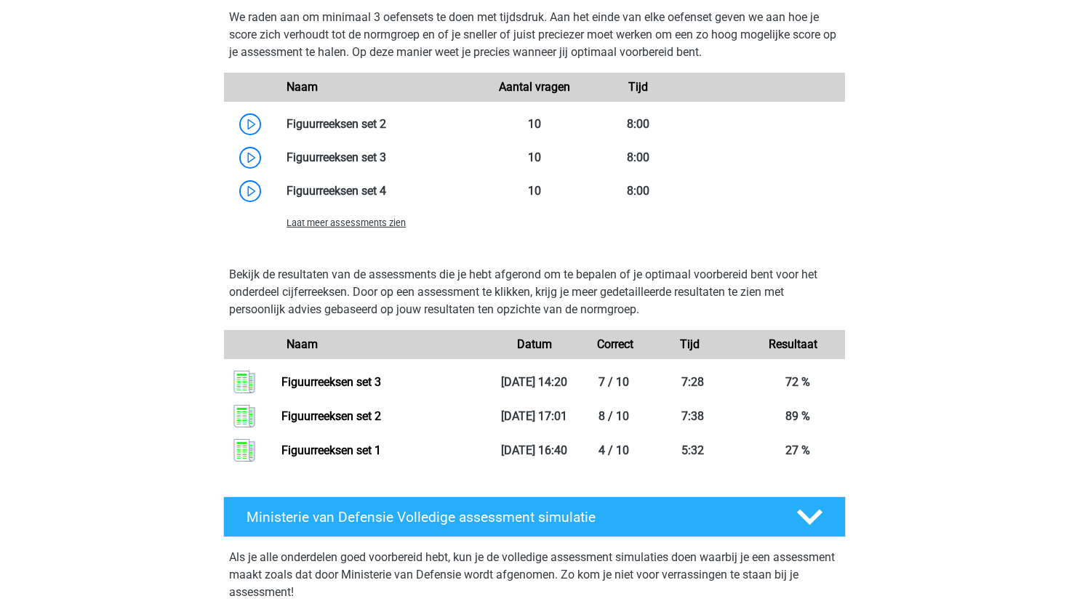
scroll to position [962, 0]
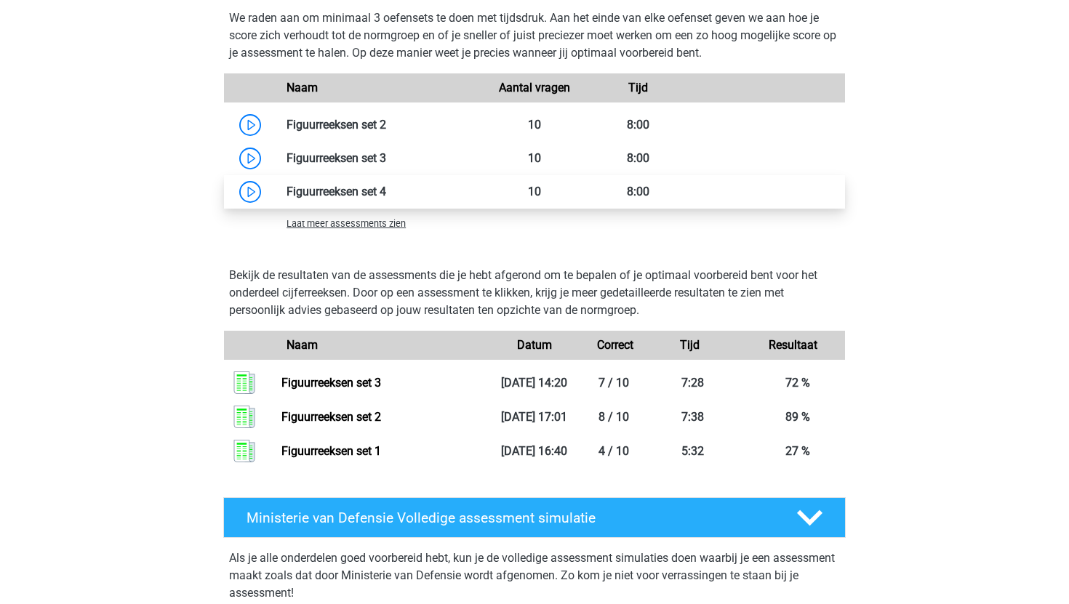
click at [386, 192] on link at bounding box center [386, 192] width 0 height 14
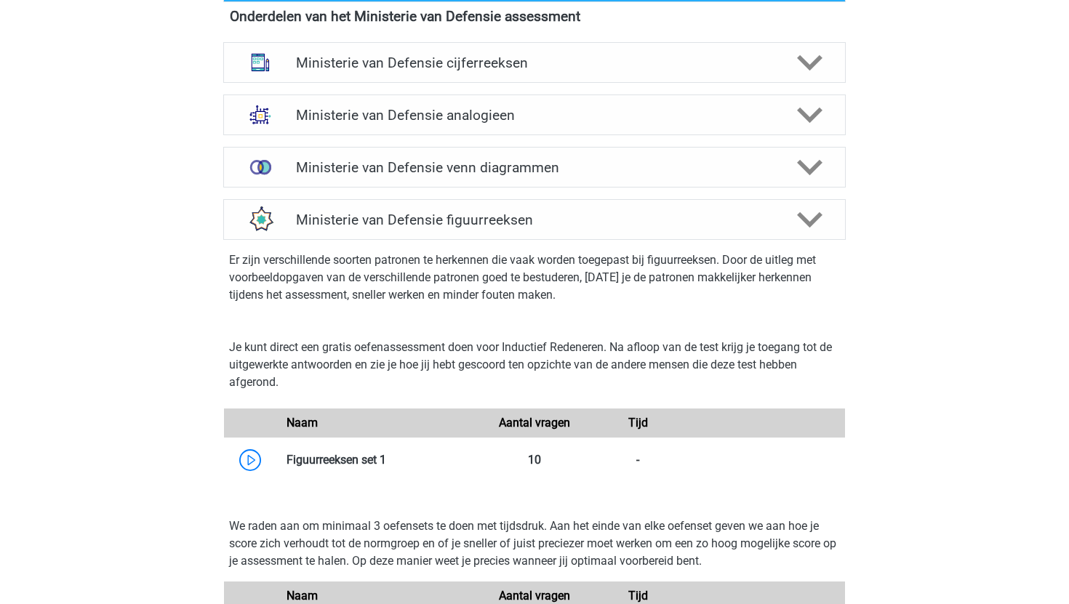
scroll to position [445, 0]
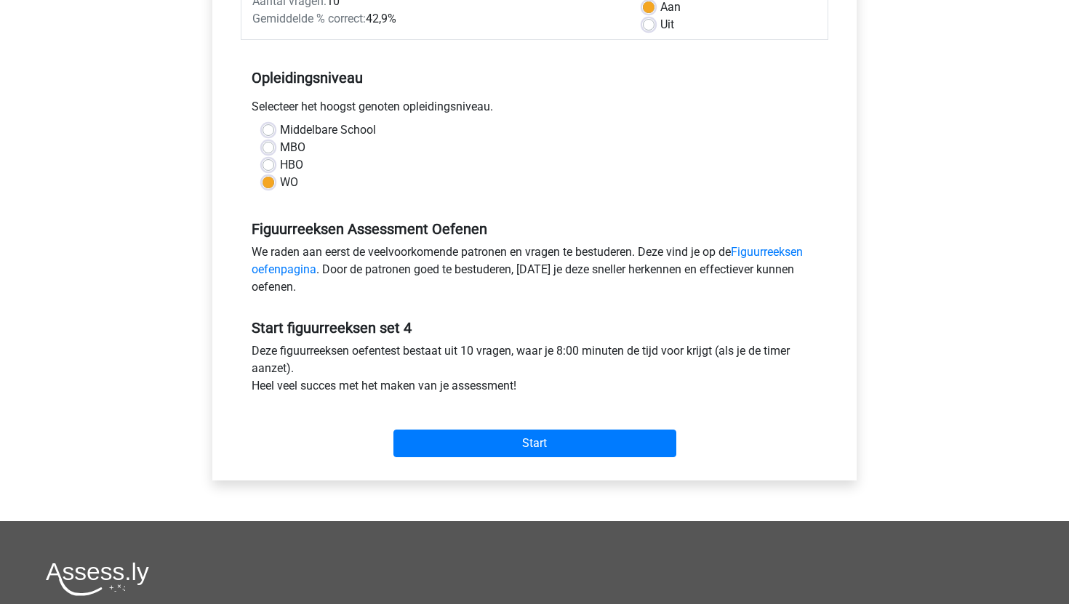
scroll to position [278, 0]
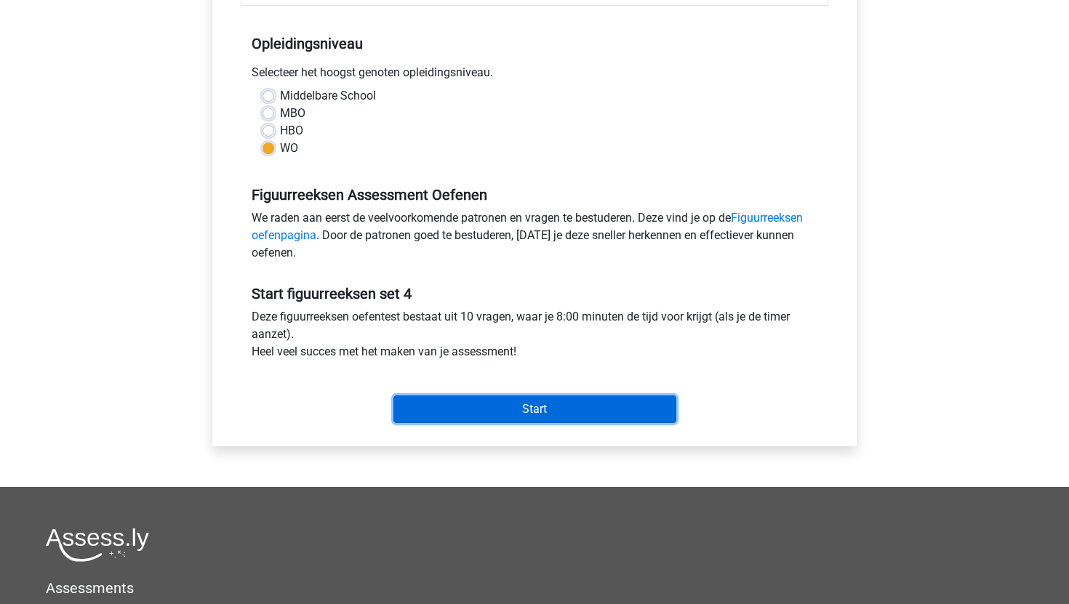
click at [460, 408] on input "Start" at bounding box center [534, 409] width 283 height 28
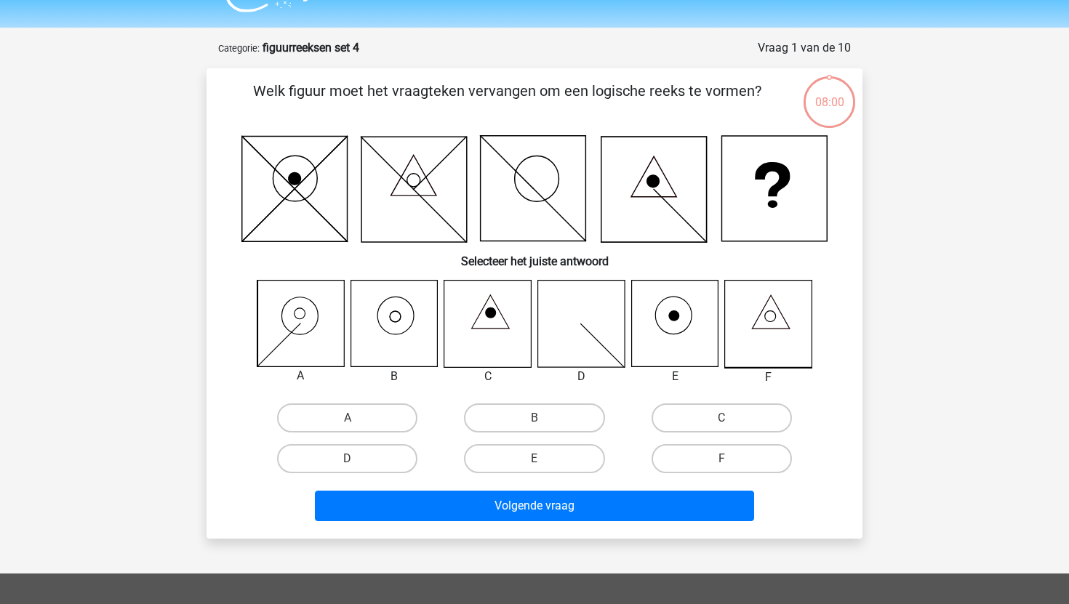
scroll to position [34, 0]
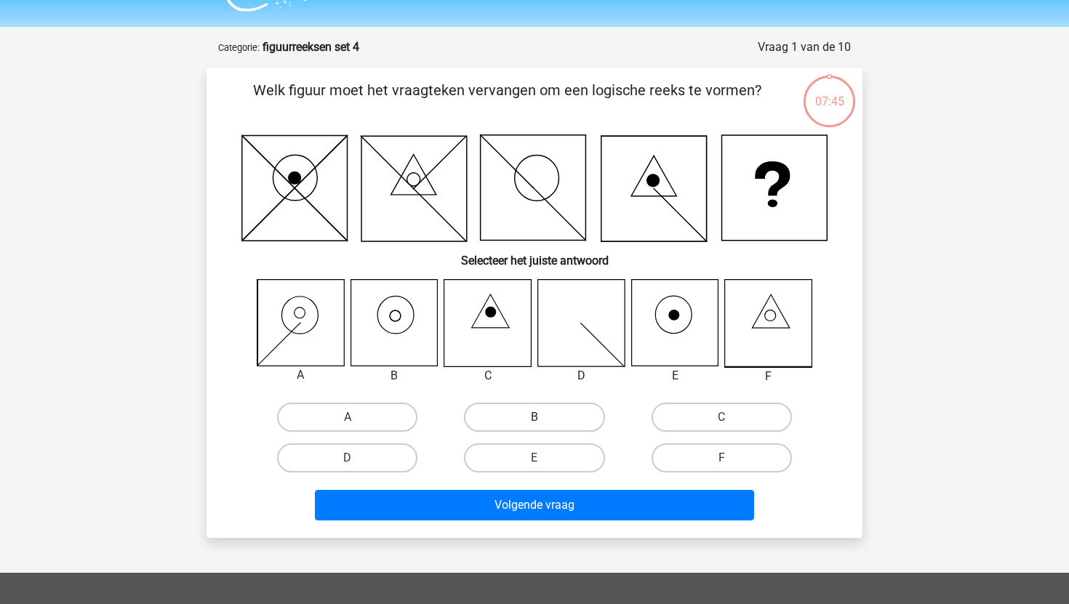
click at [485, 407] on label "B" at bounding box center [534, 417] width 140 height 29
click at [534, 417] on input "B" at bounding box center [538, 421] width 9 height 9
radio input "true"
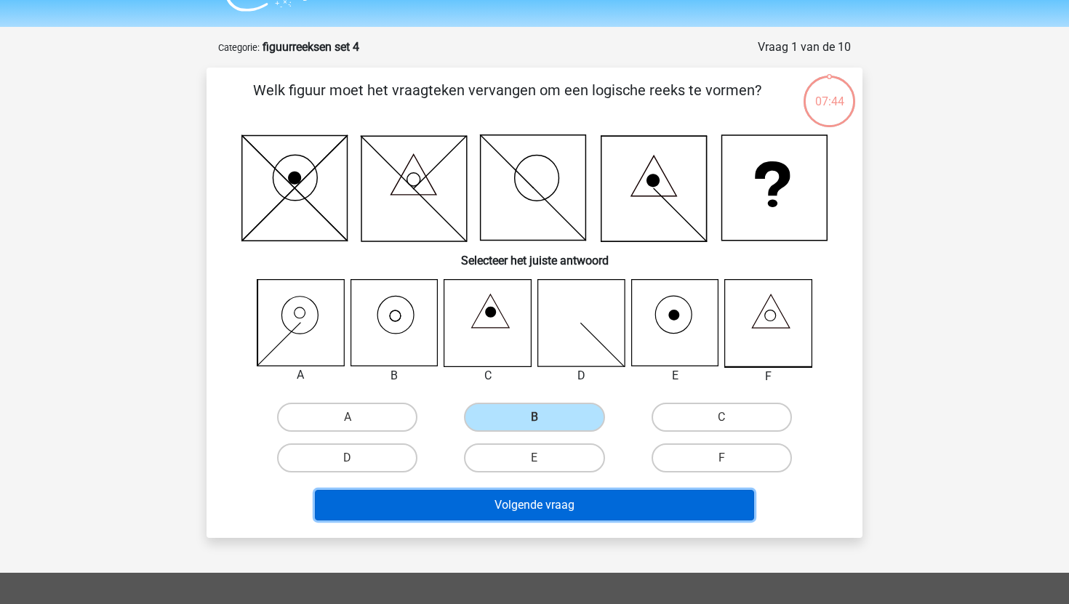
click at [505, 497] on button "Volgende vraag" at bounding box center [535, 505] width 440 height 31
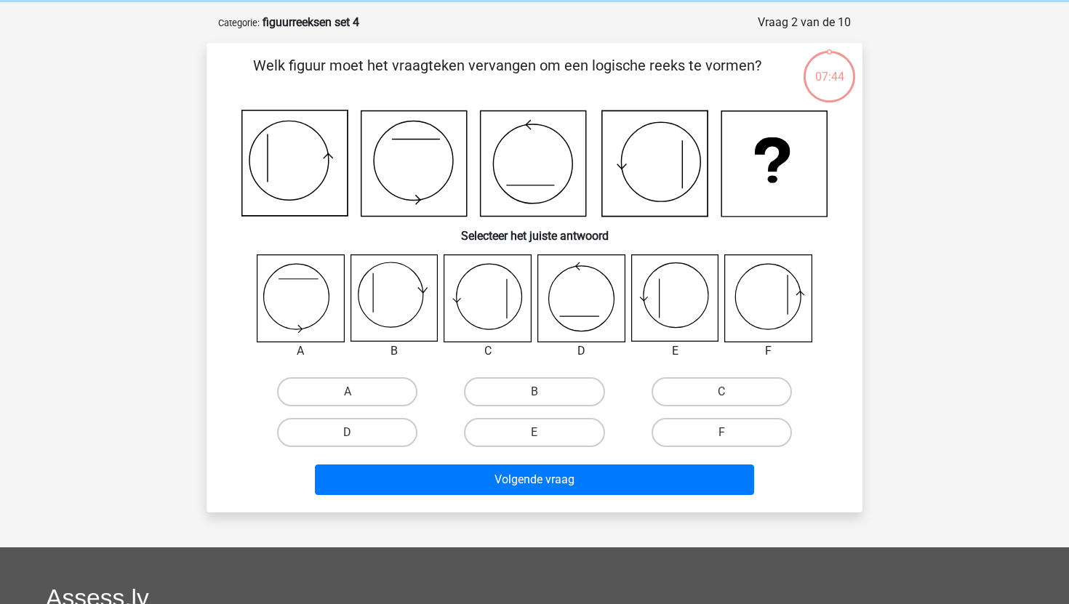
scroll to position [73, 0]
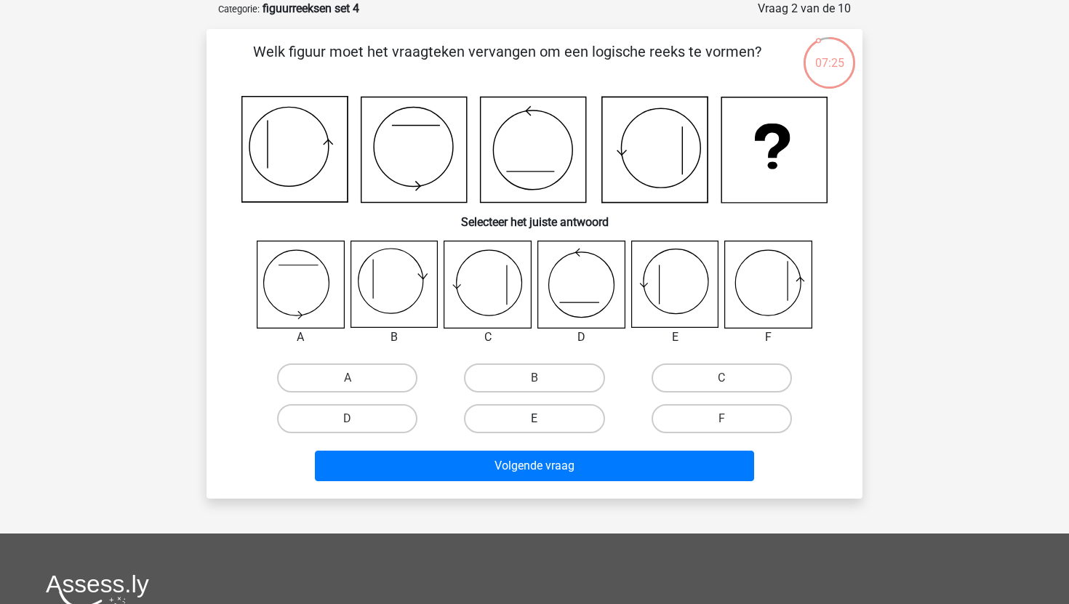
click at [548, 417] on label "E" at bounding box center [534, 418] width 140 height 29
click at [544, 419] on input "E" at bounding box center [538, 423] width 9 height 9
radio input "true"
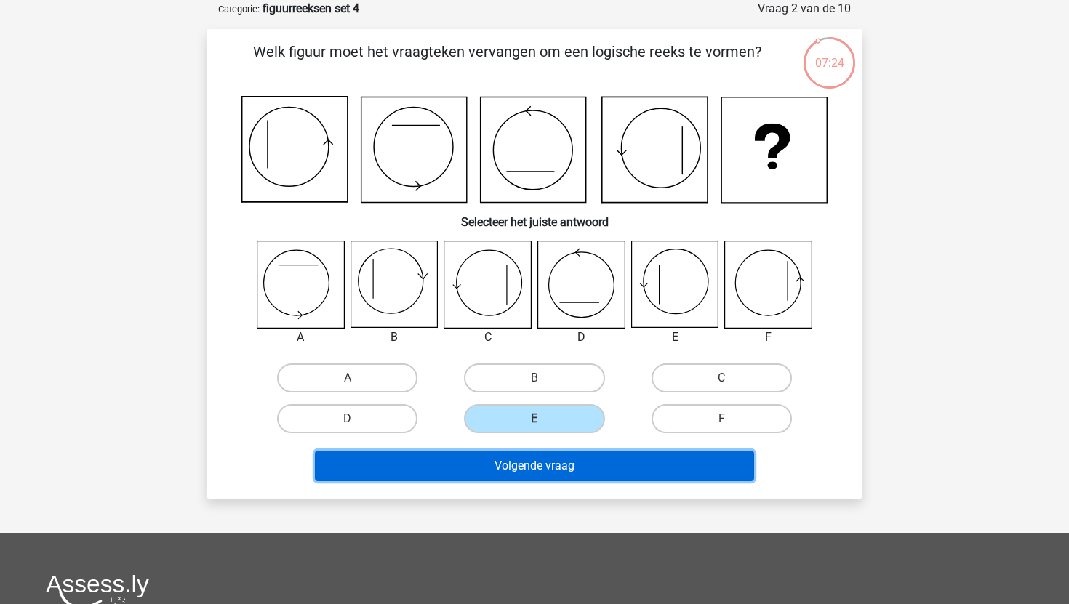
click at [559, 475] on button "Volgende vraag" at bounding box center [535, 466] width 440 height 31
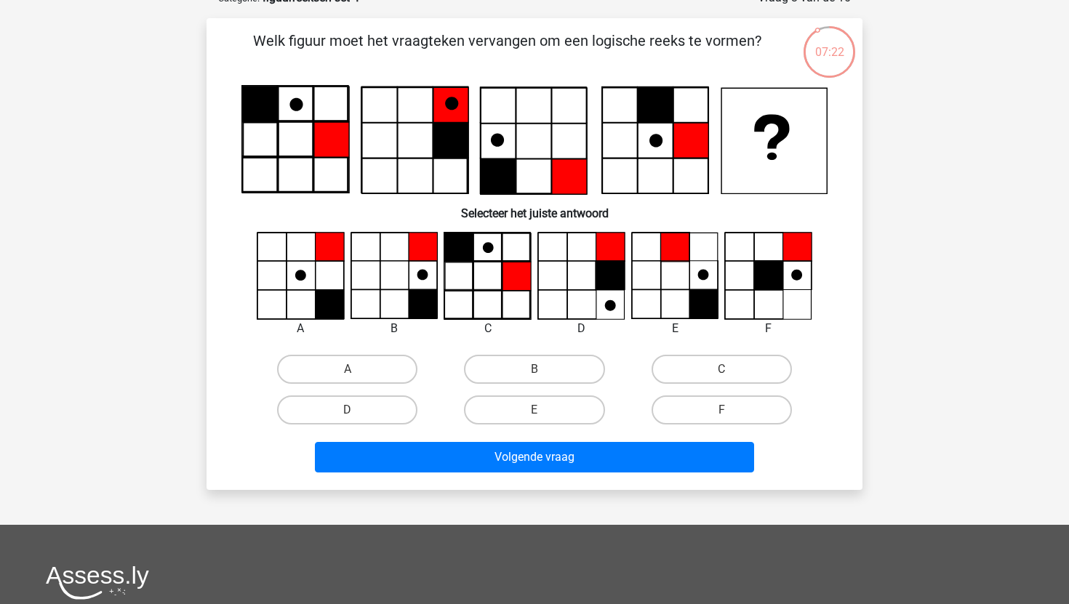
scroll to position [83, 0]
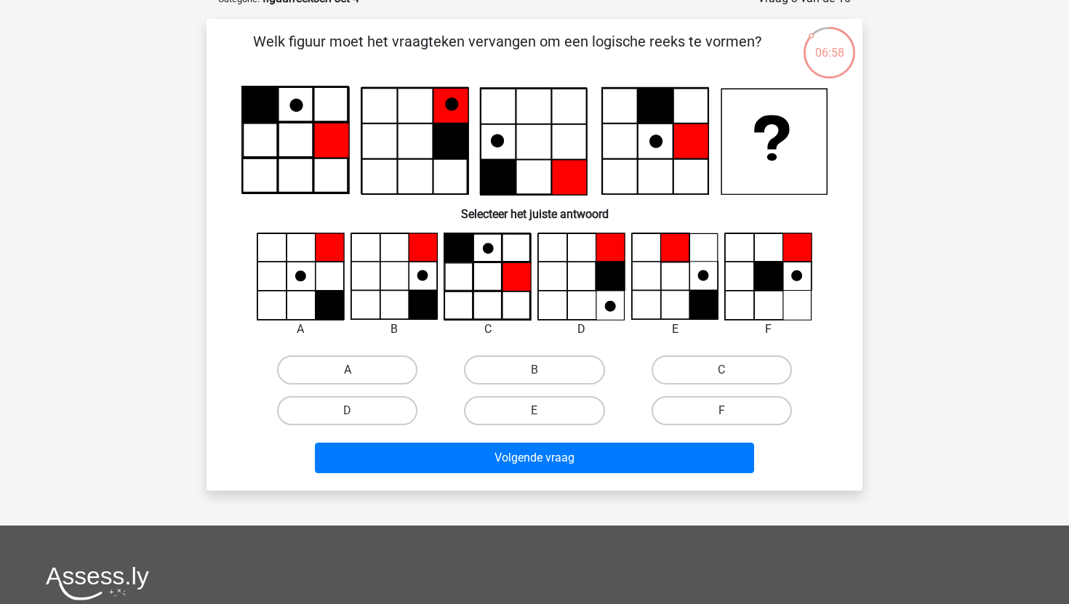
click at [380, 376] on label "A" at bounding box center [347, 369] width 140 height 29
click at [357, 376] on input "A" at bounding box center [351, 374] width 9 height 9
radio input "true"
click at [533, 376] on label "B" at bounding box center [534, 369] width 140 height 29
click at [534, 376] on input "B" at bounding box center [538, 374] width 9 height 9
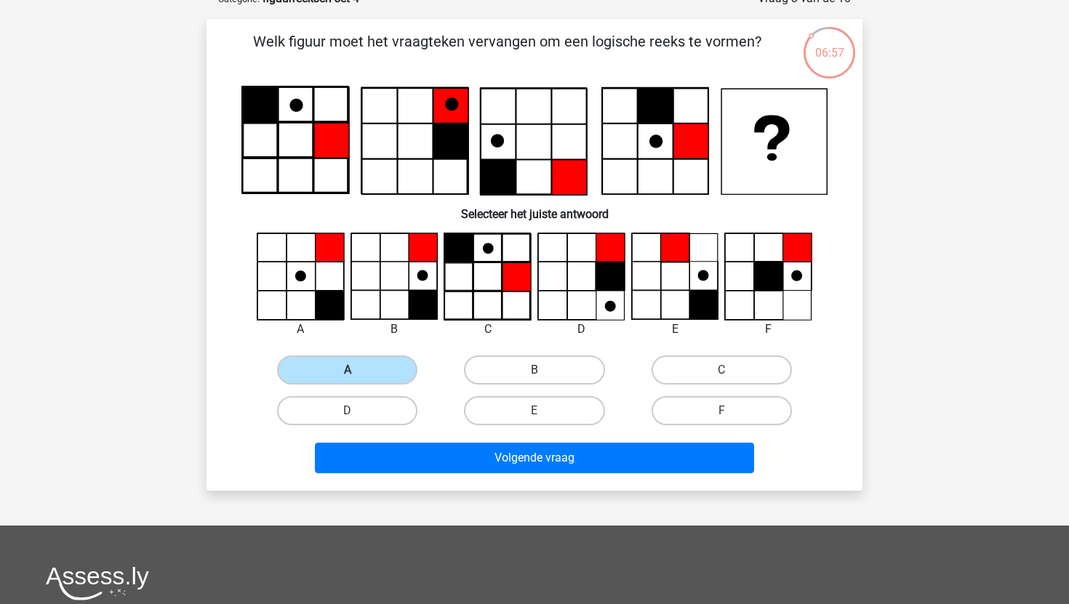
radio input "true"
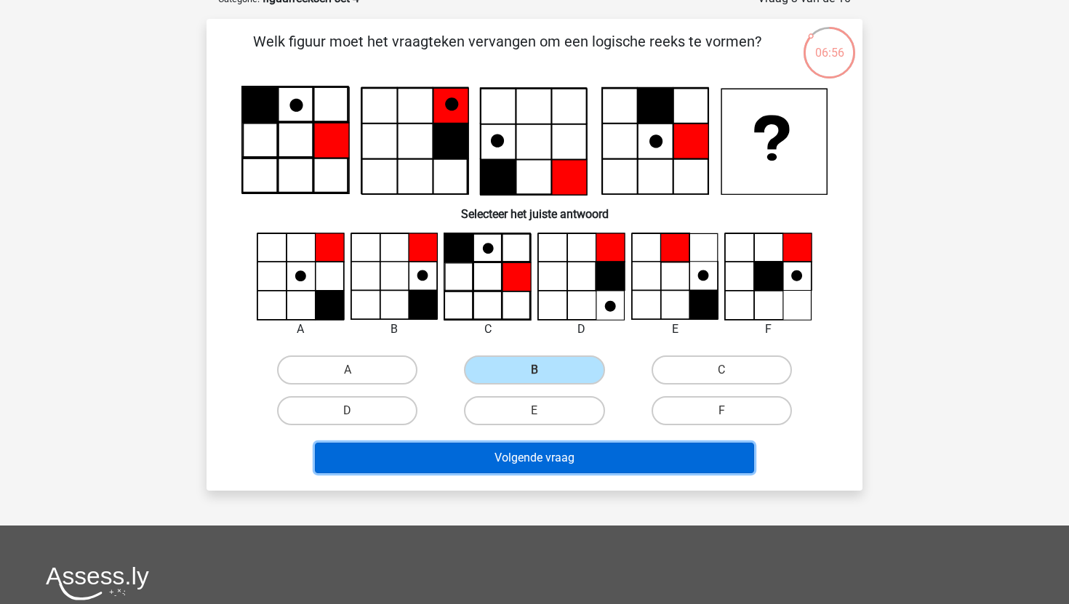
click at [488, 470] on button "Volgende vraag" at bounding box center [535, 458] width 440 height 31
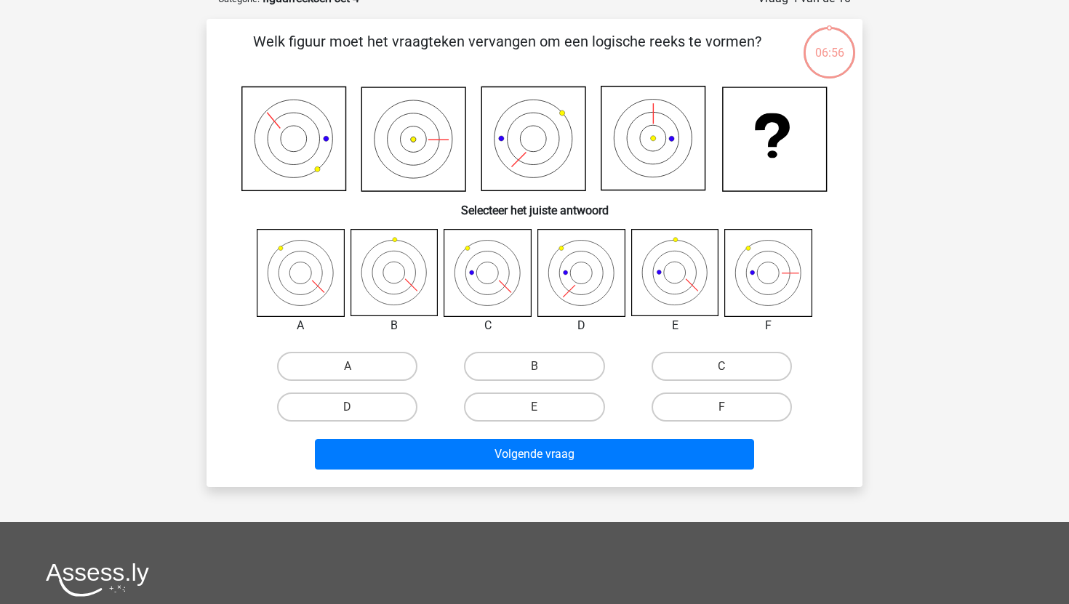
scroll to position [73, 0]
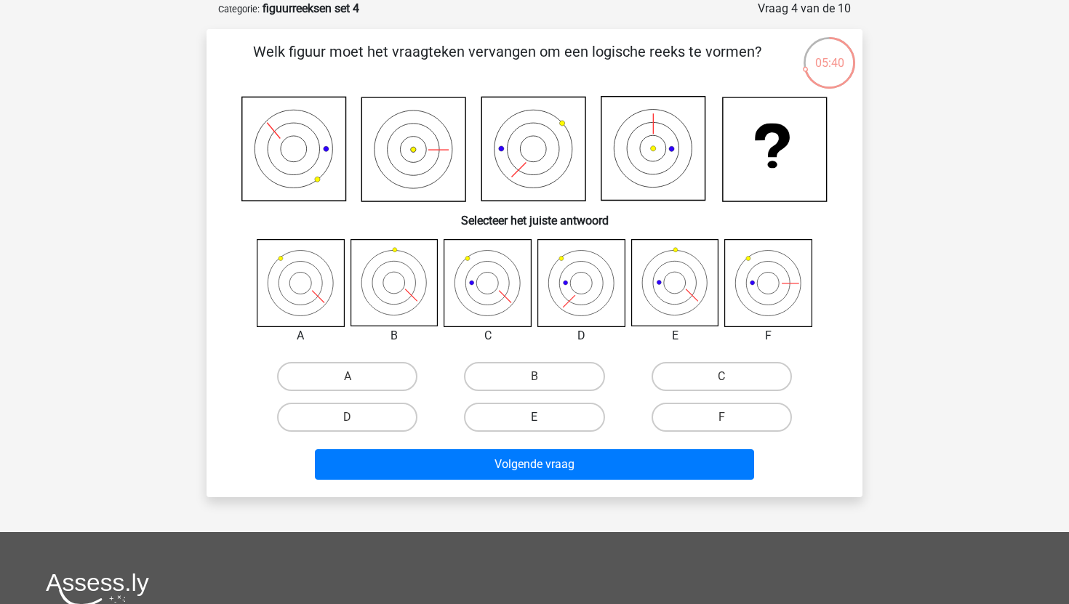
click at [529, 421] on label "E" at bounding box center [534, 417] width 140 height 29
click at [534, 421] on input "E" at bounding box center [538, 421] width 9 height 9
radio input "true"
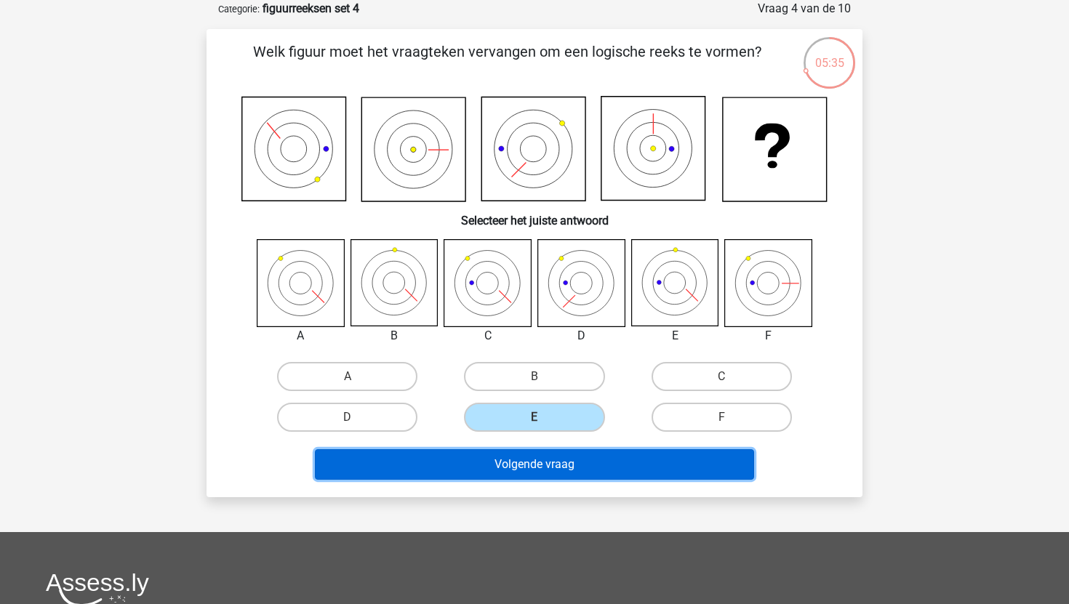
click at [550, 468] on button "Volgende vraag" at bounding box center [535, 464] width 440 height 31
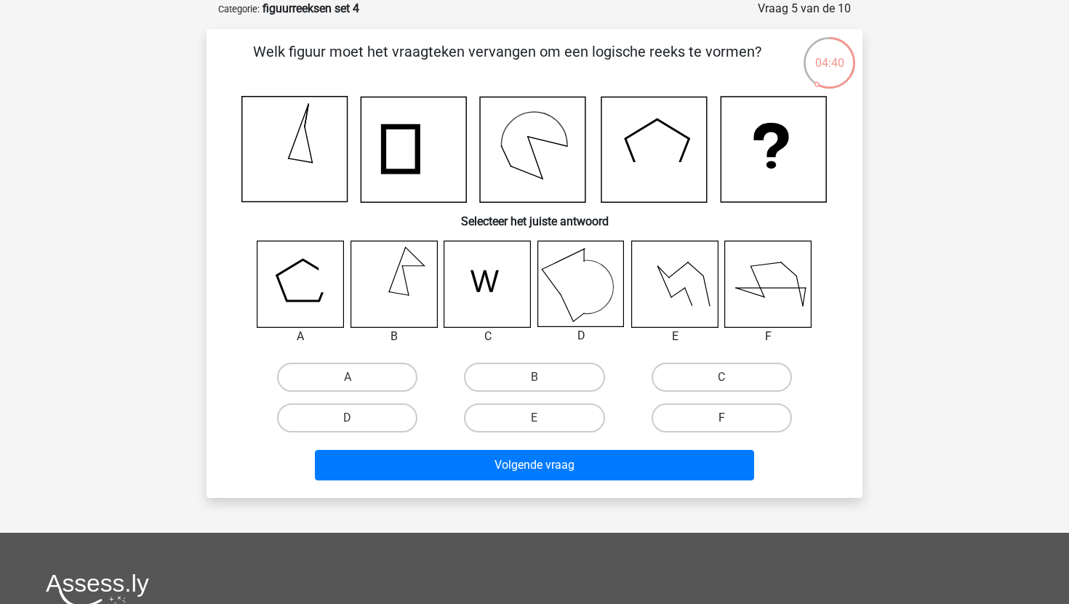
click at [664, 416] on label "F" at bounding box center [721, 417] width 140 height 29
click at [721, 418] on input "F" at bounding box center [725, 422] width 9 height 9
radio input "true"
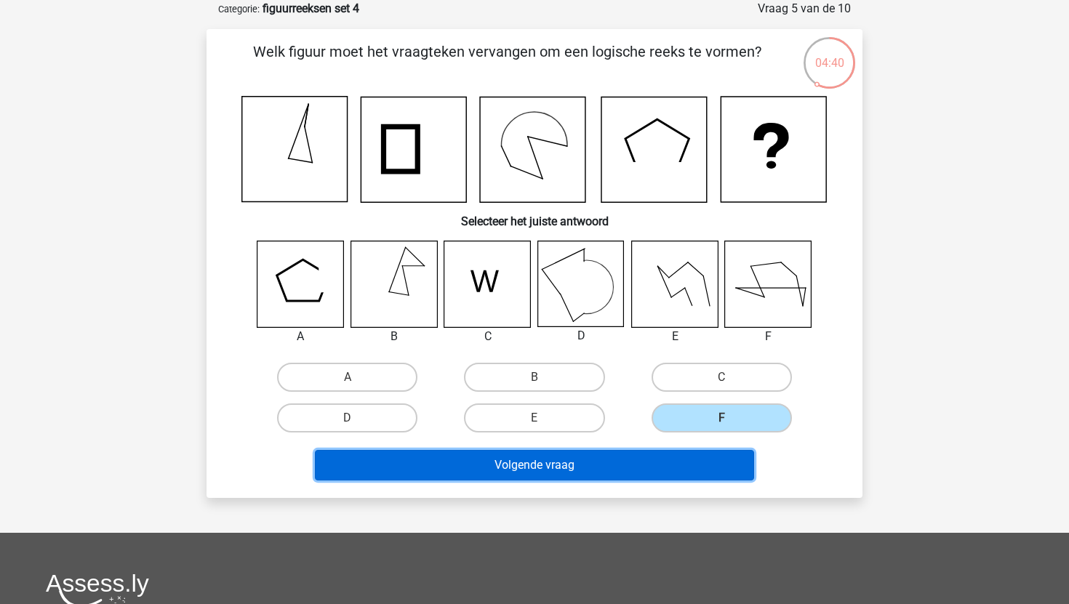
click at [658, 451] on button "Volgende vraag" at bounding box center [535, 465] width 440 height 31
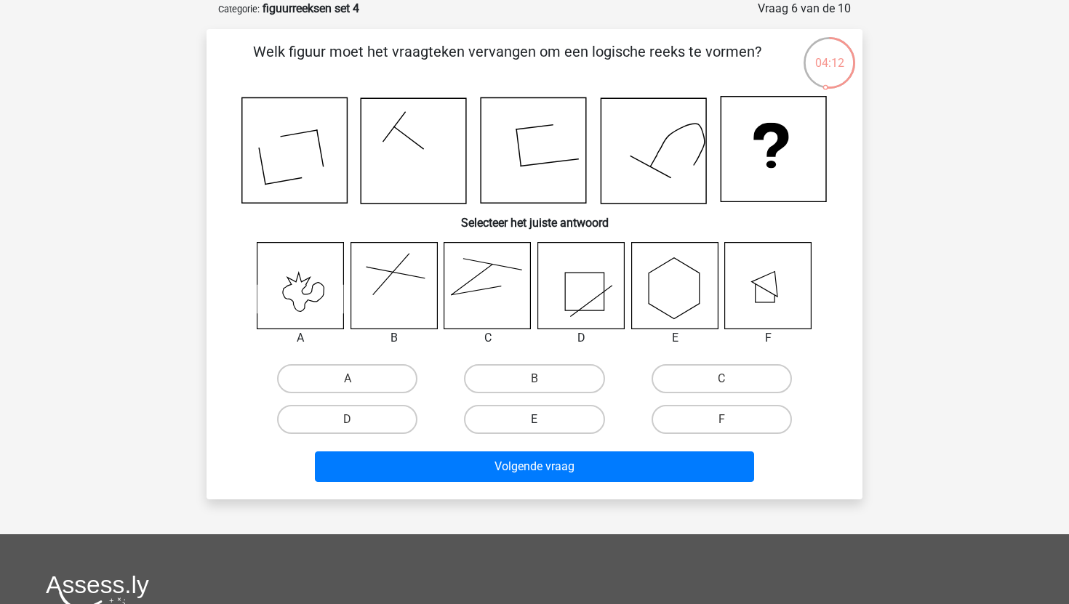
click at [526, 424] on label "E" at bounding box center [534, 419] width 140 height 29
click at [534, 424] on input "E" at bounding box center [538, 423] width 9 height 9
radio input "true"
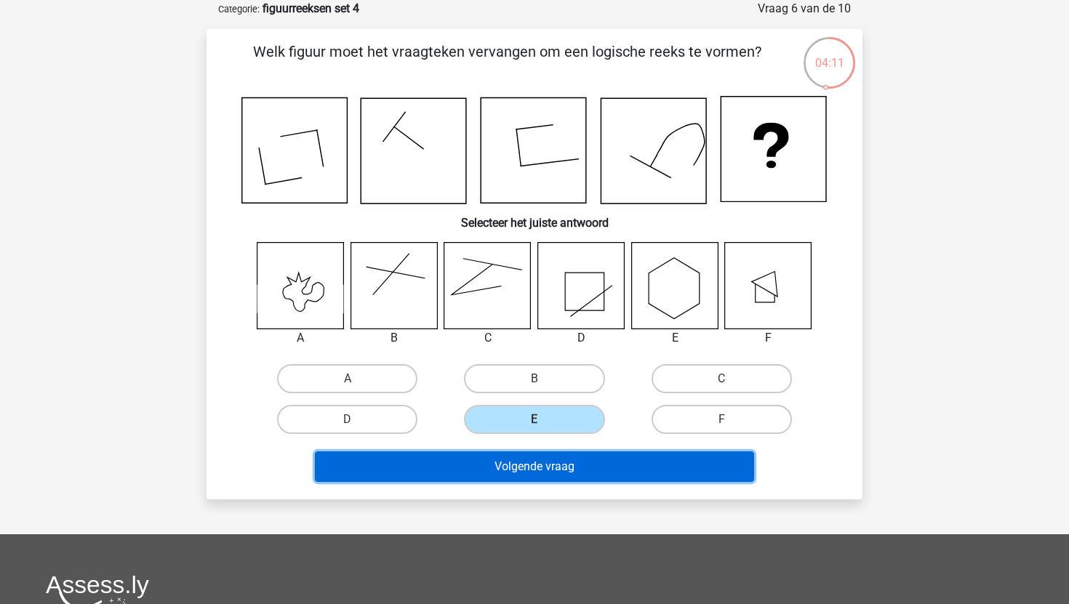
click at [537, 463] on button "Volgende vraag" at bounding box center [535, 466] width 440 height 31
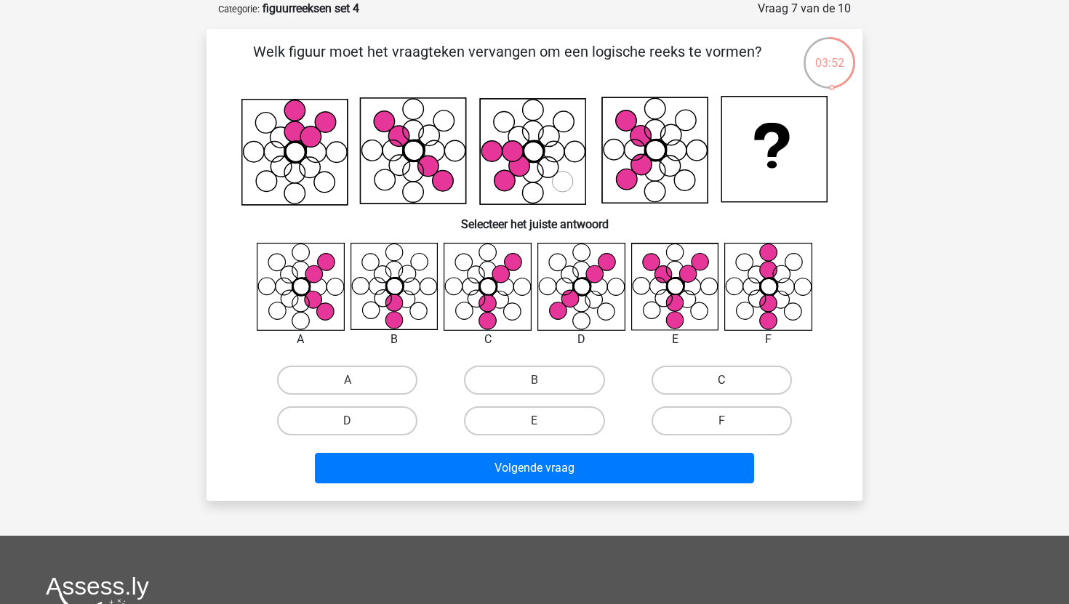
click at [703, 374] on label "C" at bounding box center [721, 380] width 140 height 29
click at [721, 380] on input "C" at bounding box center [725, 384] width 9 height 9
radio input "true"
click at [552, 483] on div "Volgende vraag" at bounding box center [534, 471] width 561 height 36
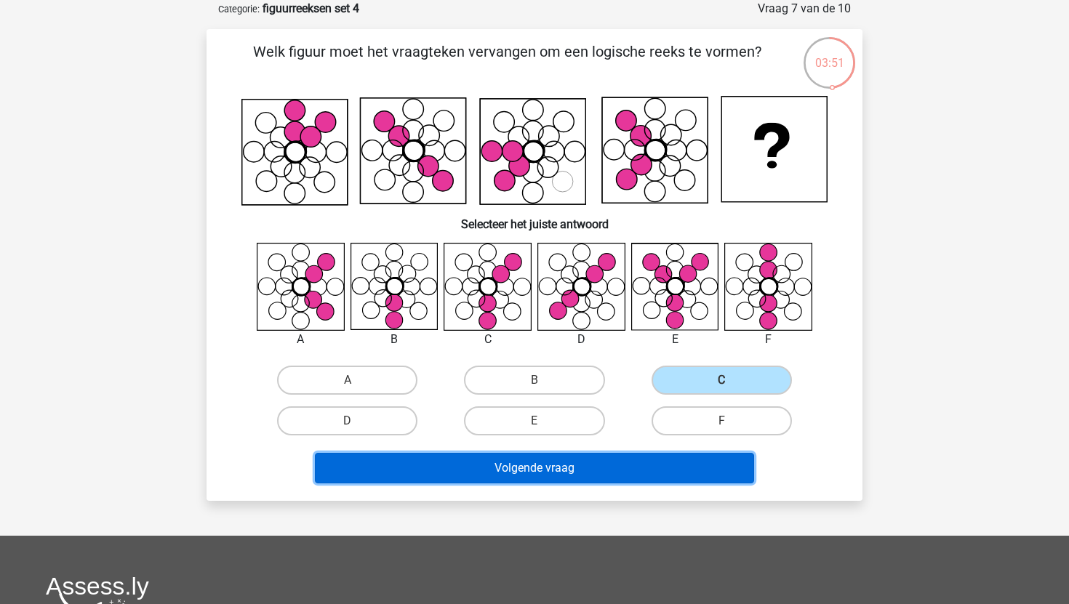
click at [565, 453] on button "Volgende vraag" at bounding box center [535, 468] width 440 height 31
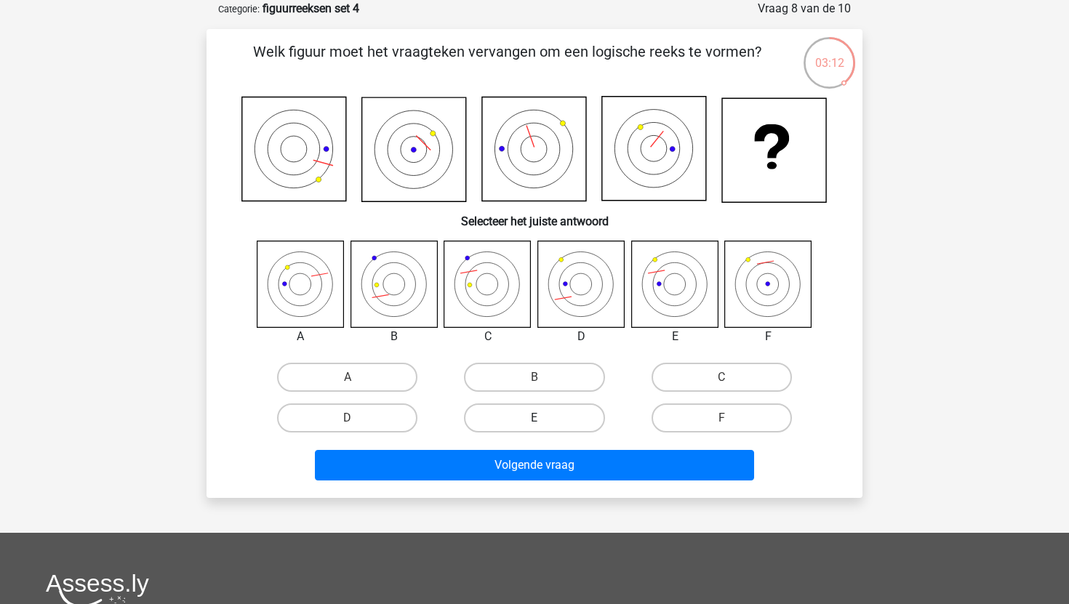
click at [494, 416] on label "E" at bounding box center [534, 417] width 140 height 29
click at [534, 418] on input "E" at bounding box center [538, 422] width 9 height 9
radio input "true"
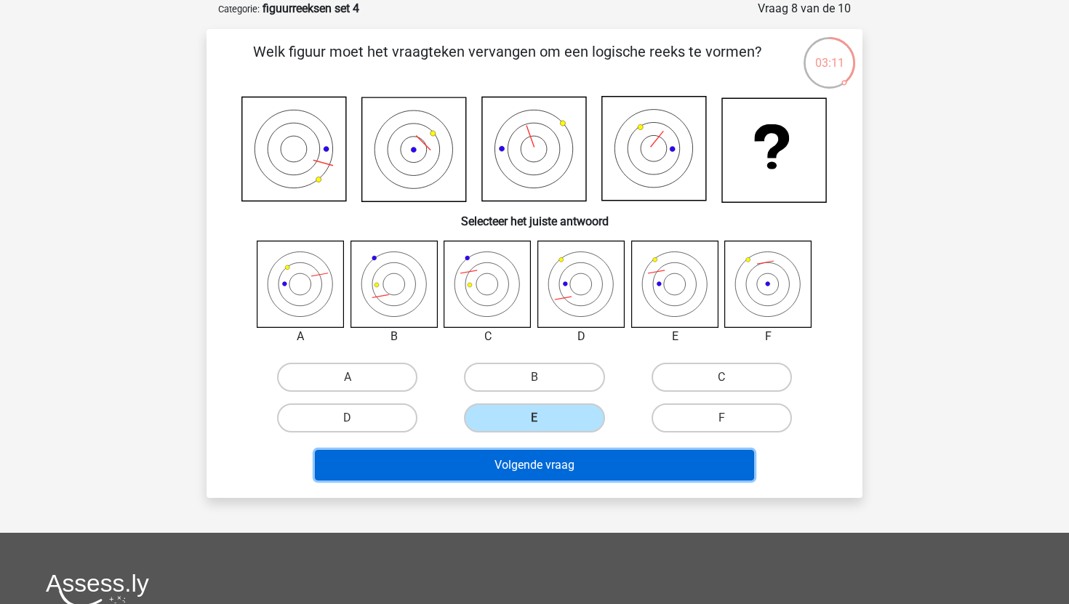
click at [525, 468] on button "Volgende vraag" at bounding box center [535, 465] width 440 height 31
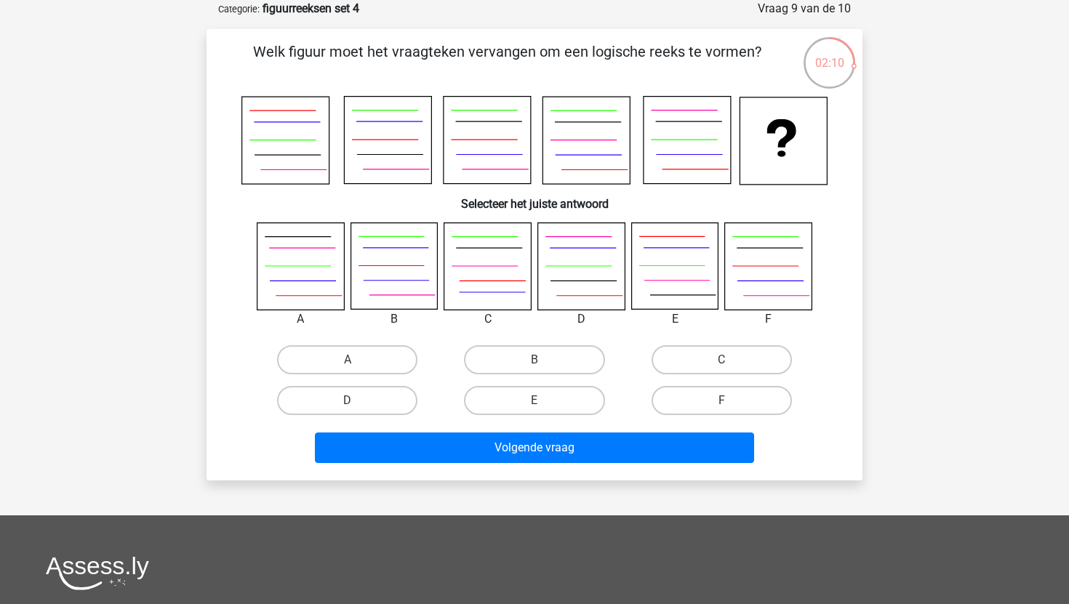
click at [342, 344] on div "A" at bounding box center [347, 359] width 187 height 41
click at [348, 354] on label "A" at bounding box center [347, 359] width 140 height 29
click at [348, 360] on input "A" at bounding box center [351, 364] width 9 height 9
radio input "true"
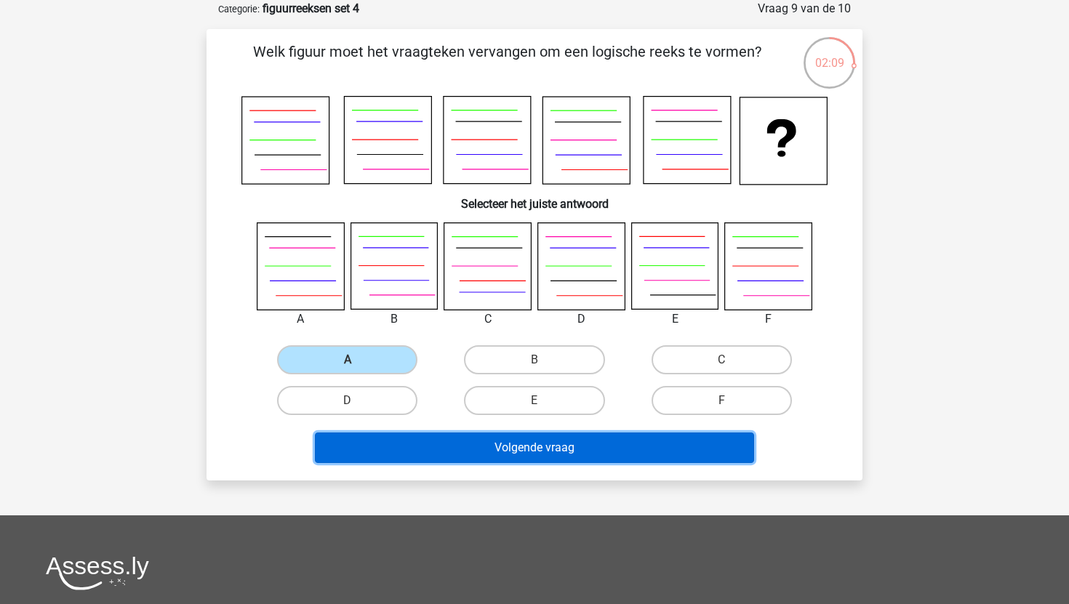
click at [426, 445] on button "Volgende vraag" at bounding box center [535, 447] width 440 height 31
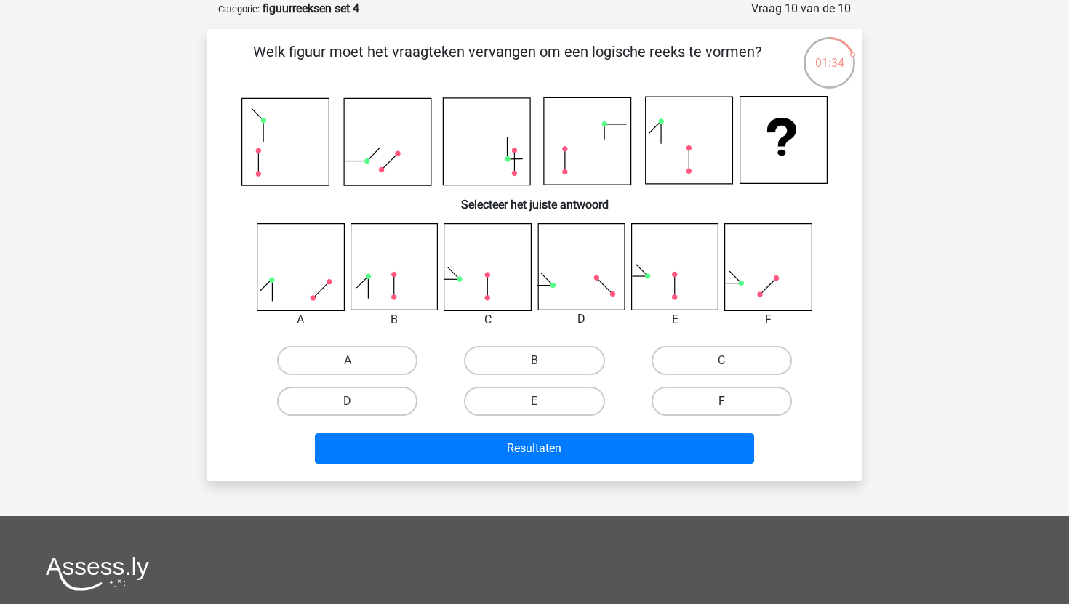
click at [673, 387] on label "F" at bounding box center [721, 401] width 140 height 29
click at [721, 401] on input "F" at bounding box center [725, 405] width 9 height 9
radio input "true"
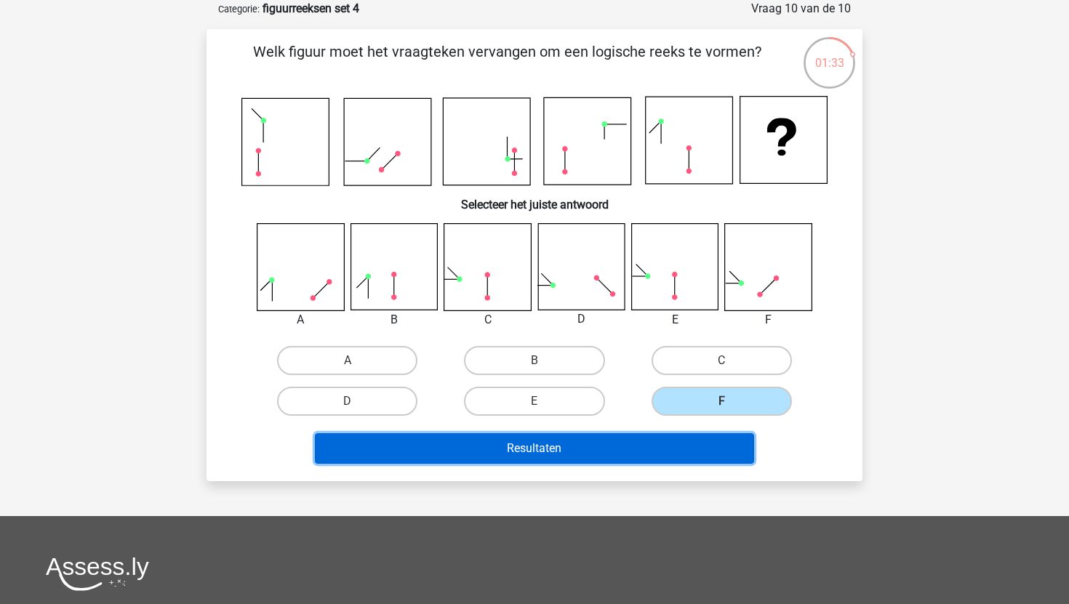
click at [652, 434] on button "Resultaten" at bounding box center [535, 448] width 440 height 31
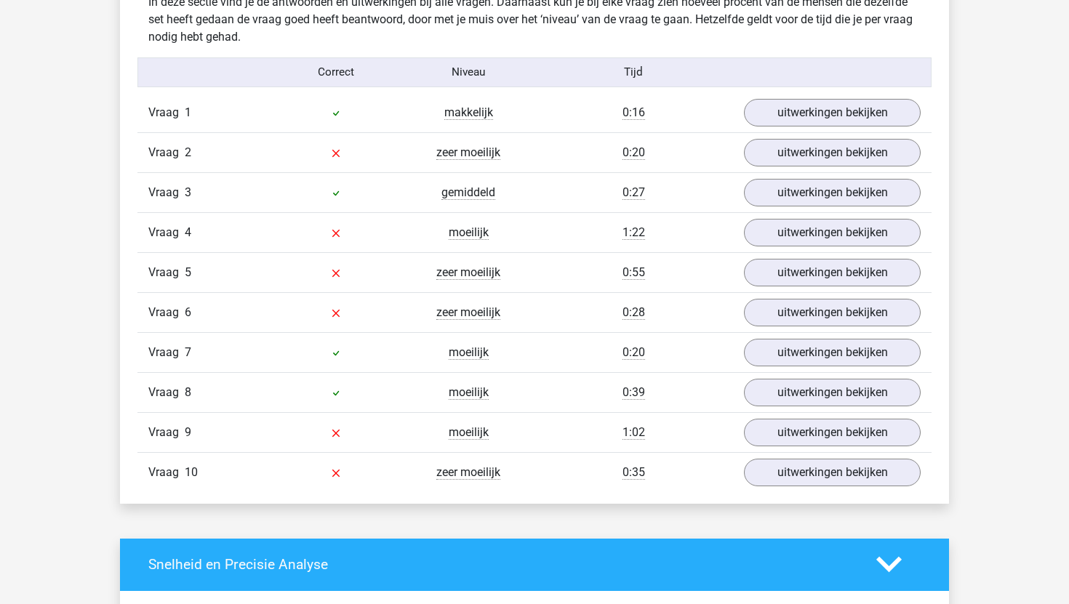
scroll to position [907, 0]
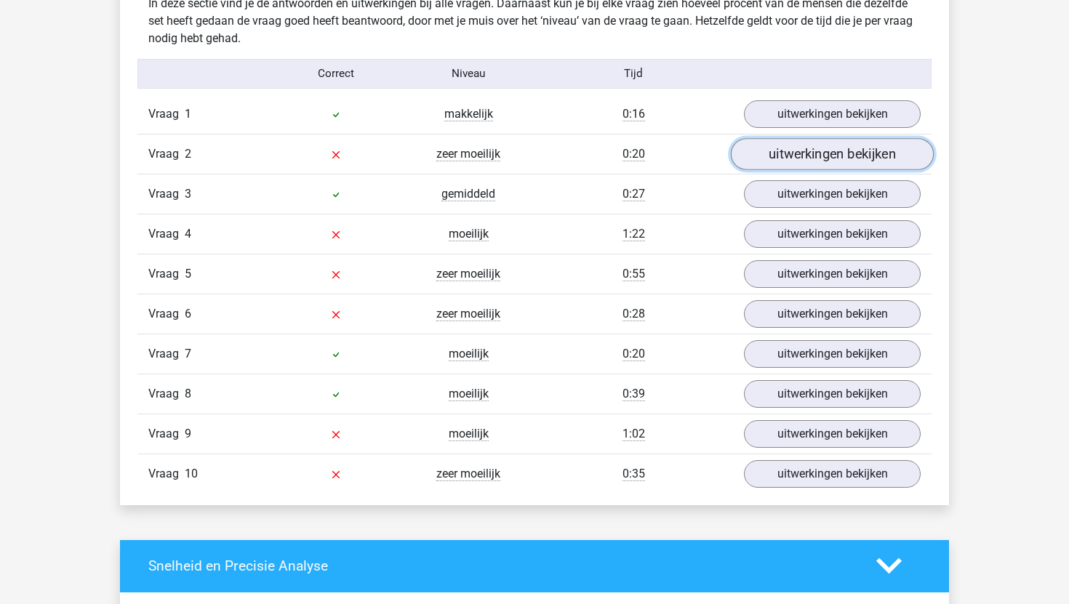
click at [798, 158] on link "uitwerkingen bekijken" at bounding box center [832, 154] width 203 height 32
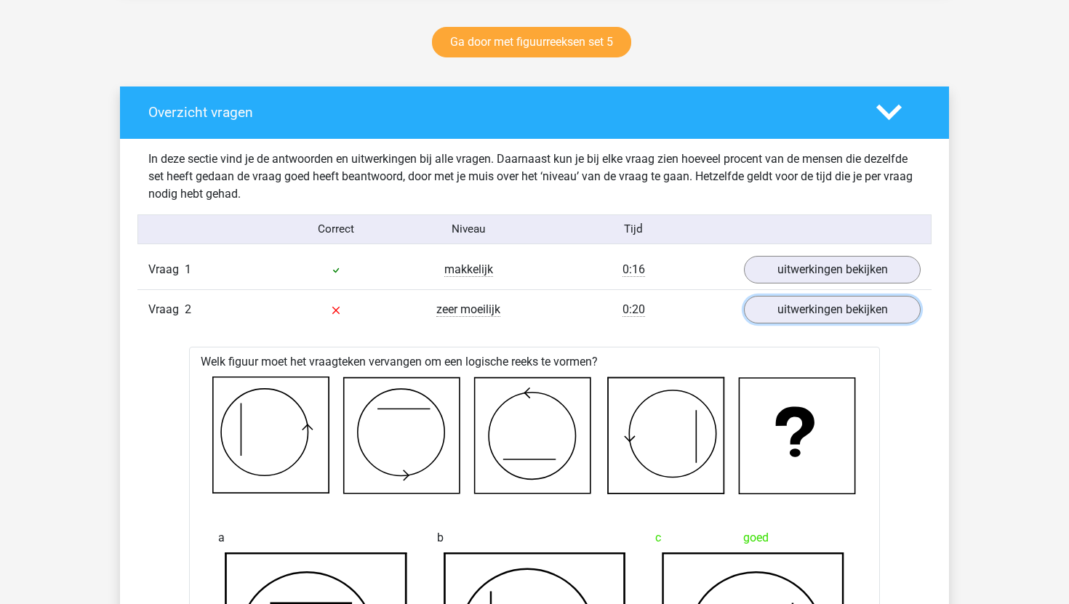
scroll to position [746, 0]
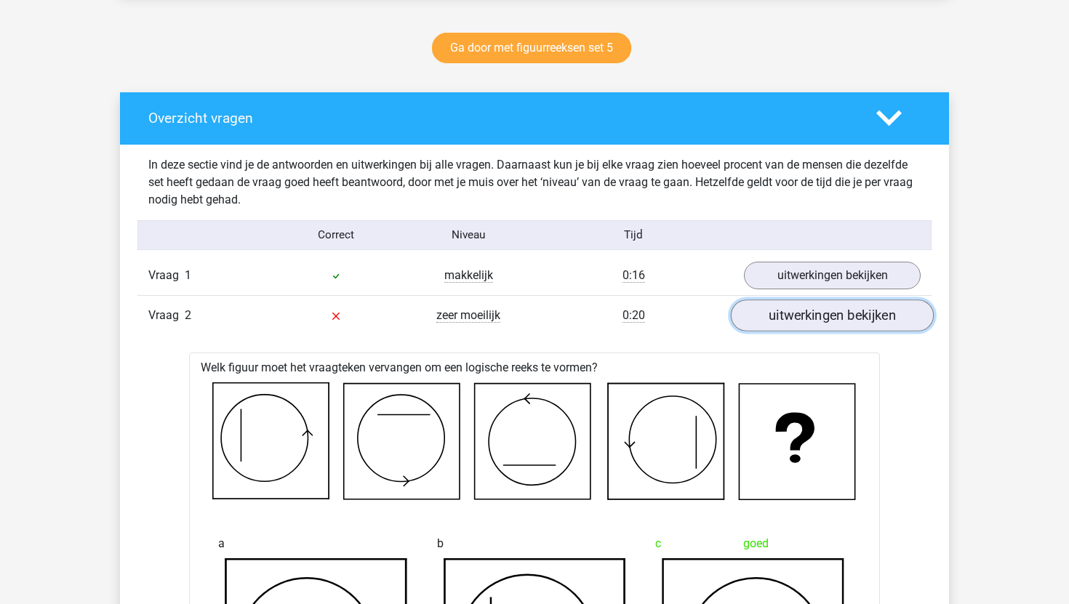
click at [802, 309] on link "uitwerkingen bekijken" at bounding box center [832, 315] width 203 height 32
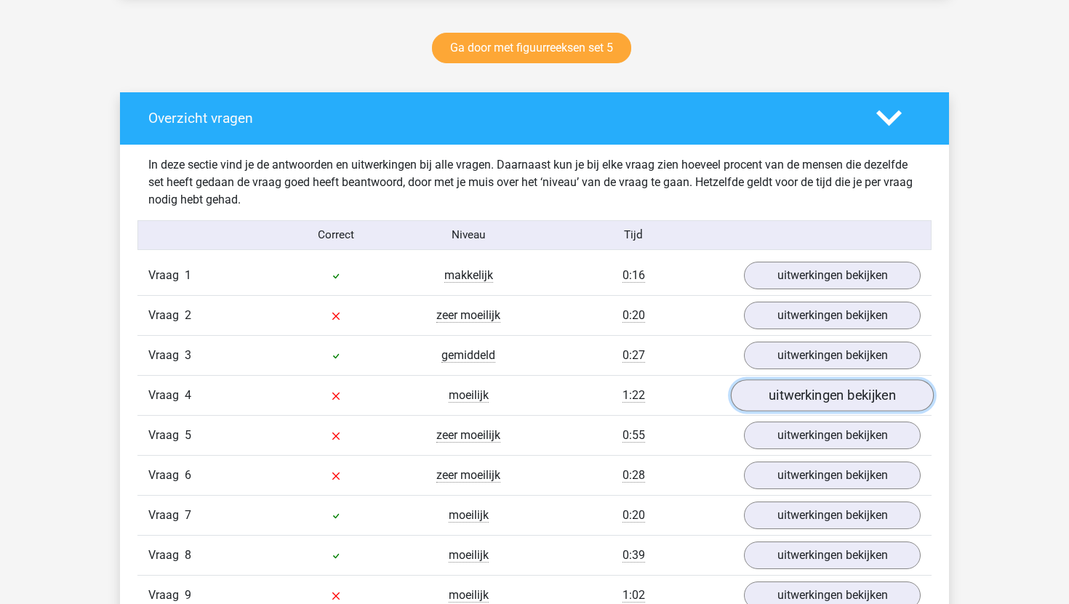
click at [777, 393] on link "uitwerkingen bekijken" at bounding box center [832, 395] width 203 height 32
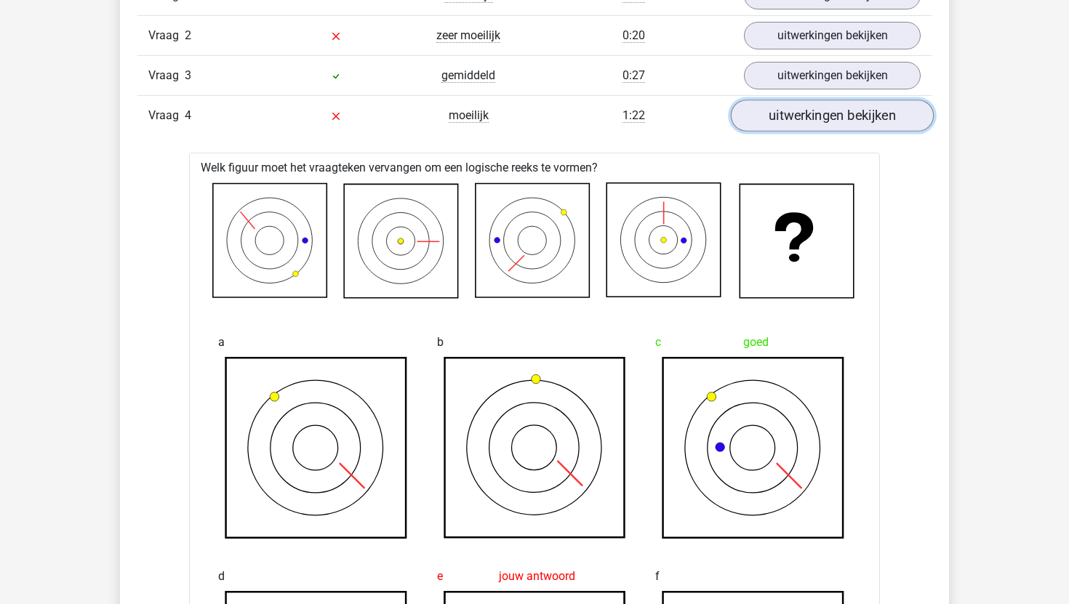
scroll to position [1023, 0]
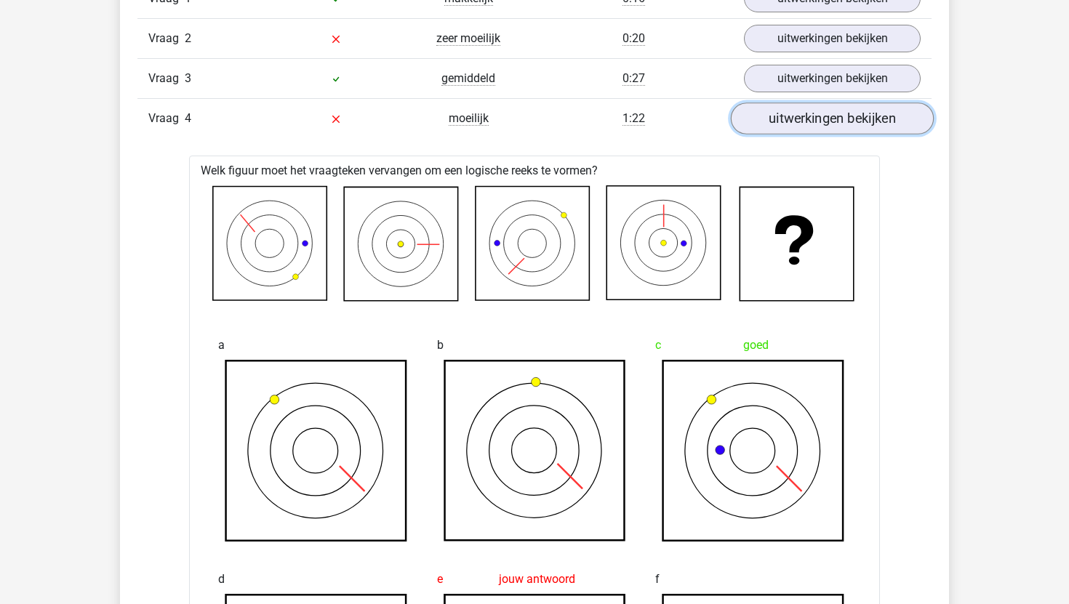
click at [793, 116] on link "uitwerkingen bekijken" at bounding box center [832, 118] width 203 height 32
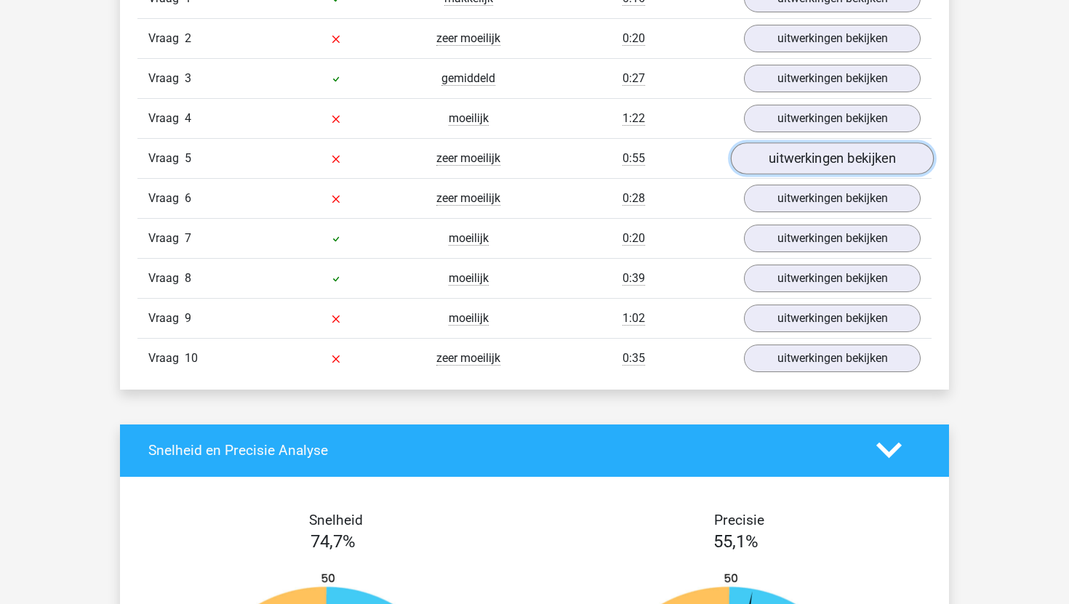
click at [794, 161] on link "uitwerkingen bekijken" at bounding box center [832, 158] width 203 height 32
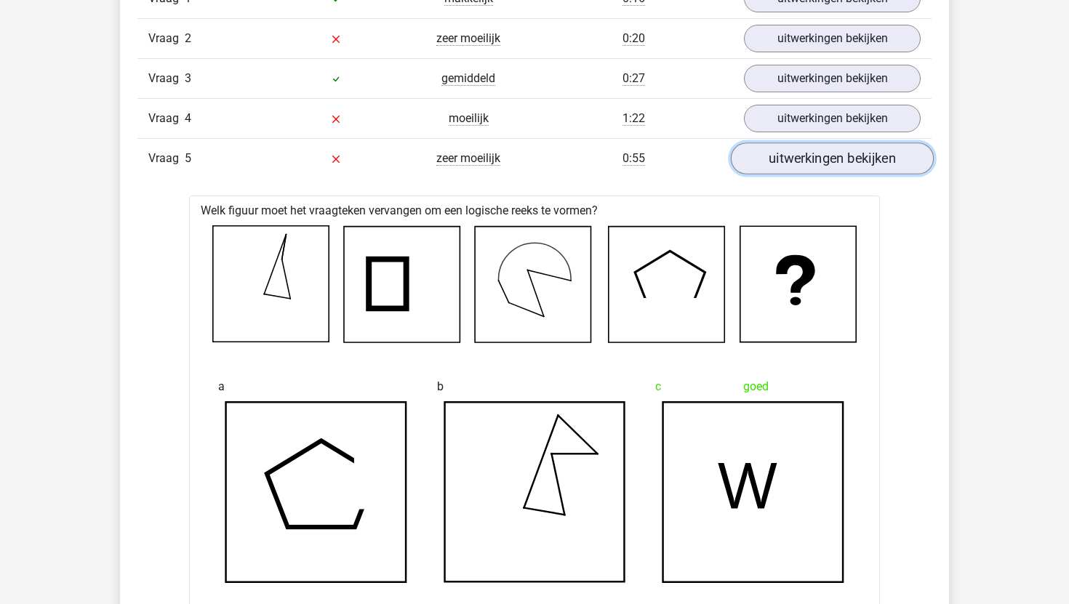
click at [794, 161] on link "uitwerkingen bekijken" at bounding box center [832, 158] width 203 height 32
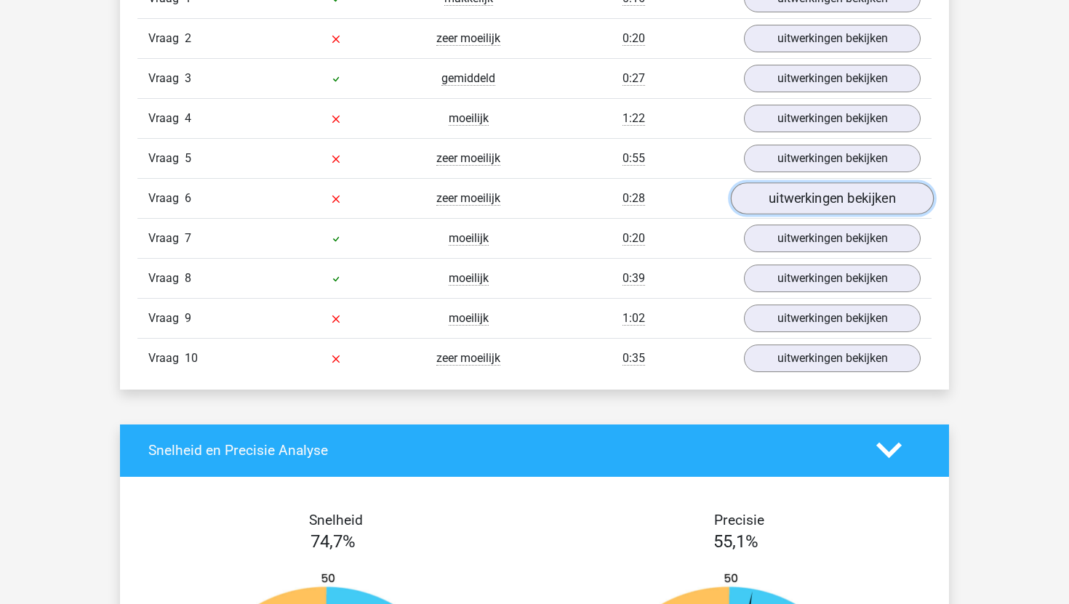
click at [797, 188] on link "uitwerkingen bekijken" at bounding box center [832, 198] width 203 height 32
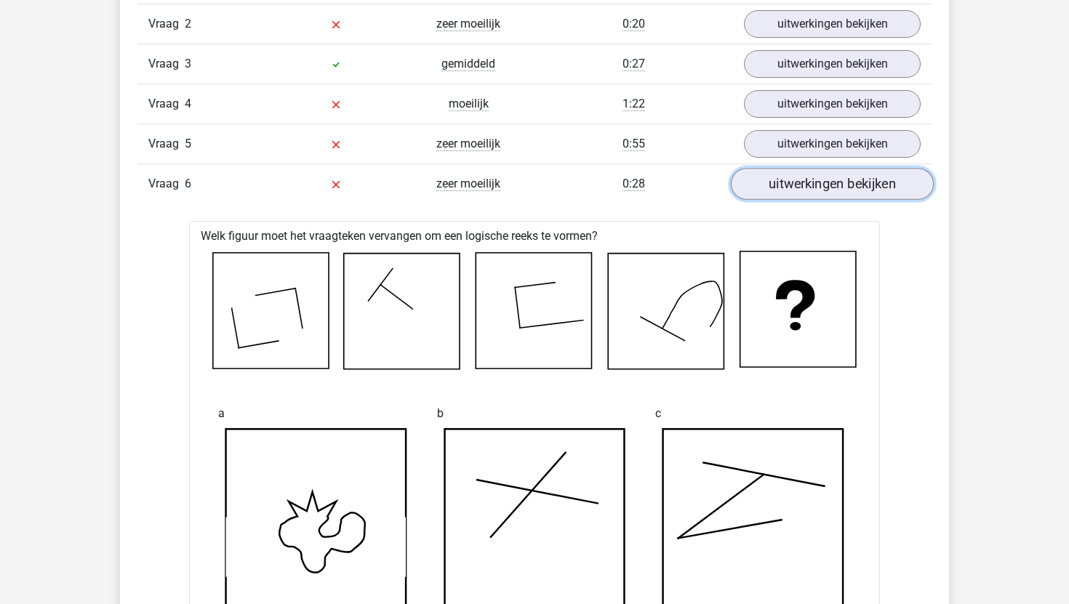
scroll to position [1036, 0]
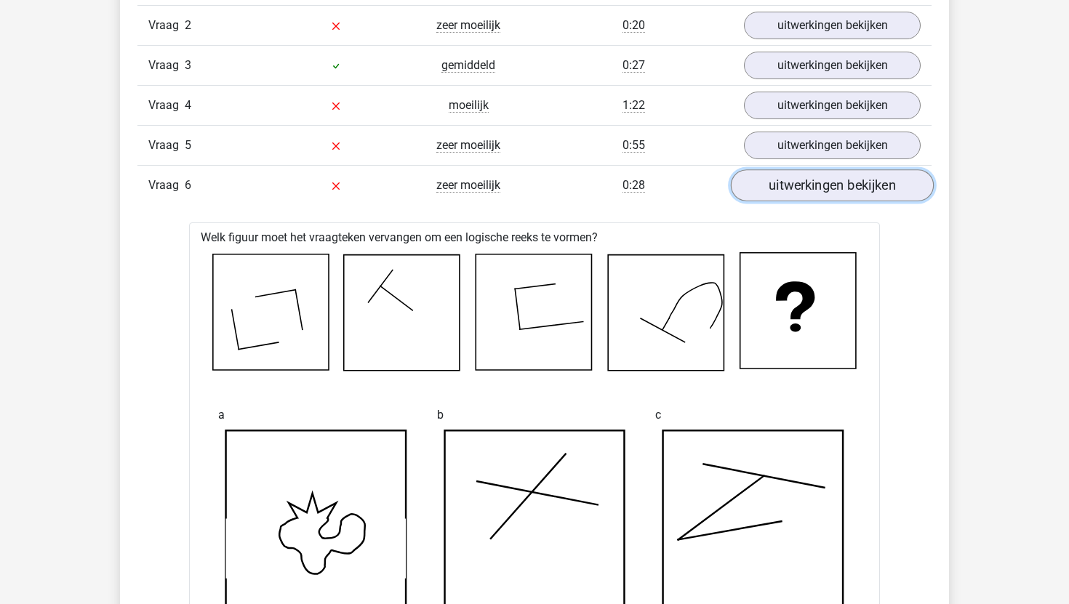
click at [797, 188] on link "uitwerkingen bekijken" at bounding box center [832, 185] width 203 height 32
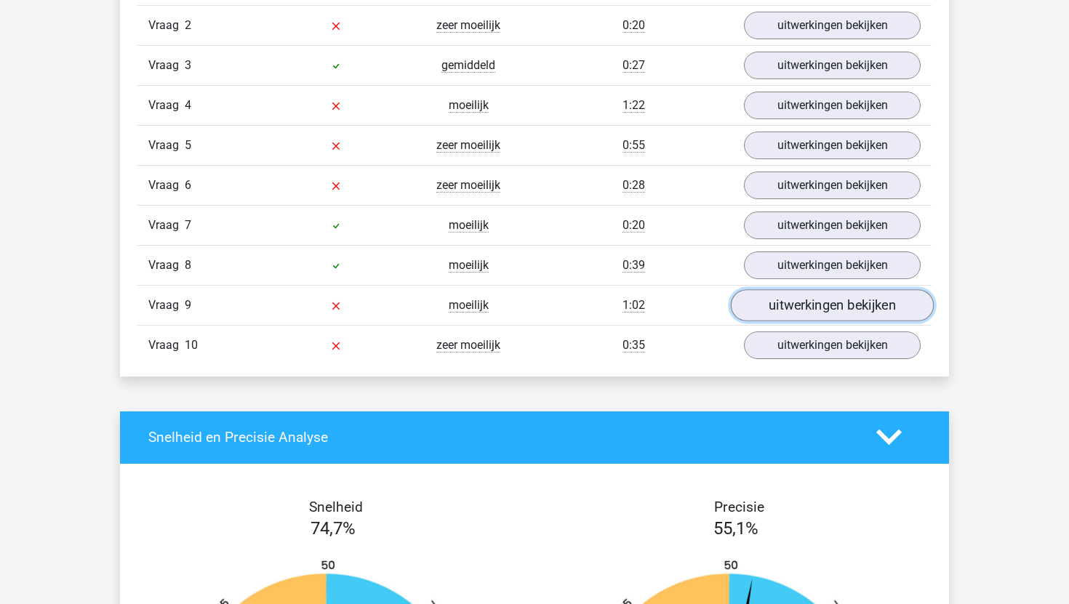
click at [810, 305] on link "uitwerkingen bekijken" at bounding box center [832, 305] width 203 height 32
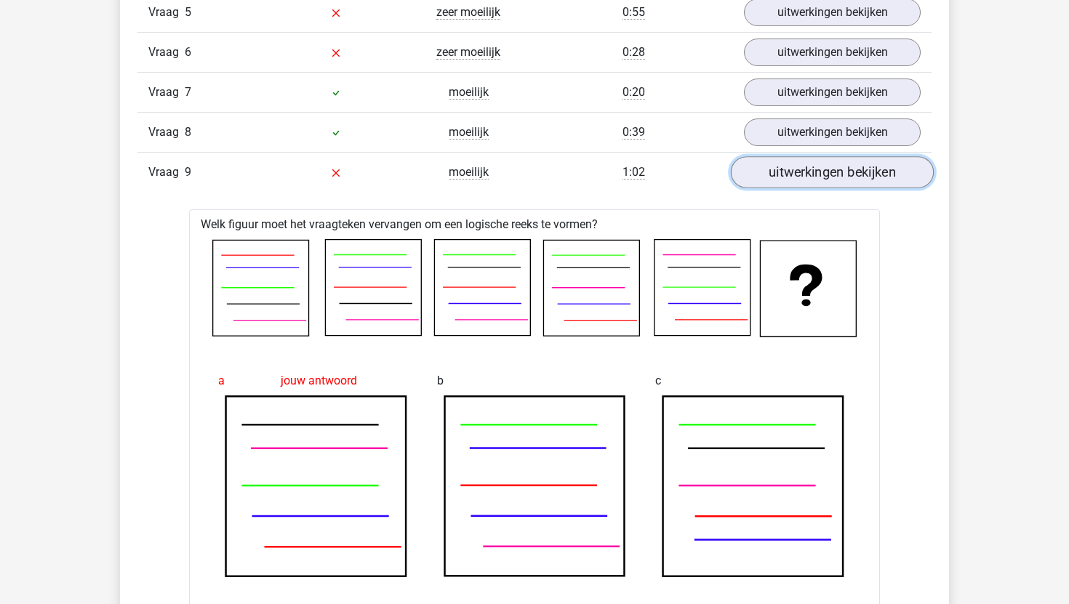
scroll to position [1135, 0]
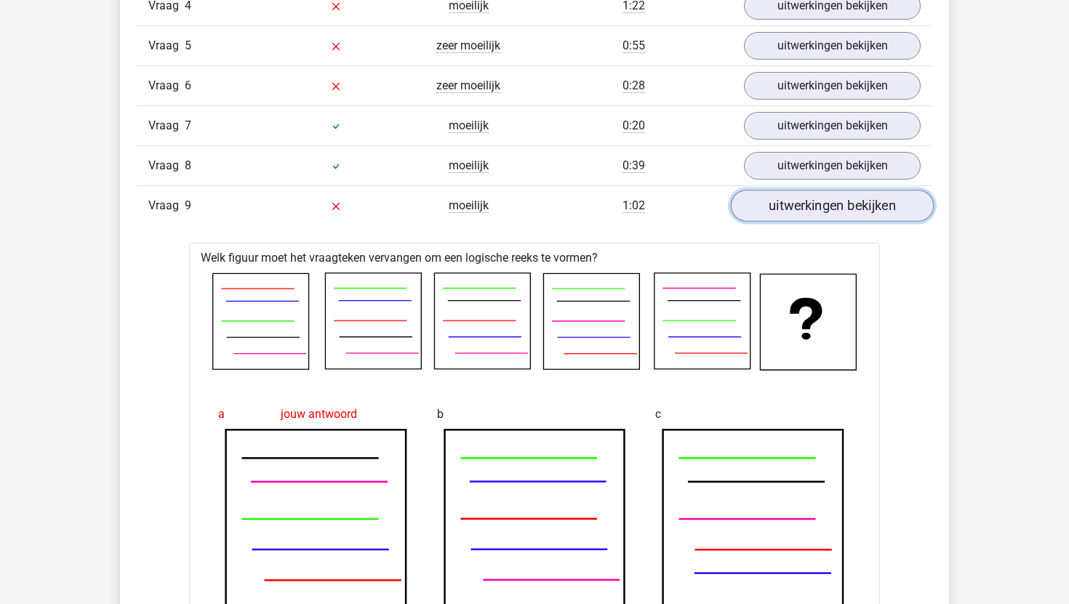
click at [813, 214] on link "uitwerkingen bekijken" at bounding box center [832, 206] width 203 height 32
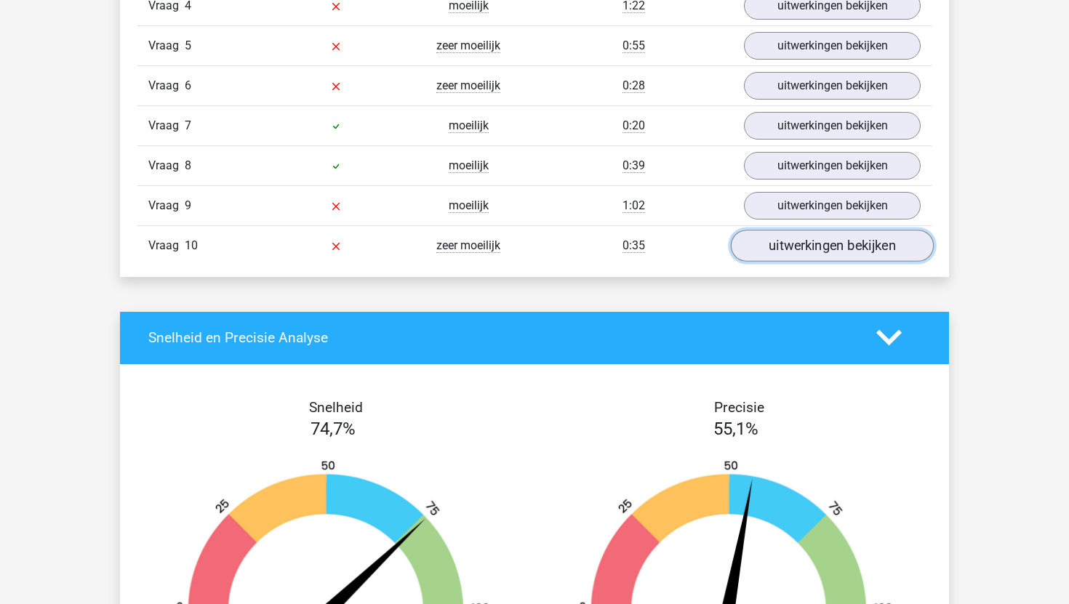
click at [812, 246] on link "uitwerkingen bekijken" at bounding box center [832, 246] width 203 height 32
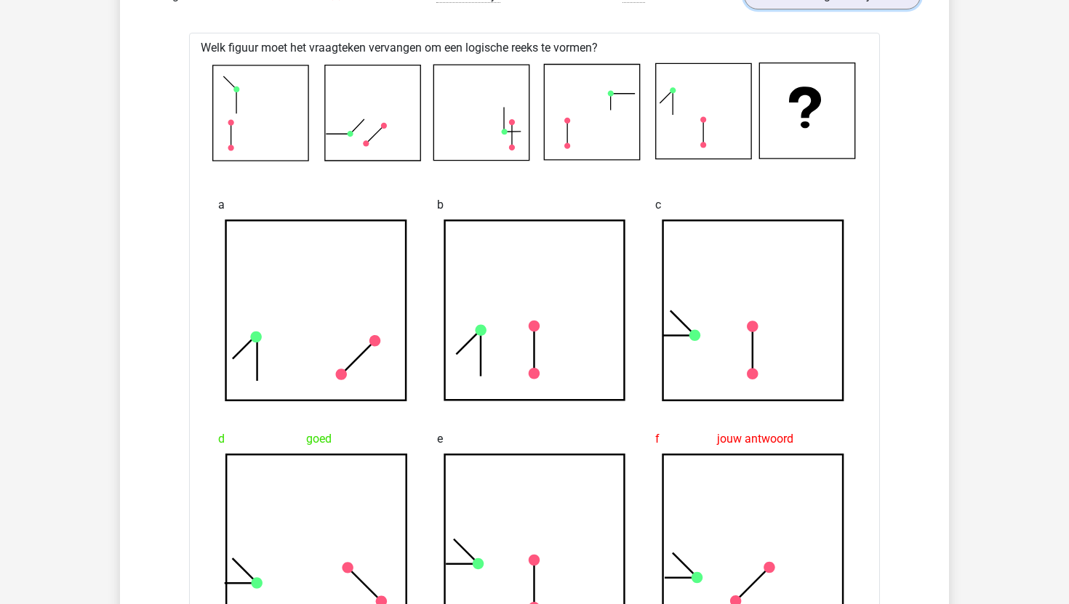
scroll to position [1345, 0]
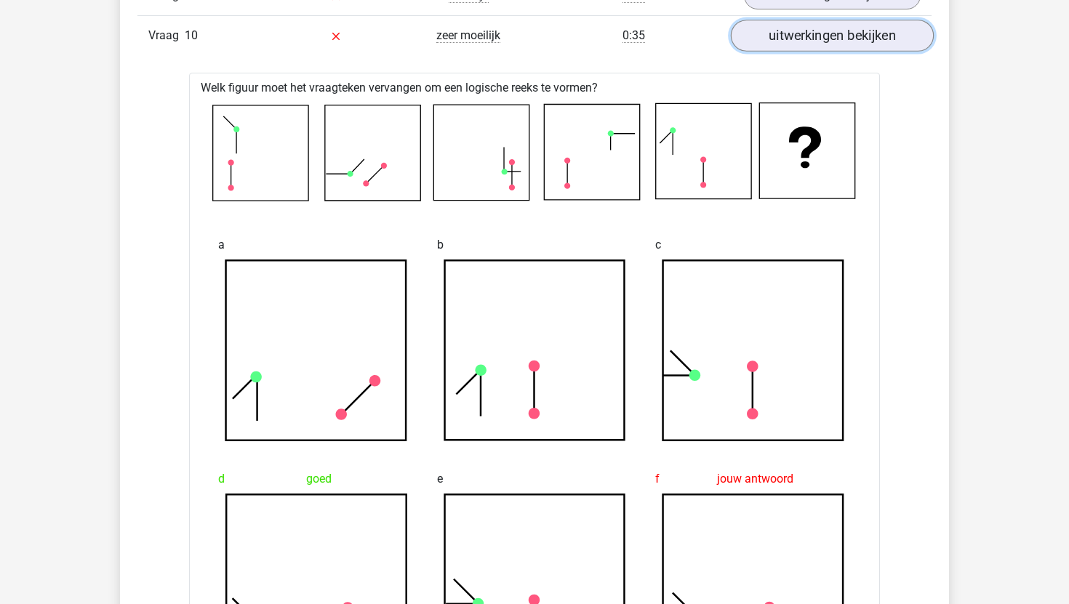
click at [821, 41] on link "uitwerkingen bekijken" at bounding box center [832, 36] width 203 height 32
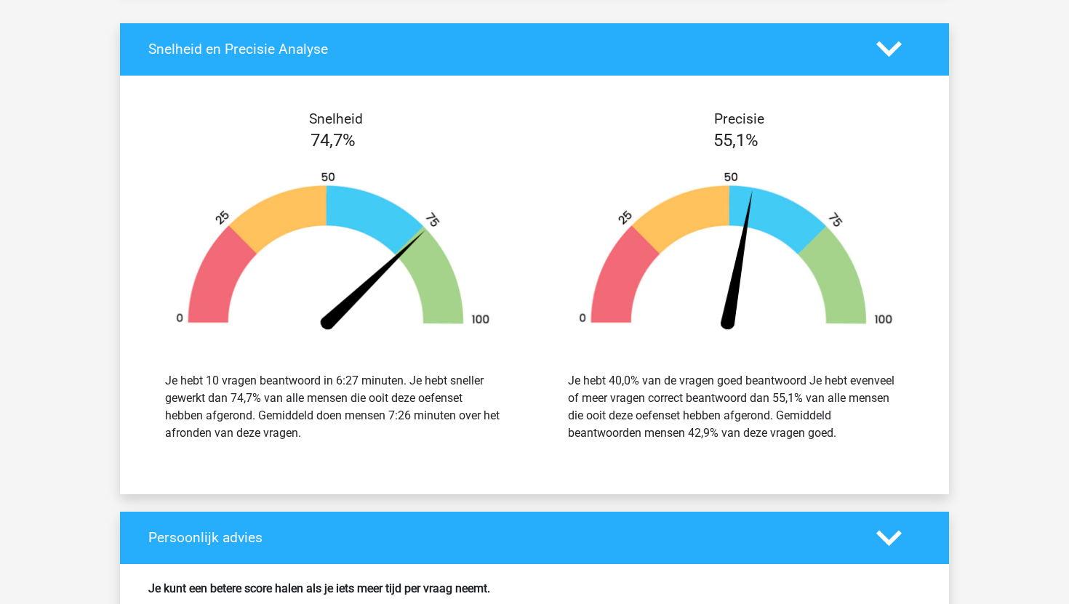
scroll to position [2068, 0]
